Goal: Task Accomplishment & Management: Complete application form

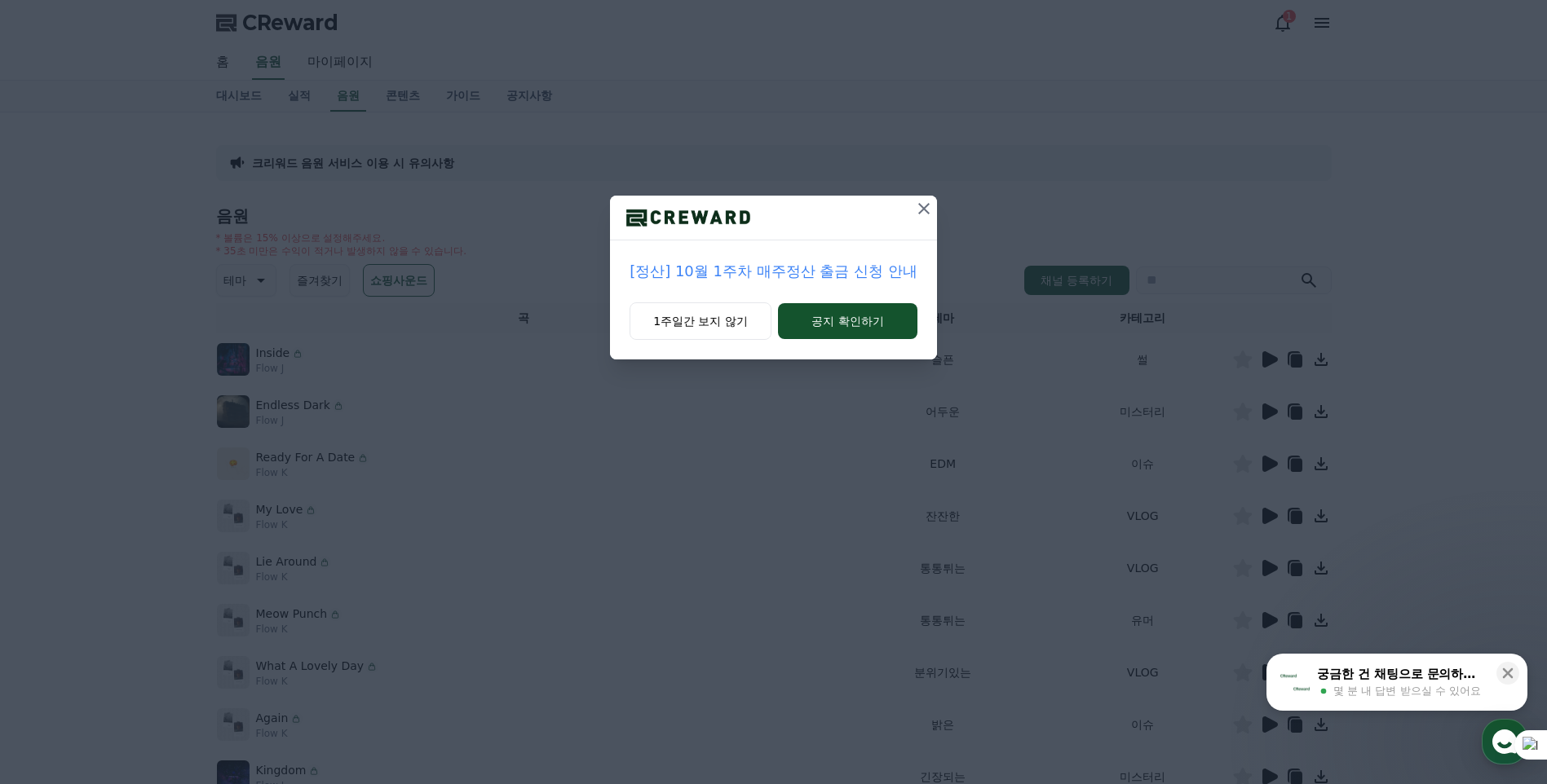
click at [925, 215] on icon at bounding box center [923, 208] width 19 height 19
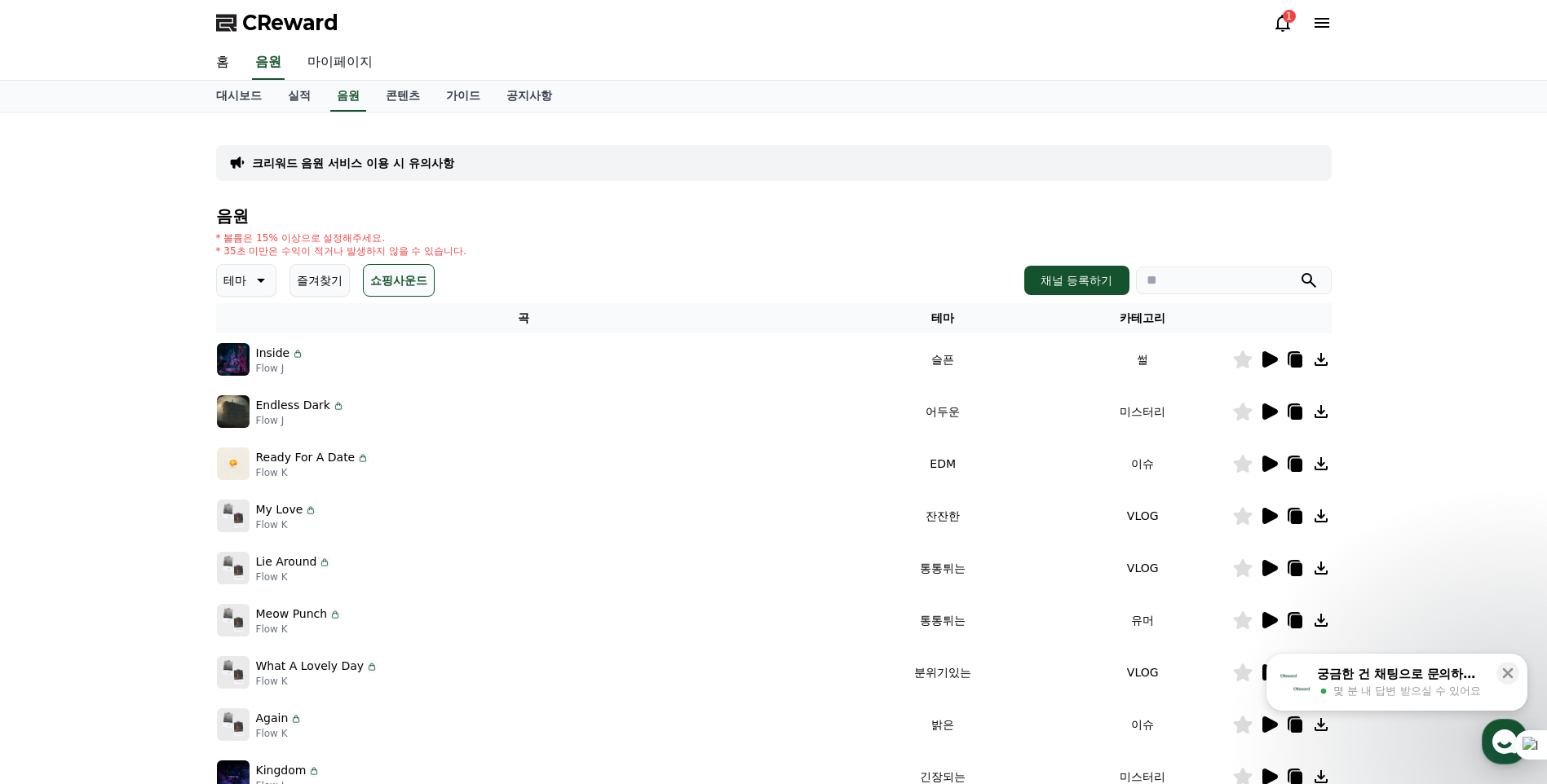
click at [329, 63] on link "마이페이지" at bounding box center [339, 62] width 91 height 34
select select "**********"
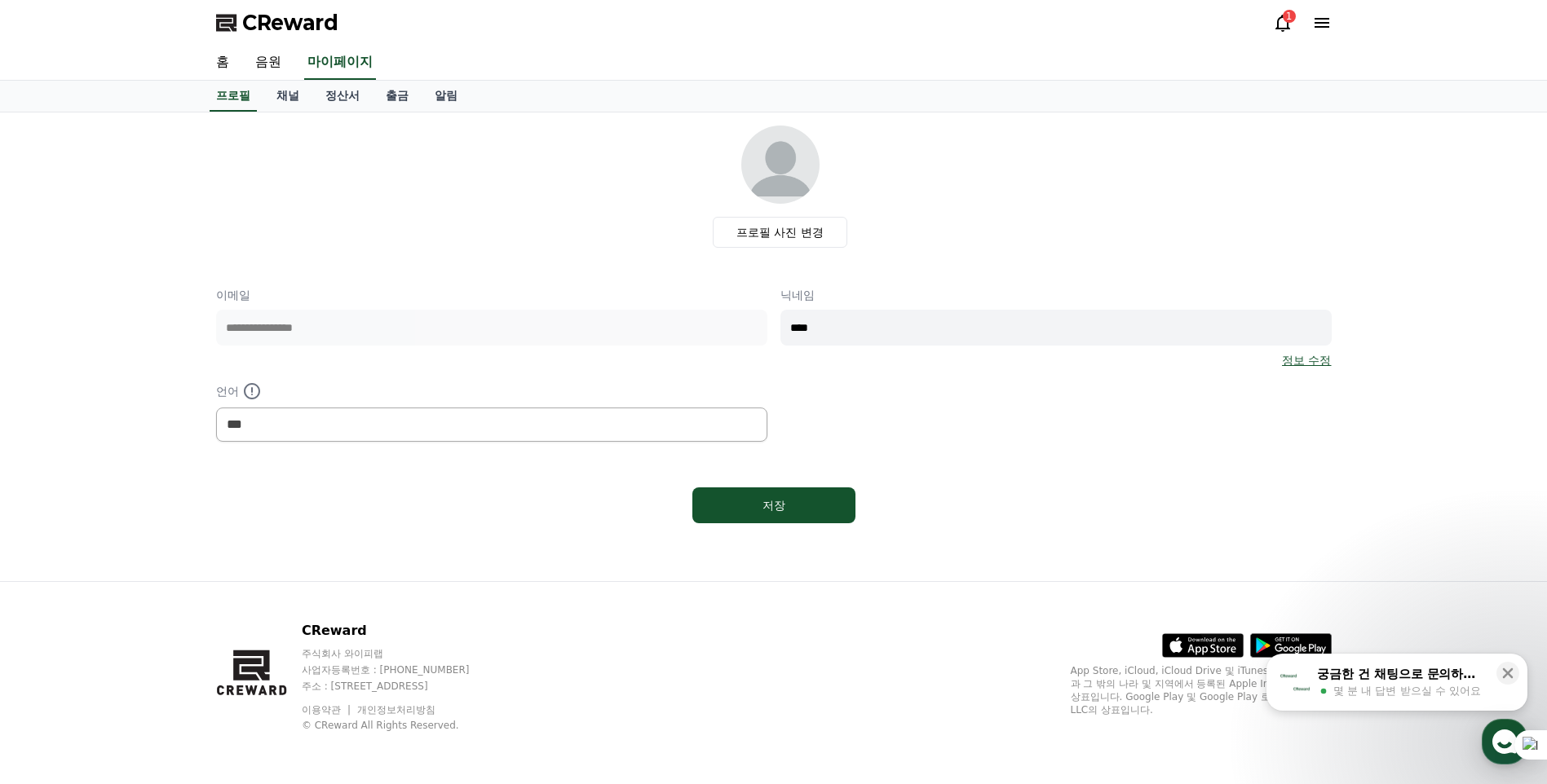
click at [1321, 22] on icon at bounding box center [1322, 23] width 15 height 10
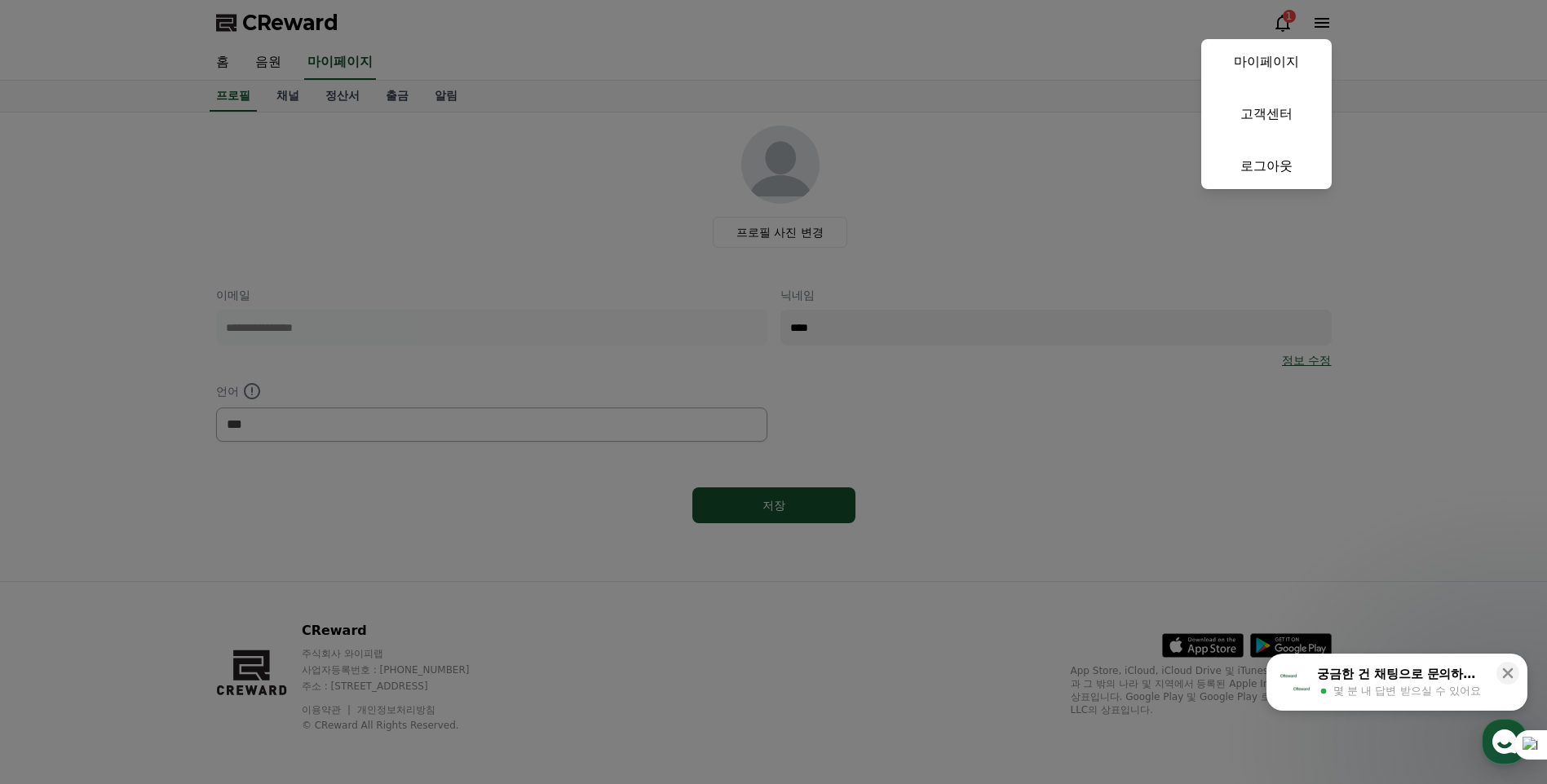
click at [1280, 20] on button "close" at bounding box center [773, 392] width 1547 height 784
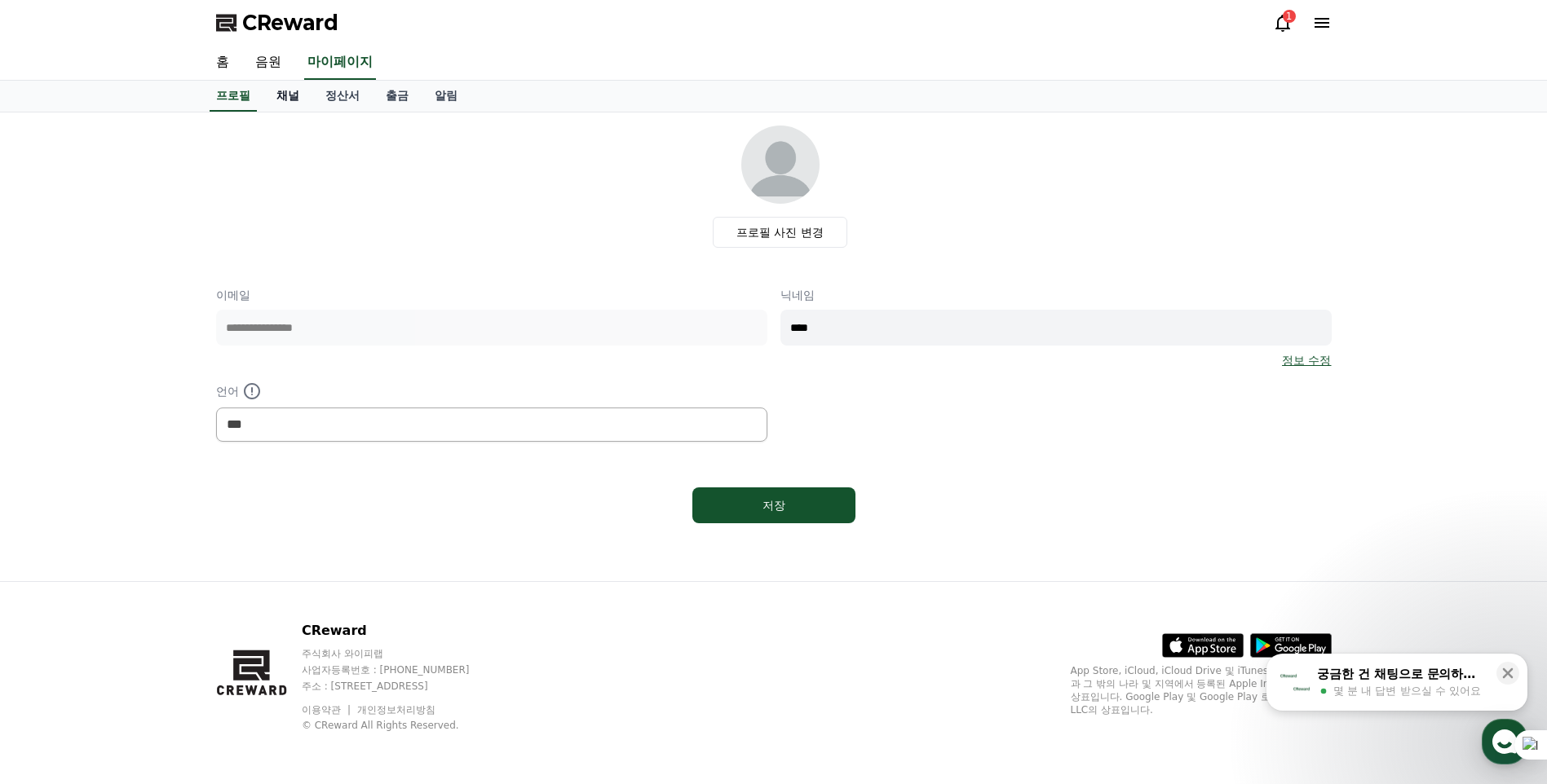
click at [281, 97] on link "채널" at bounding box center [288, 97] width 49 height 31
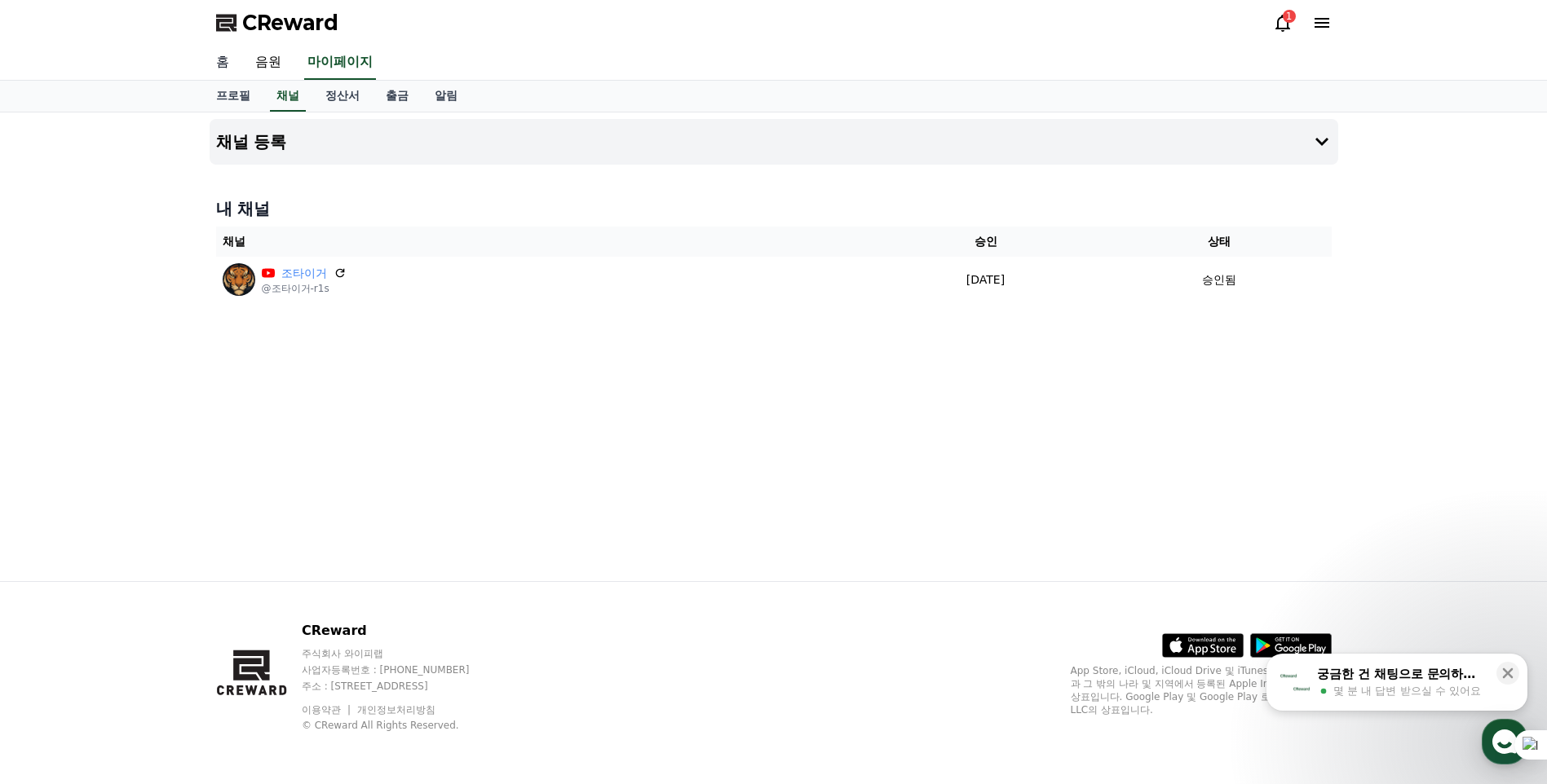
click at [228, 62] on link "홈" at bounding box center [222, 62] width 40 height 34
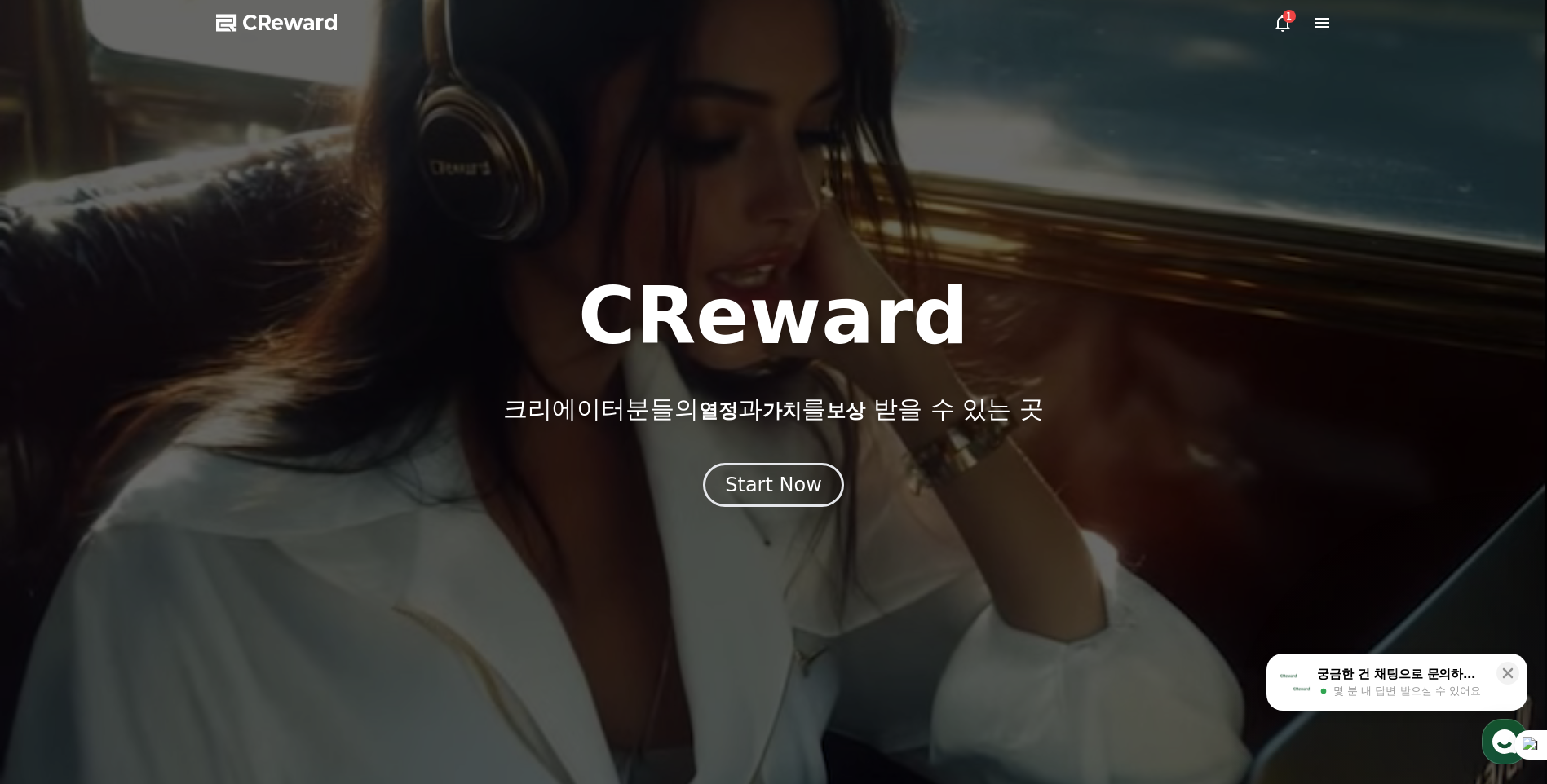
drag, startPoint x: 1200, startPoint y: 149, endPoint x: 1135, endPoint y: 147, distance: 65.0
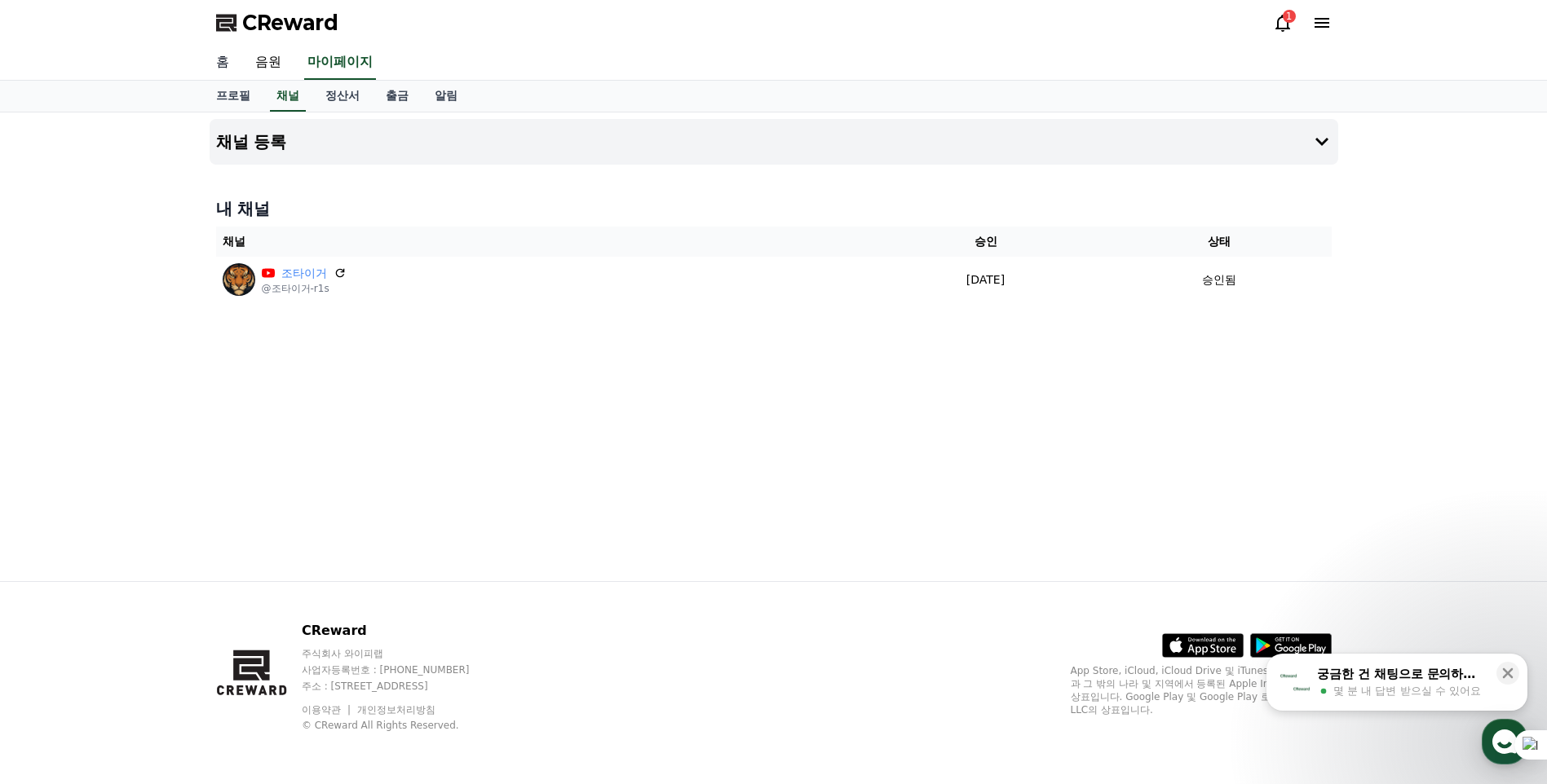
click at [223, 62] on link "홈" at bounding box center [222, 62] width 40 height 34
click at [234, 96] on link "프로필" at bounding box center [233, 97] width 61 height 31
select select "**********"
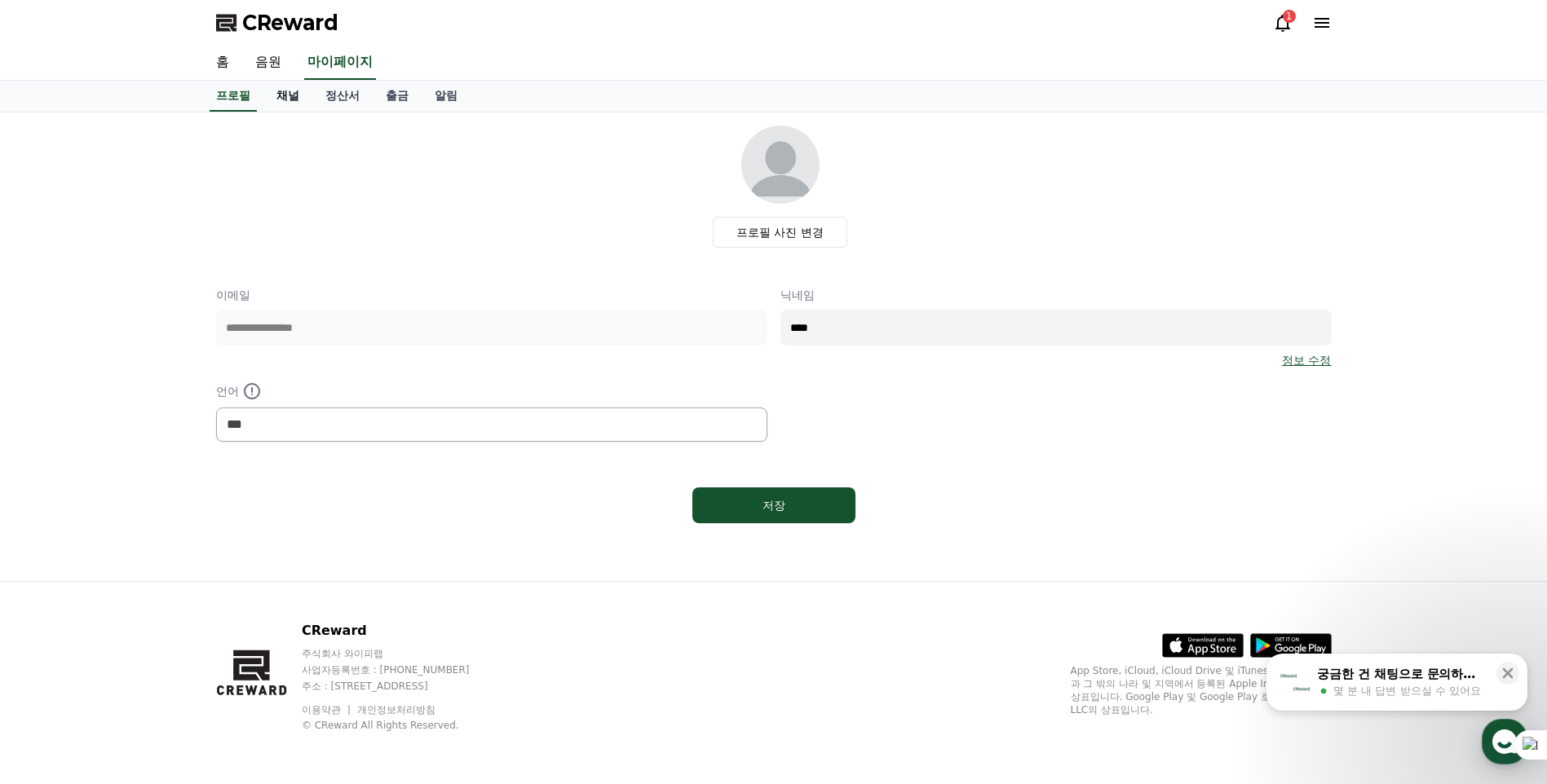
click at [287, 86] on link "채널" at bounding box center [288, 97] width 49 height 31
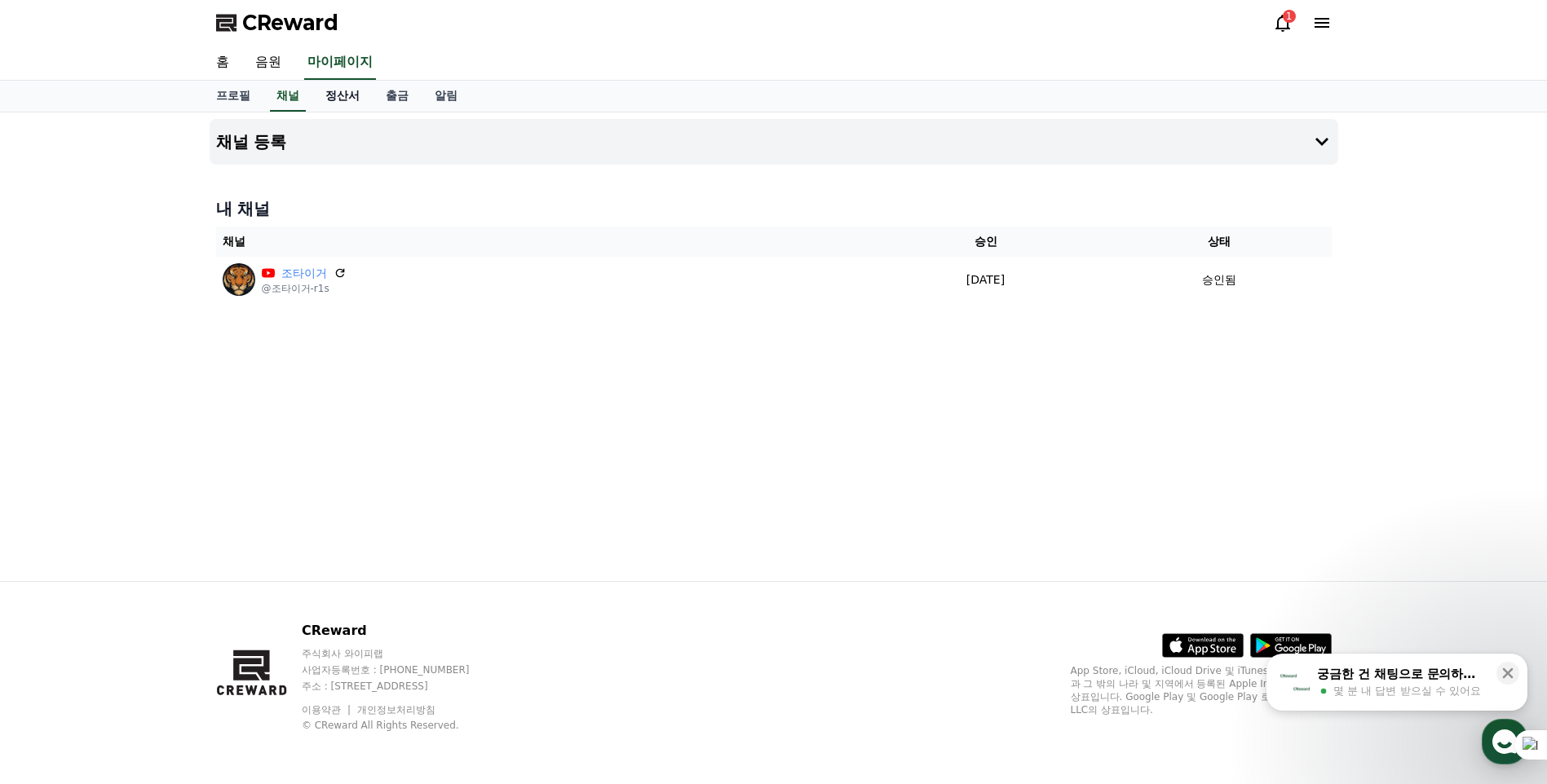
click at [328, 92] on link "정산서" at bounding box center [343, 97] width 61 height 31
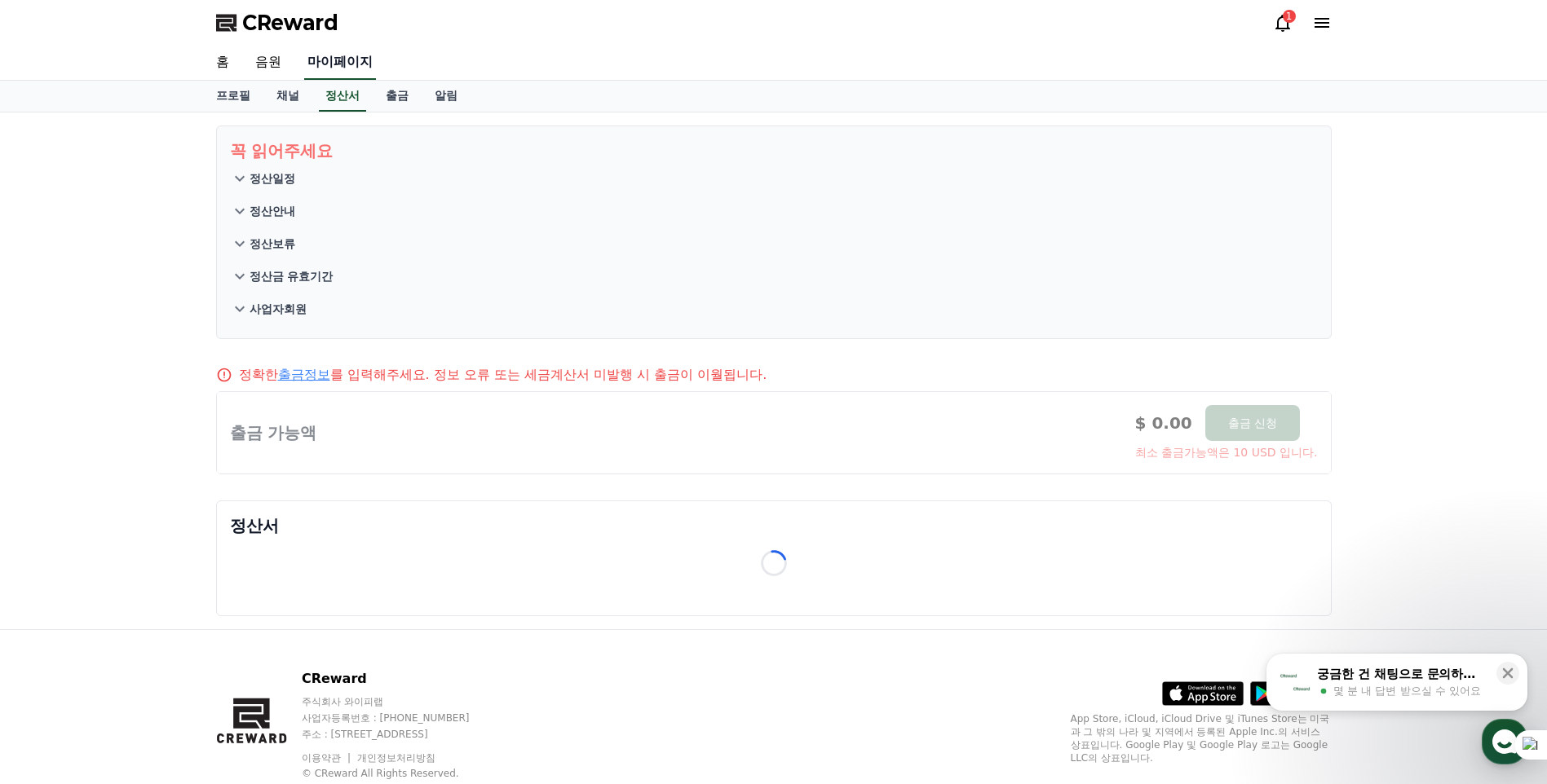
click at [336, 66] on link "마이페이지" at bounding box center [340, 62] width 72 height 34
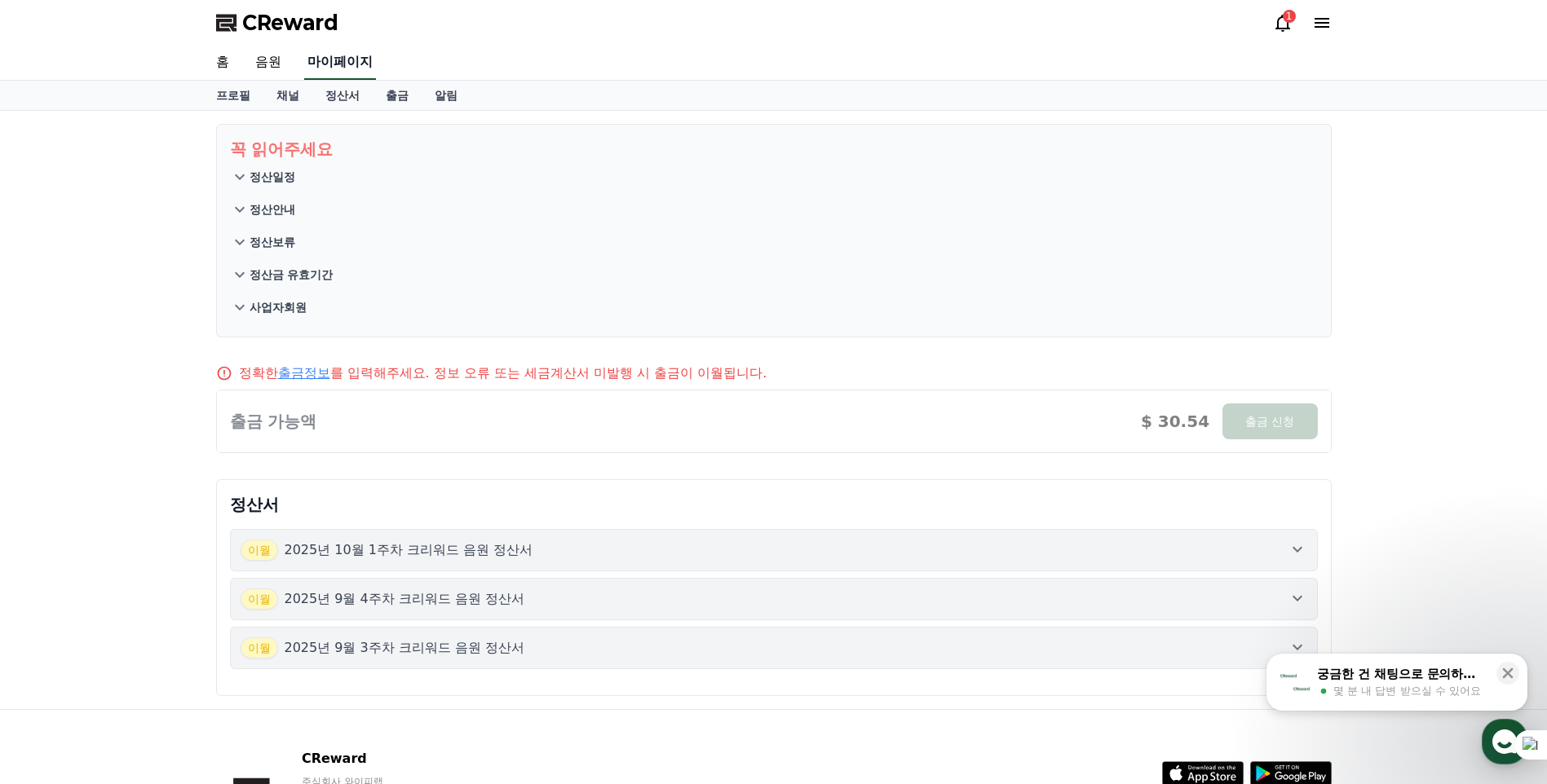
select select "**********"
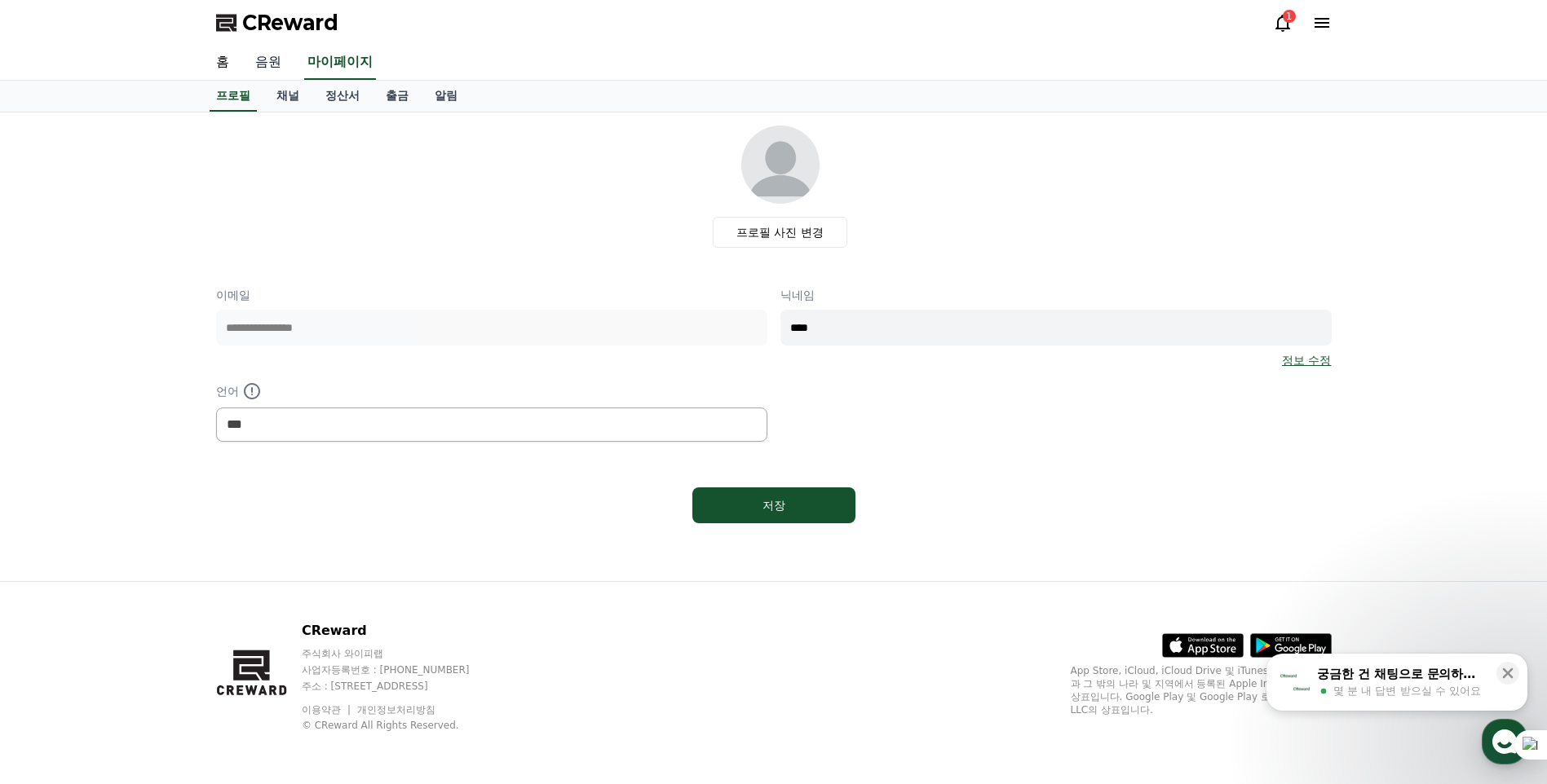
click at [270, 62] on link "음원" at bounding box center [267, 62] width 52 height 34
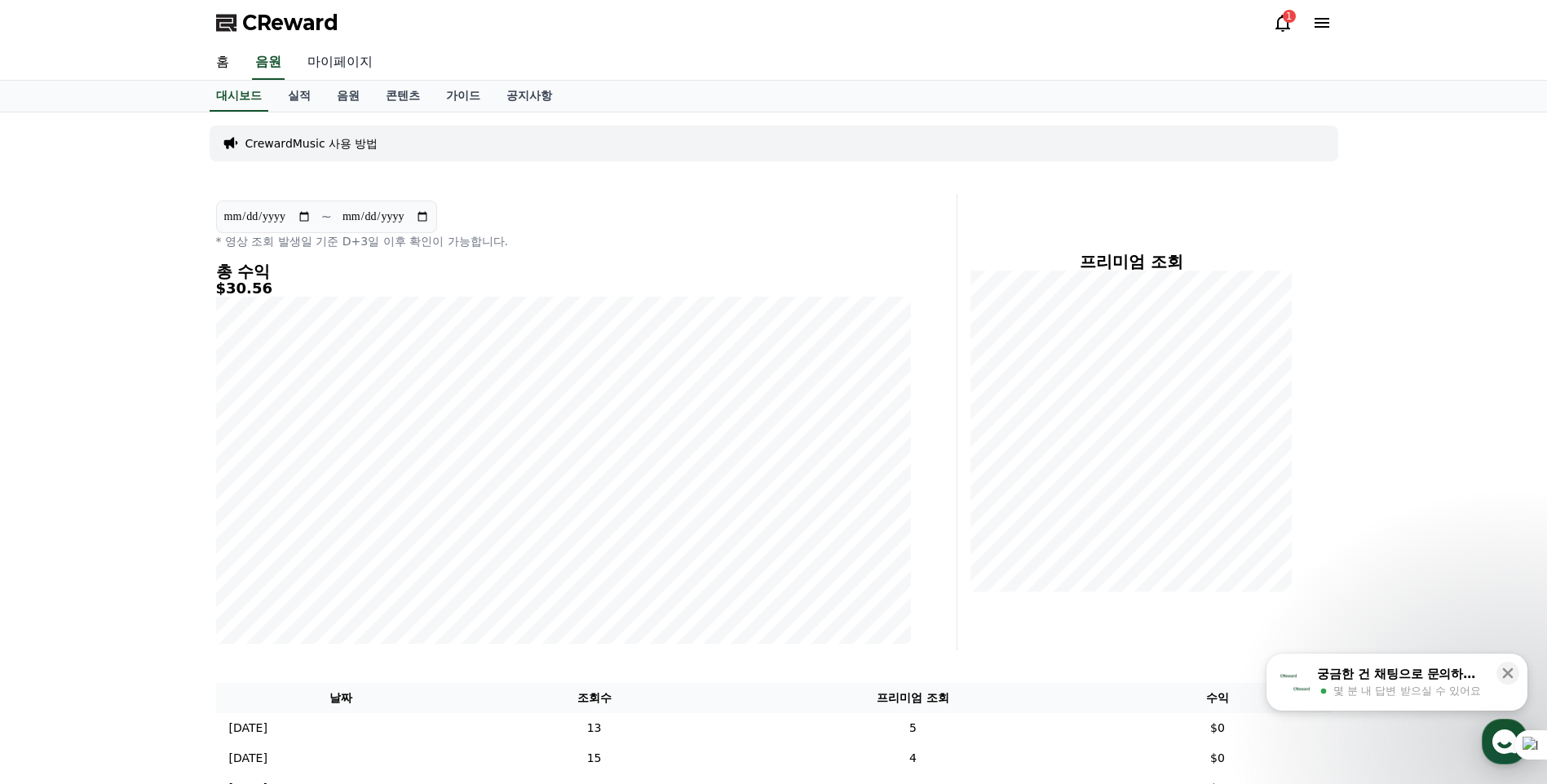
click at [336, 60] on link "마이페이지" at bounding box center [339, 62] width 91 height 34
select select "**********"
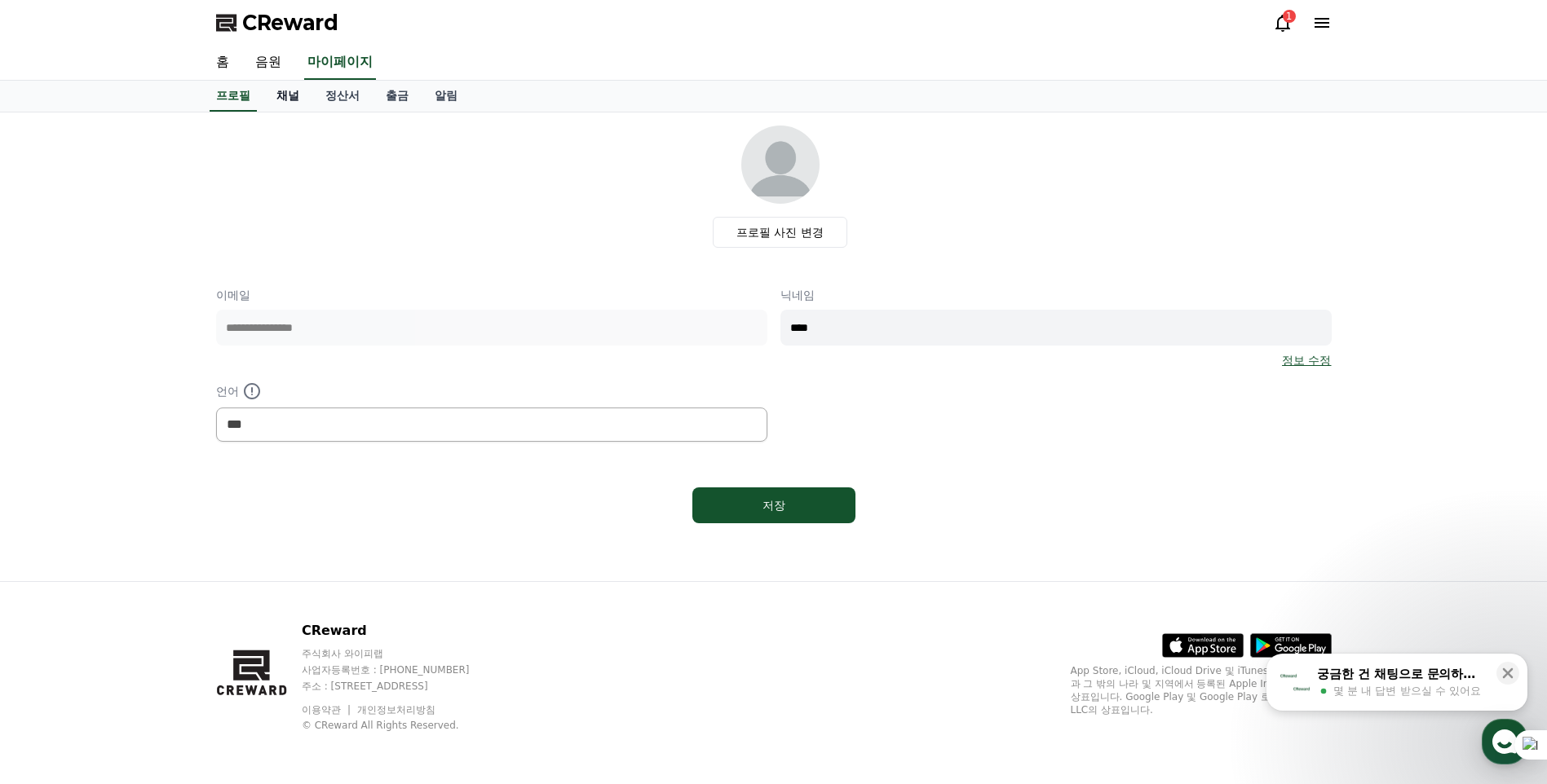
click at [278, 95] on link "채널" at bounding box center [288, 97] width 49 height 31
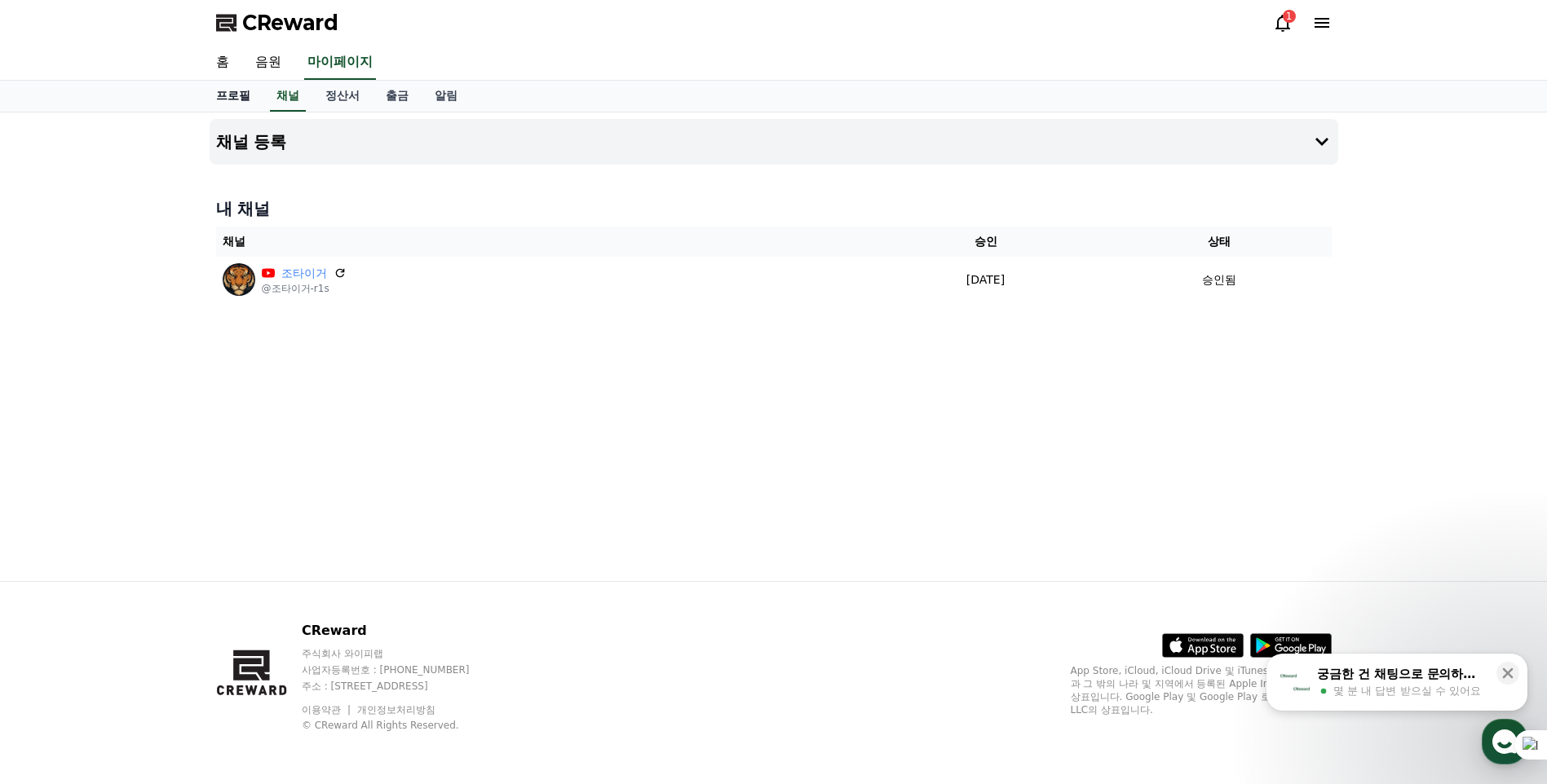
click at [213, 108] on link "프로필" at bounding box center [233, 97] width 61 height 31
select select "**********"
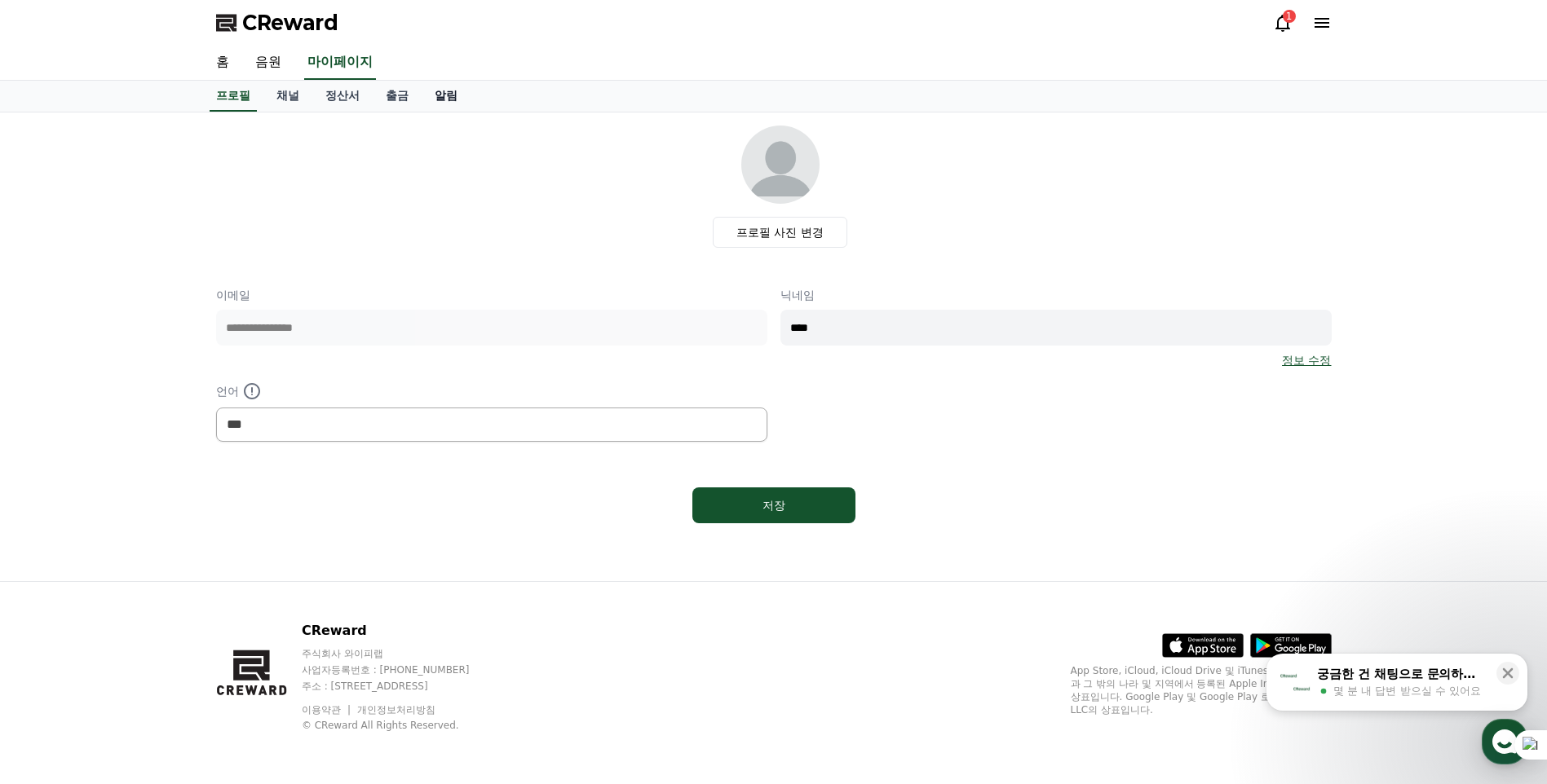
click at [460, 94] on link "알림" at bounding box center [446, 97] width 49 height 31
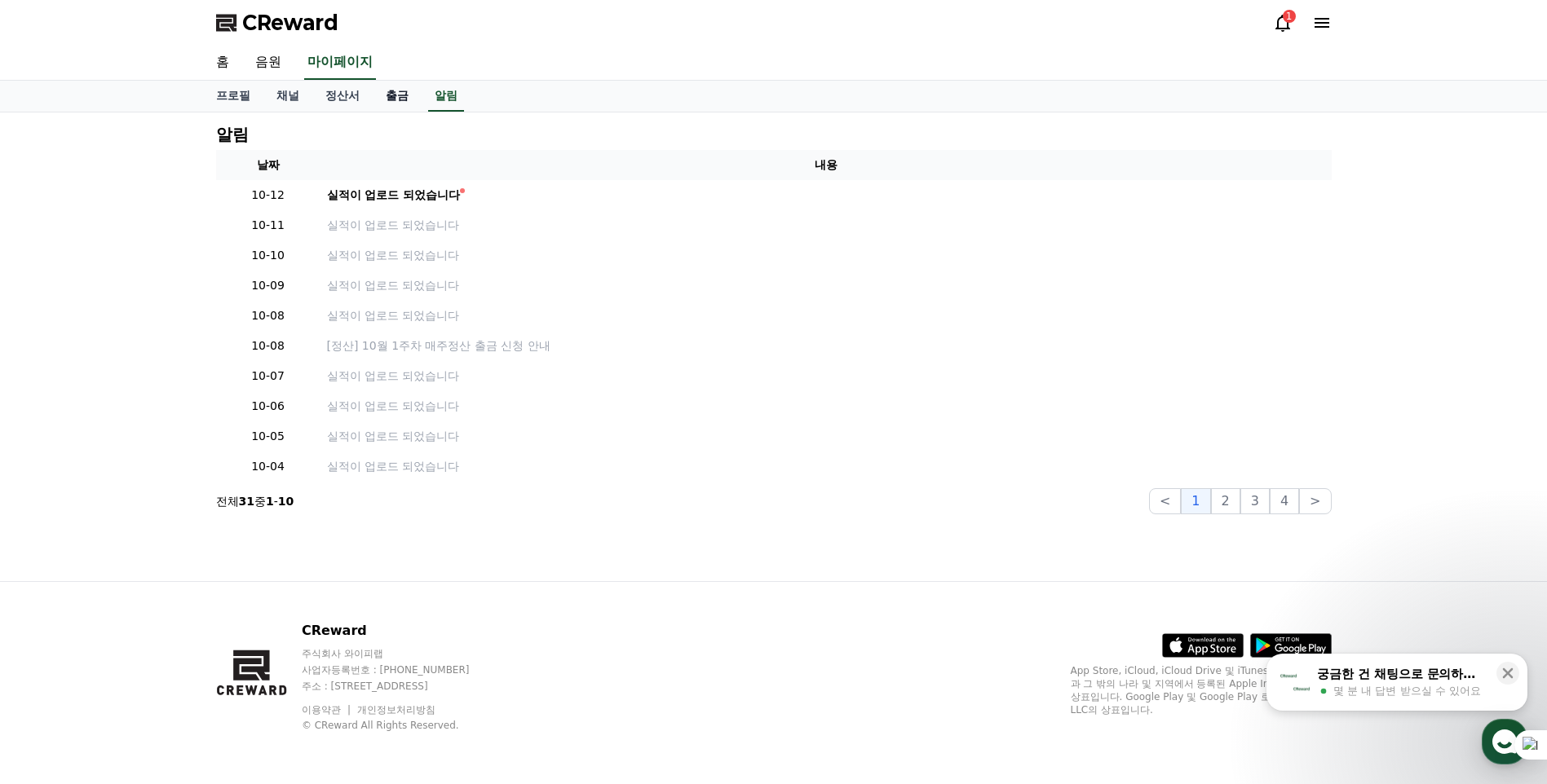
click at [400, 99] on link "출금" at bounding box center [396, 97] width 49 height 31
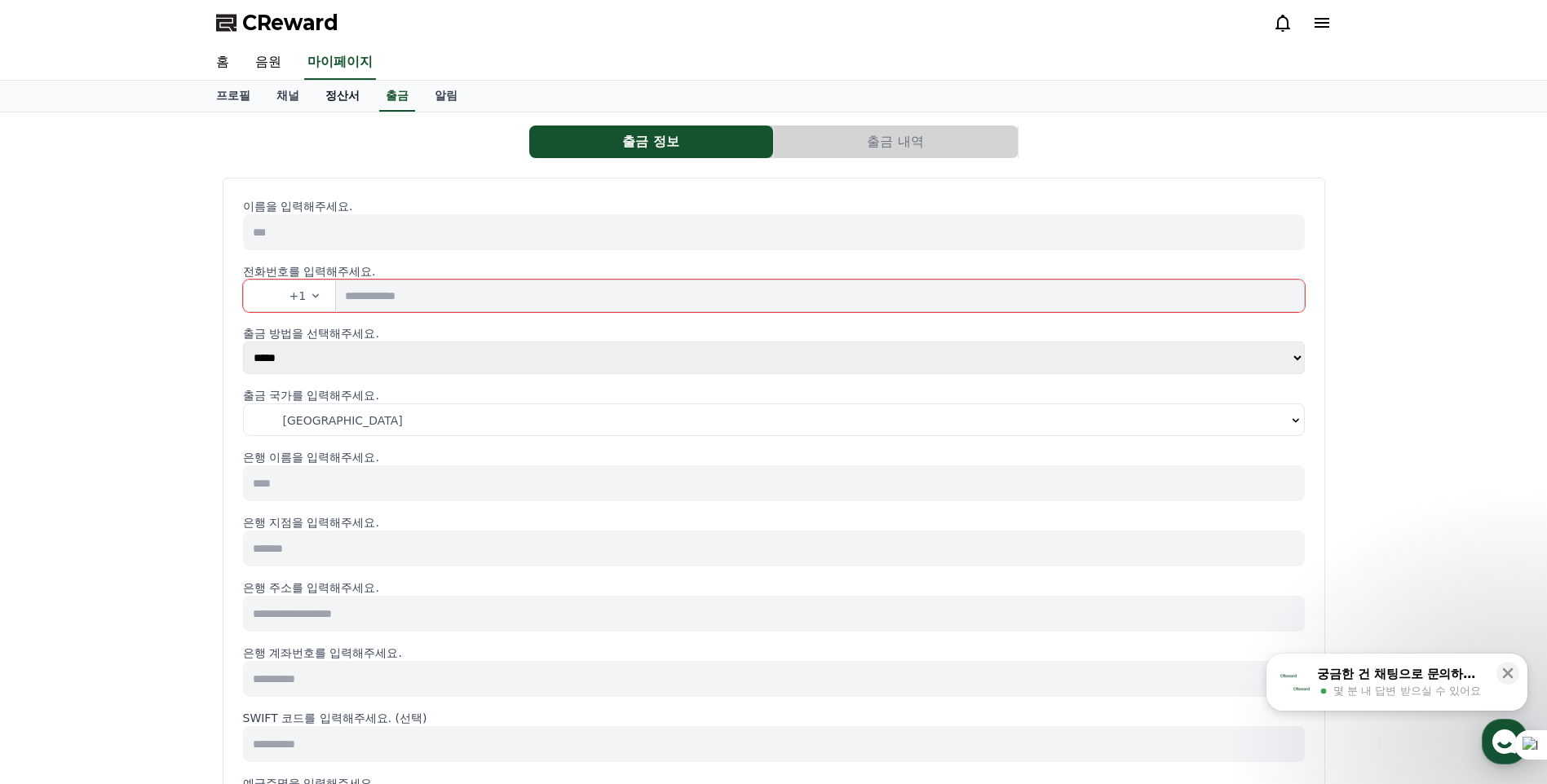
click at [350, 97] on link "정산서" at bounding box center [343, 97] width 61 height 31
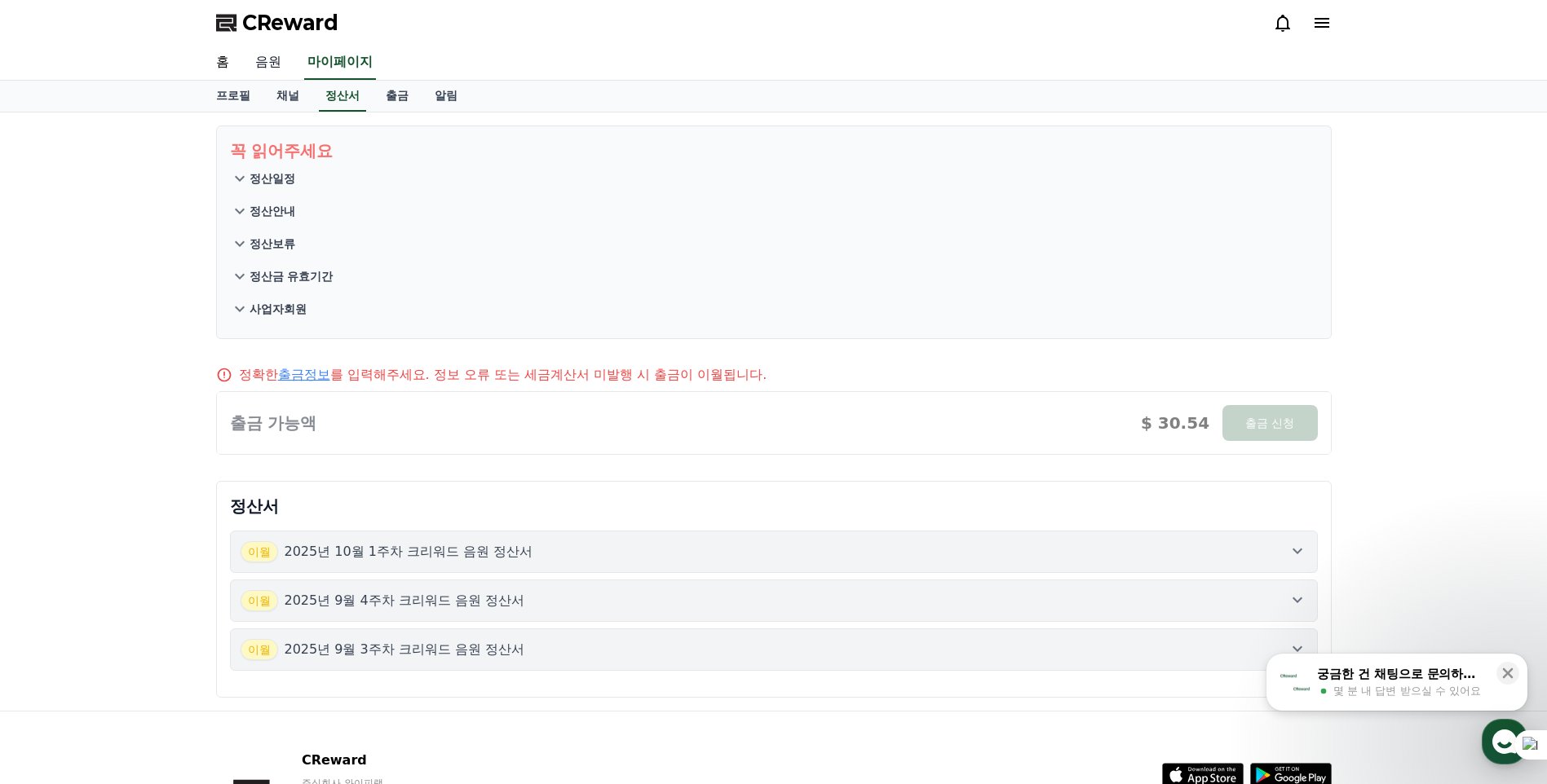
click at [291, 64] on link "음원" at bounding box center [267, 62] width 52 height 34
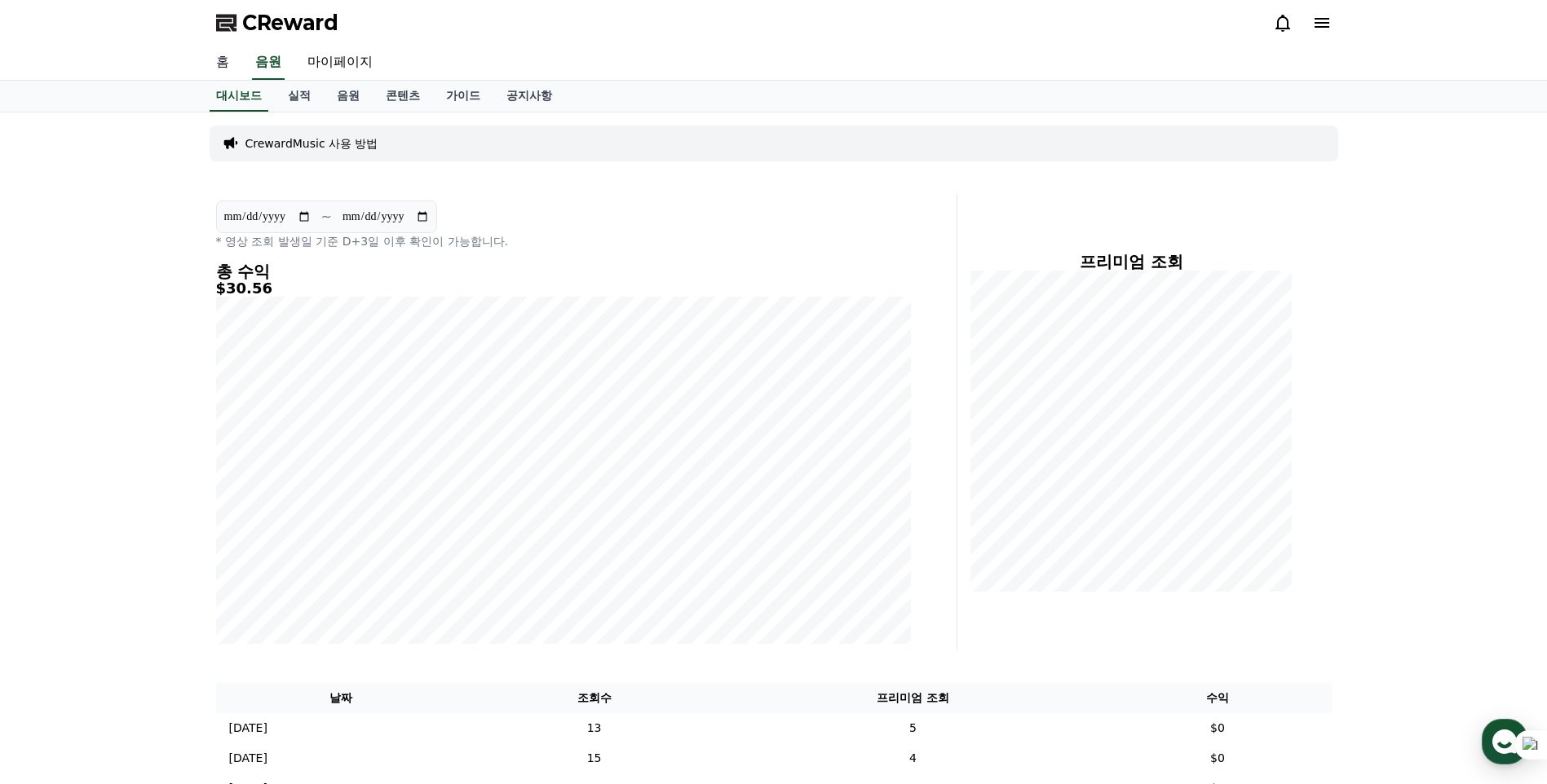
click at [220, 62] on link "홈" at bounding box center [222, 62] width 40 height 34
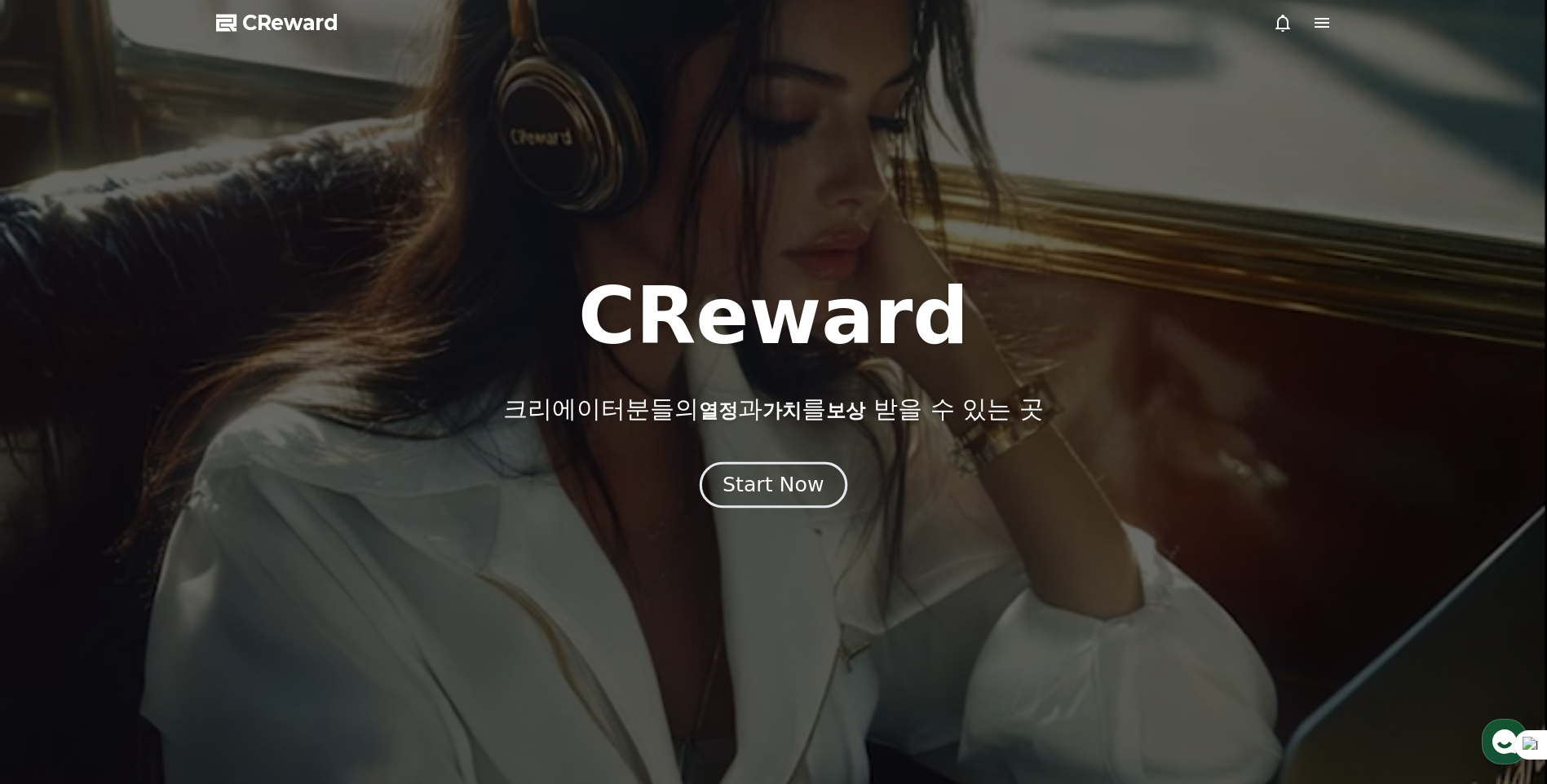
click at [750, 491] on div "Start Now" at bounding box center [773, 485] width 101 height 28
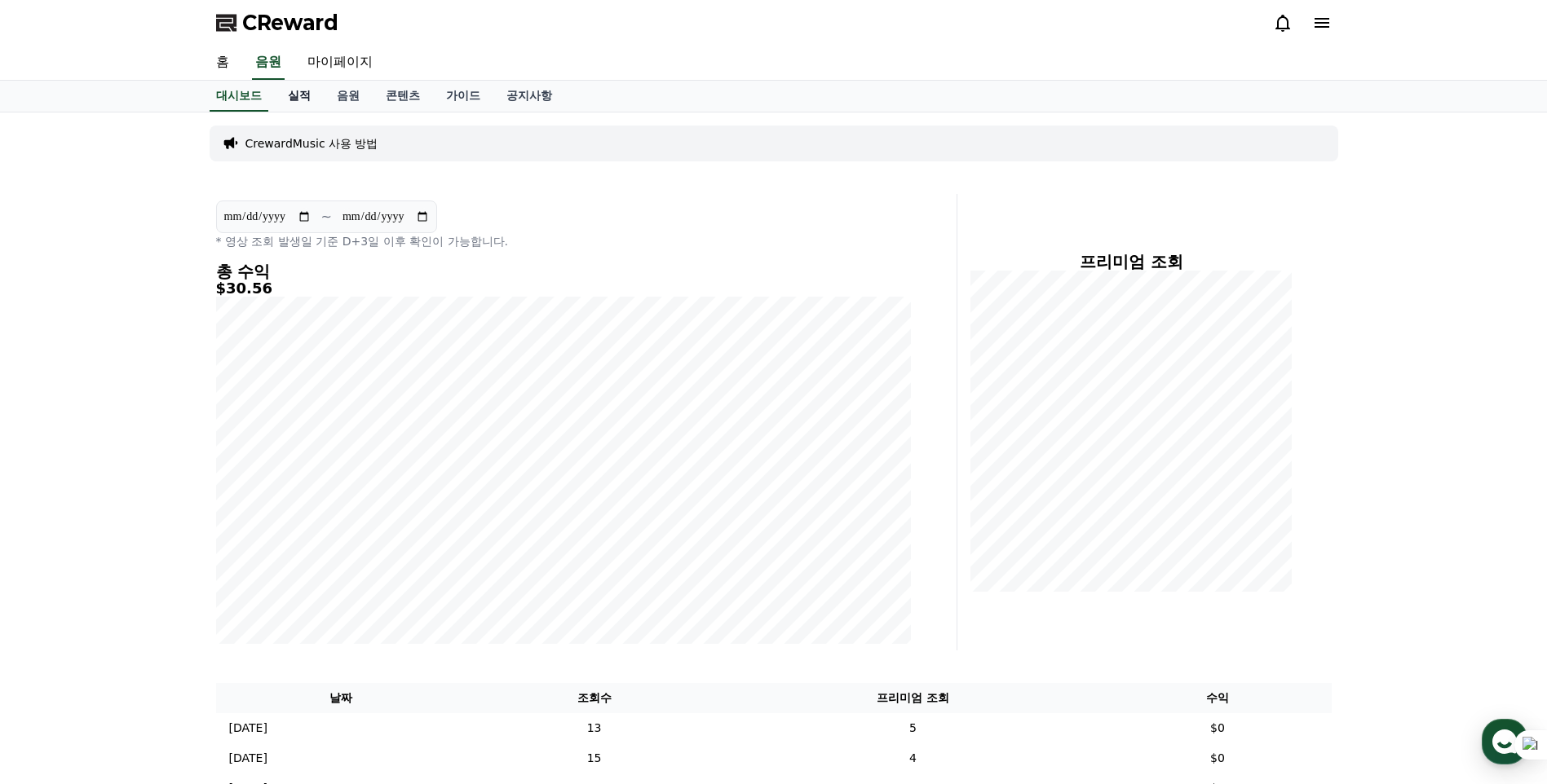
click at [300, 97] on link "실적" at bounding box center [299, 97] width 49 height 31
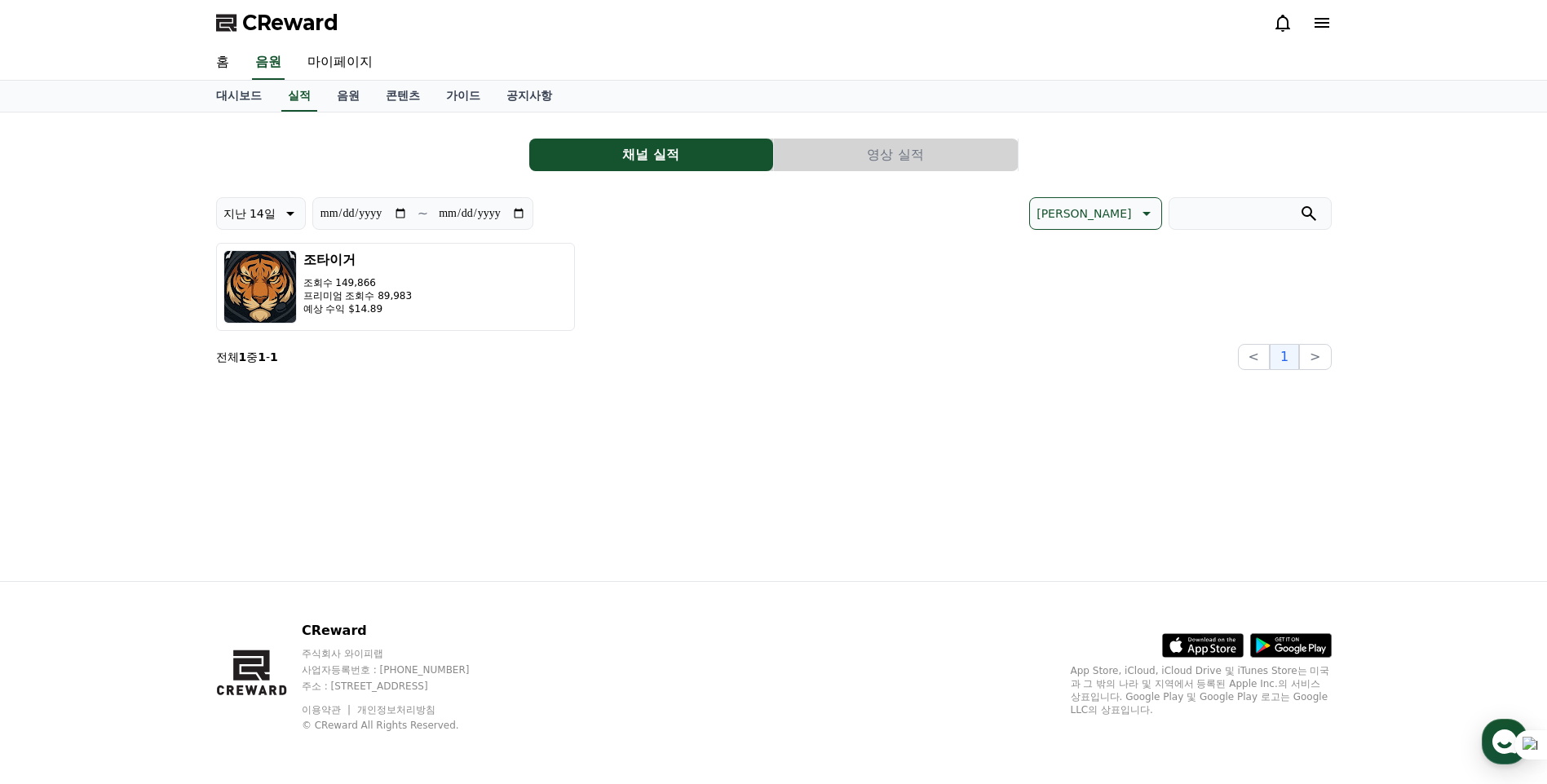
click at [952, 155] on button "영상 실적" at bounding box center [895, 154] width 244 height 32
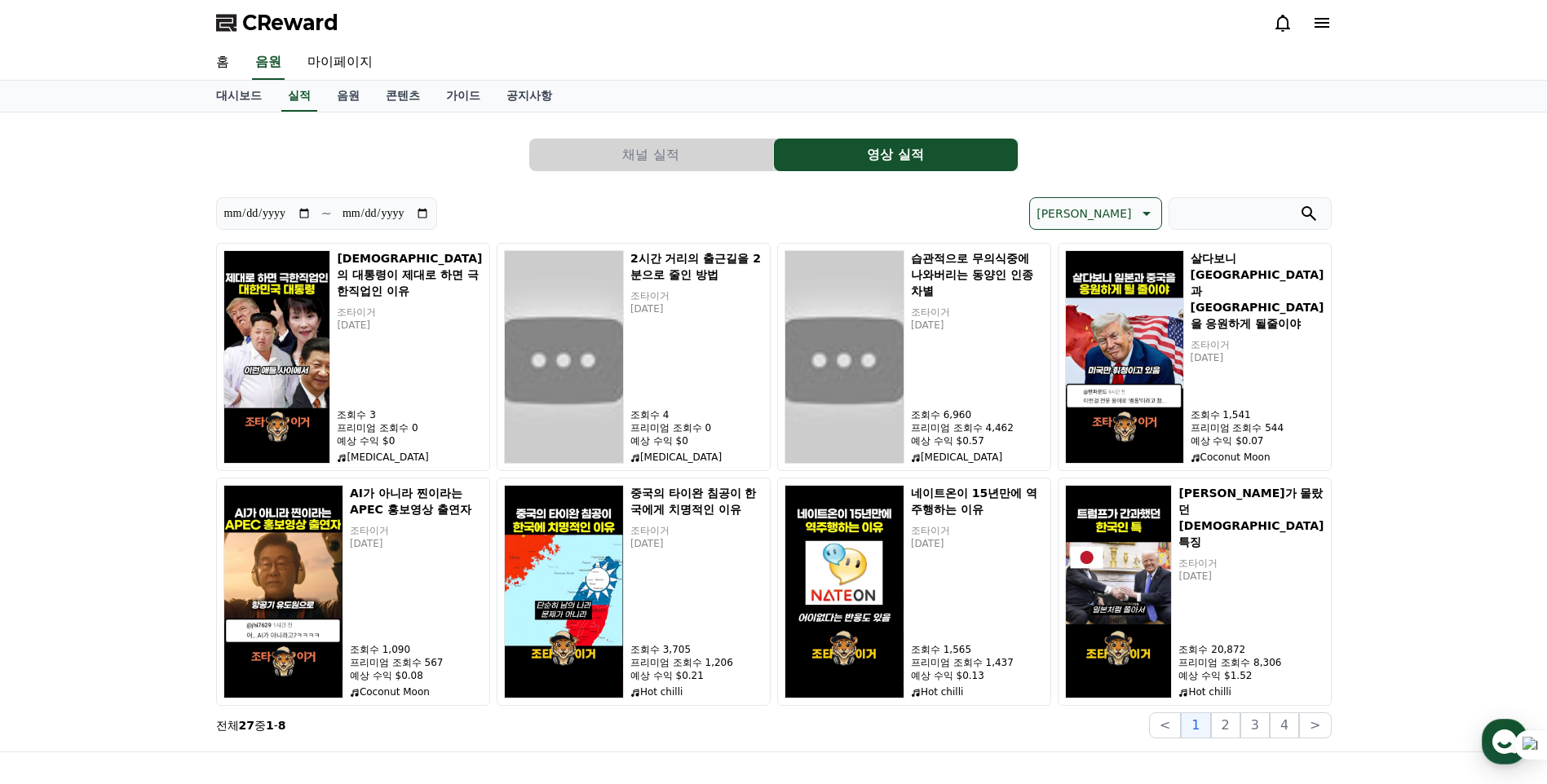
click at [730, 147] on button "채널 실적" at bounding box center [651, 154] width 244 height 32
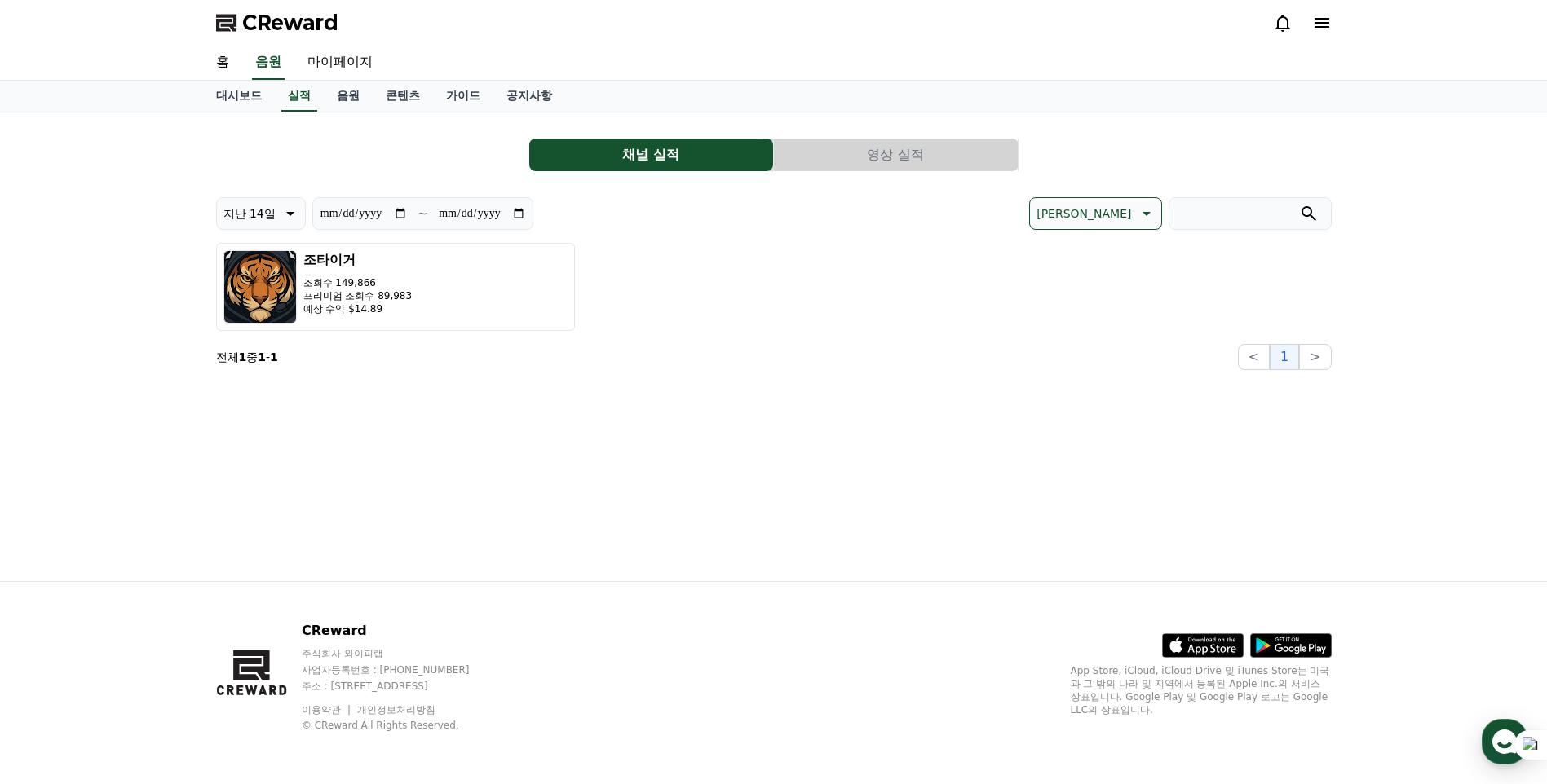
click at [924, 155] on button "영상 실적" at bounding box center [895, 154] width 244 height 32
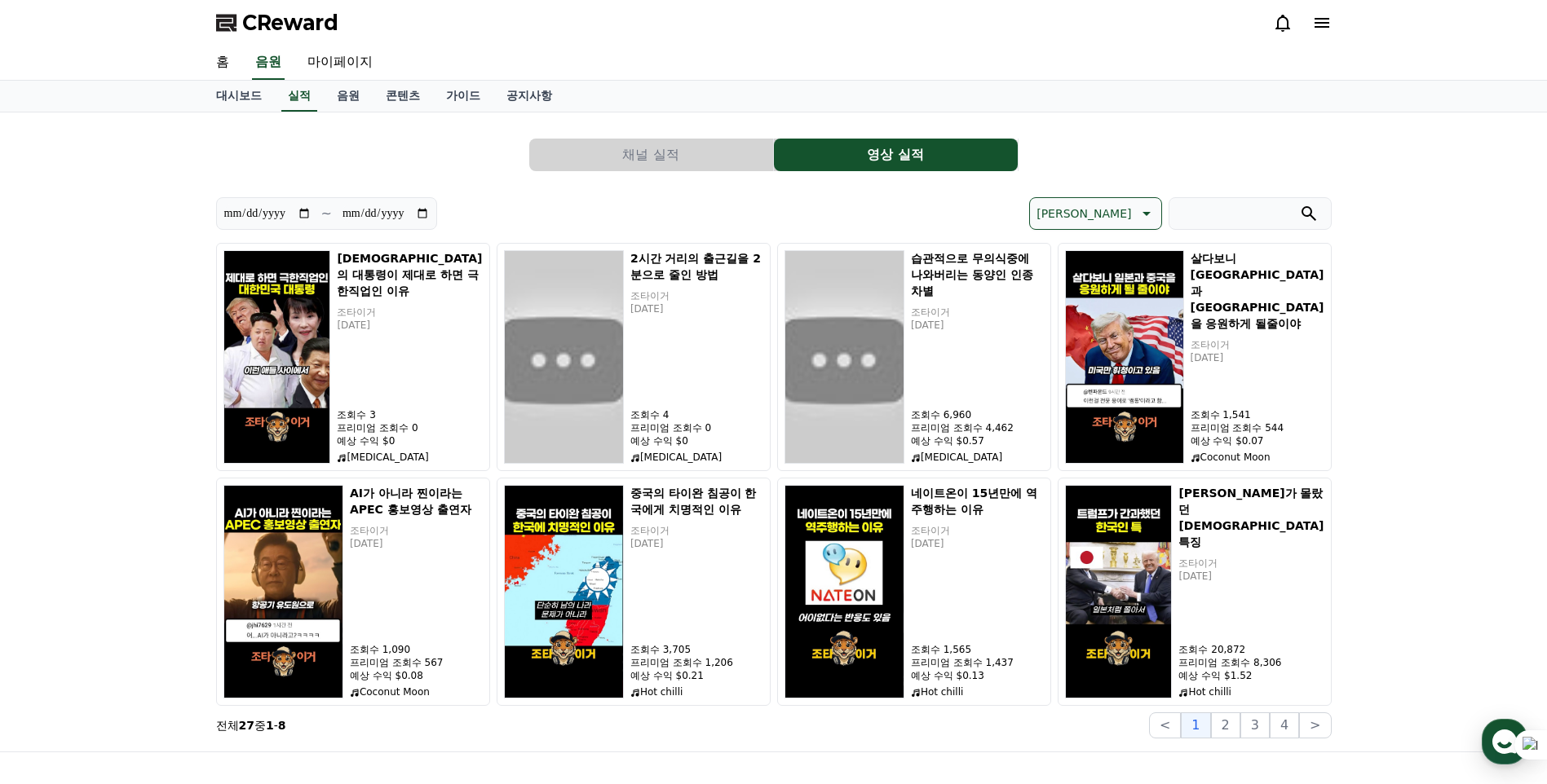
click at [726, 148] on button "채널 실적" at bounding box center [651, 154] width 244 height 32
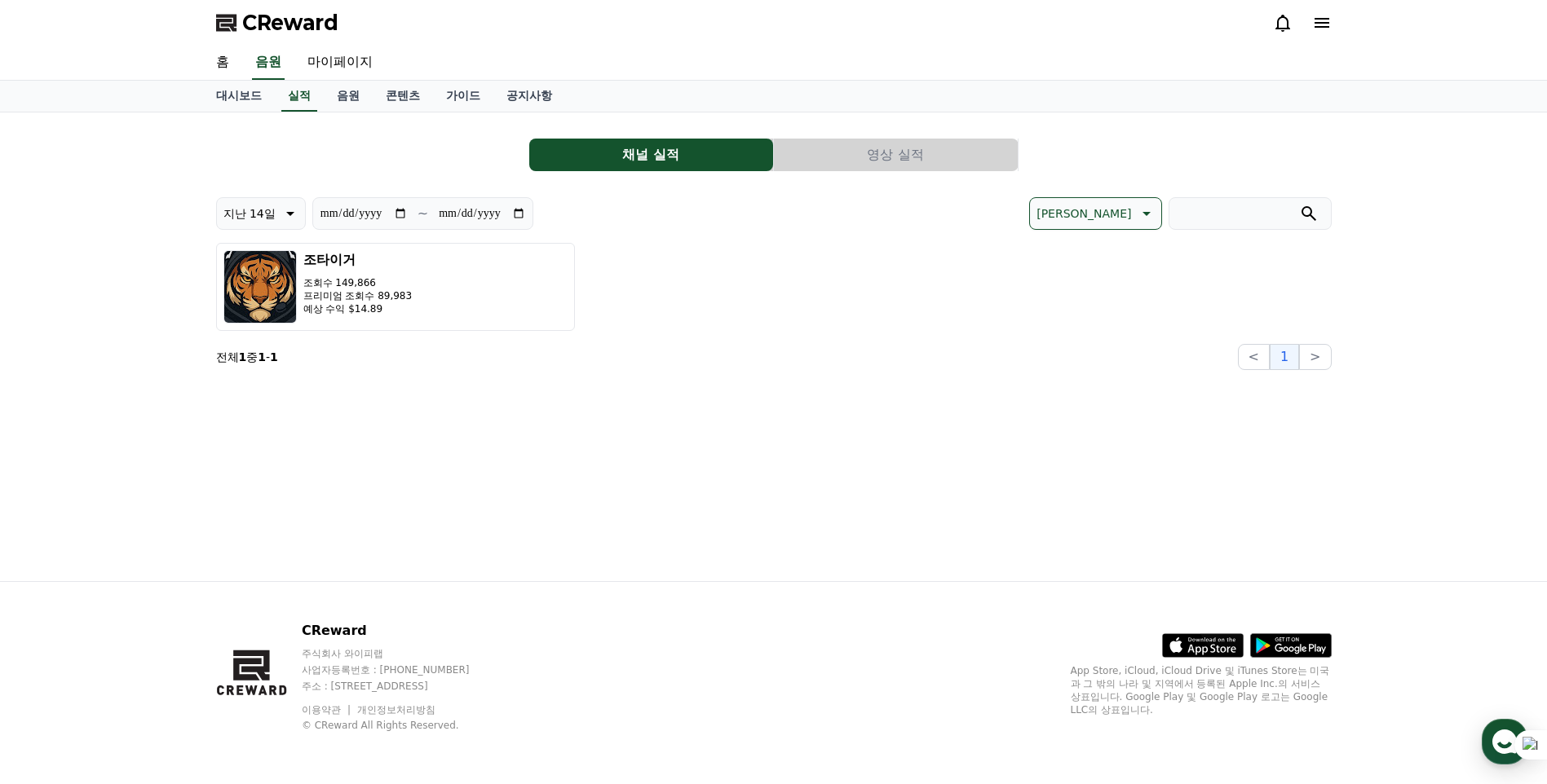
click at [854, 147] on button "영상 실적" at bounding box center [895, 154] width 244 height 32
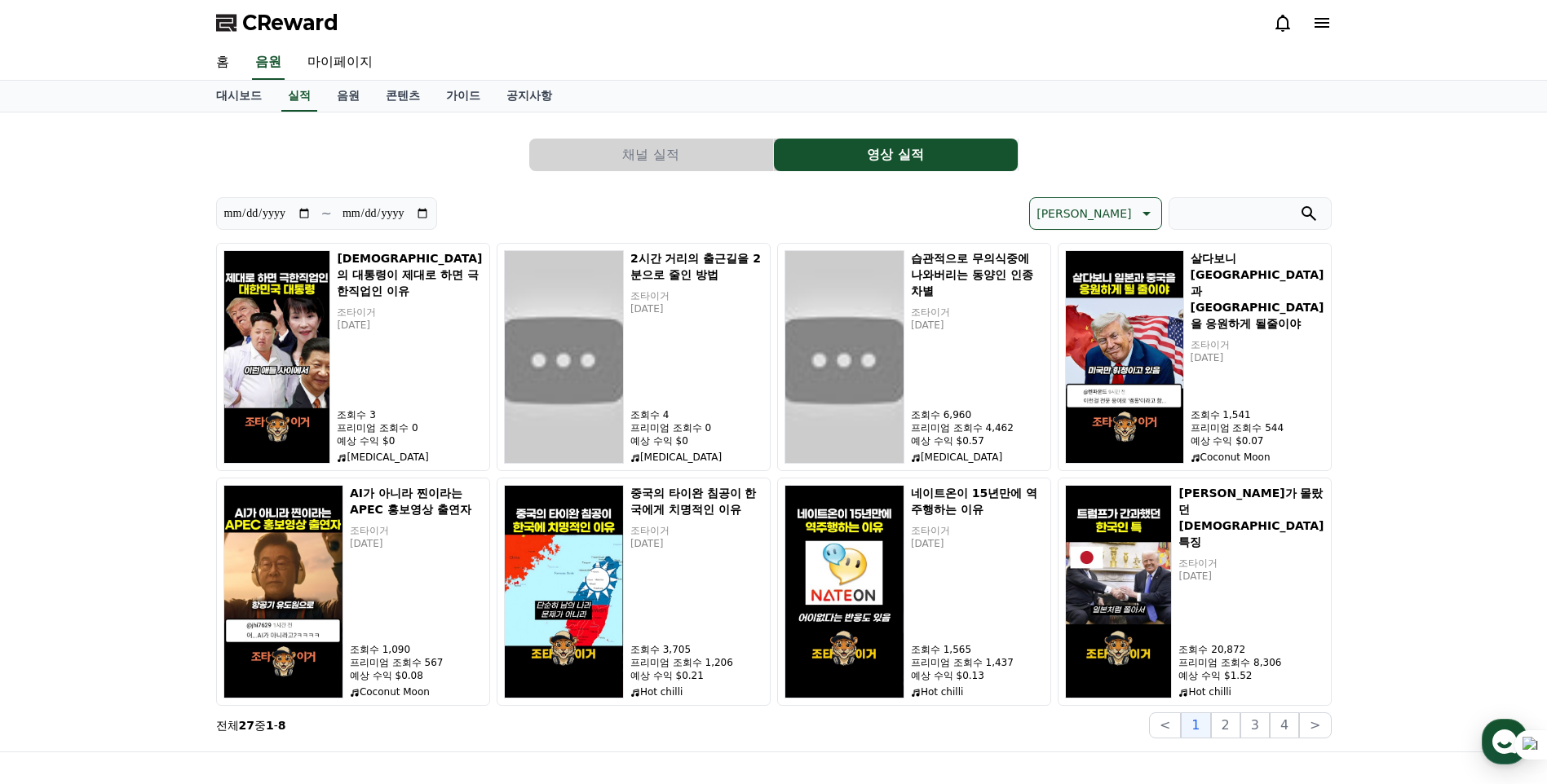
click at [688, 148] on button "채널 실적" at bounding box center [651, 154] width 244 height 32
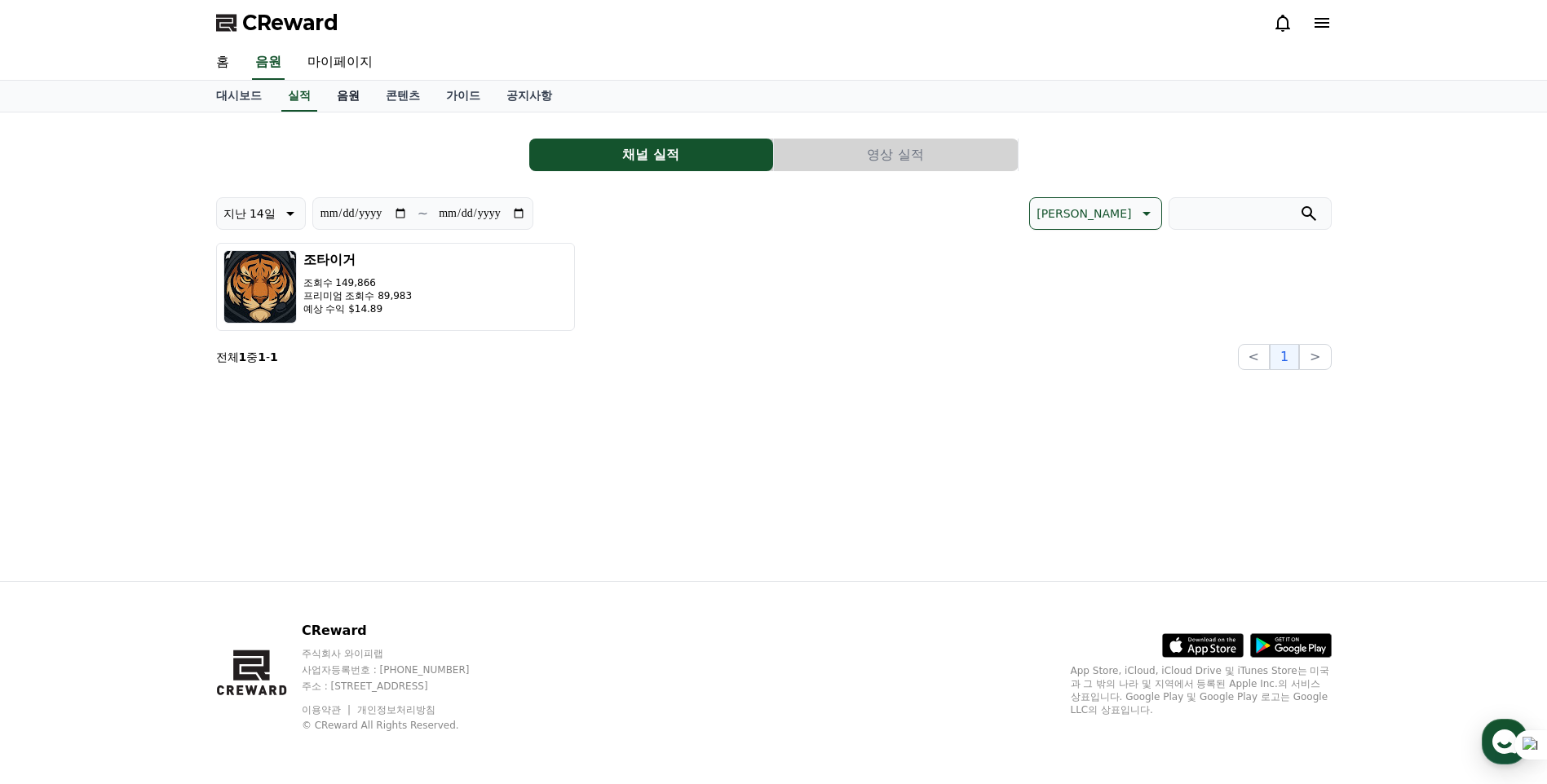
click at [363, 106] on link "음원" at bounding box center [347, 97] width 49 height 31
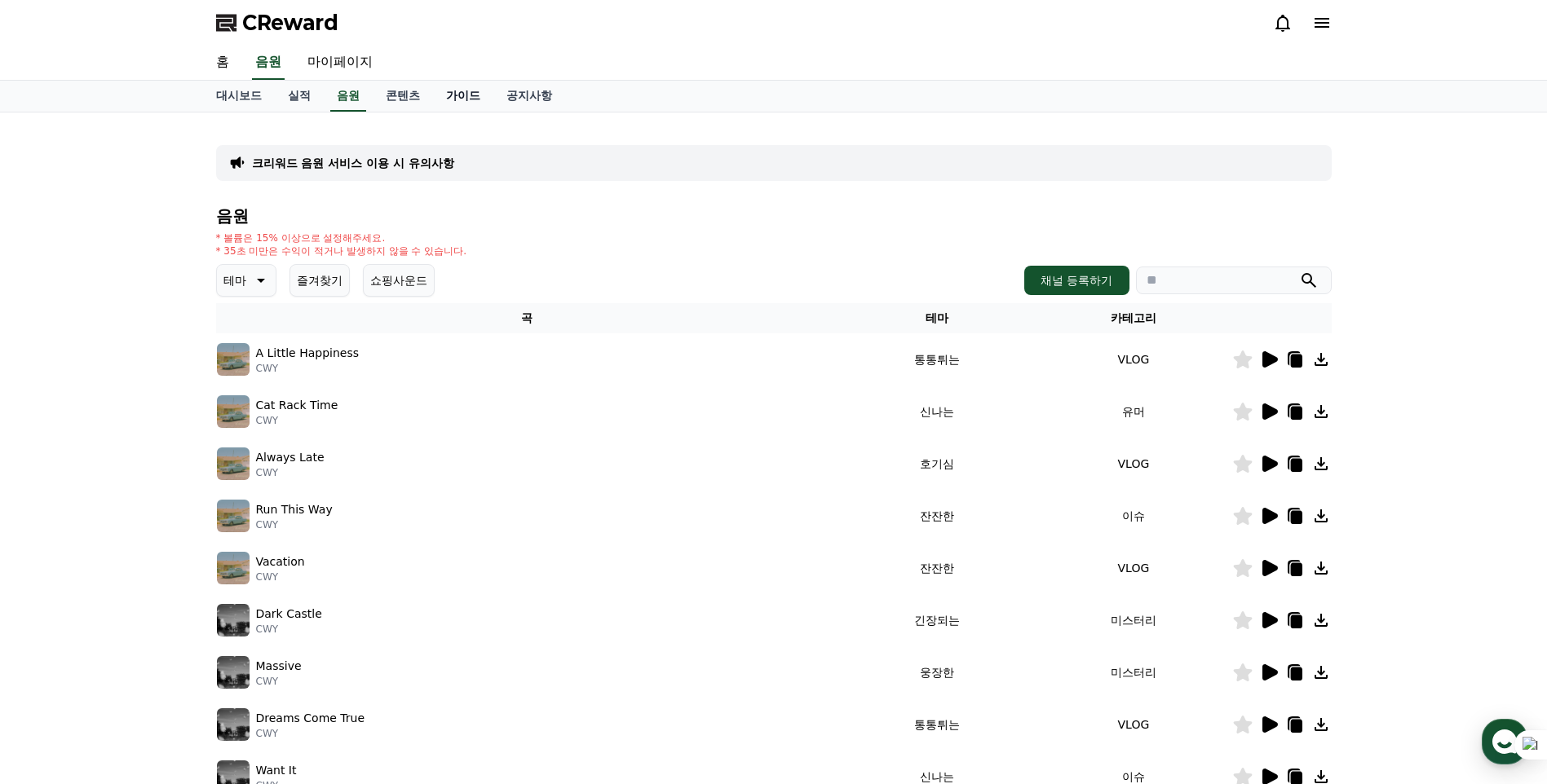
click at [465, 97] on link "가이드" at bounding box center [463, 97] width 61 height 31
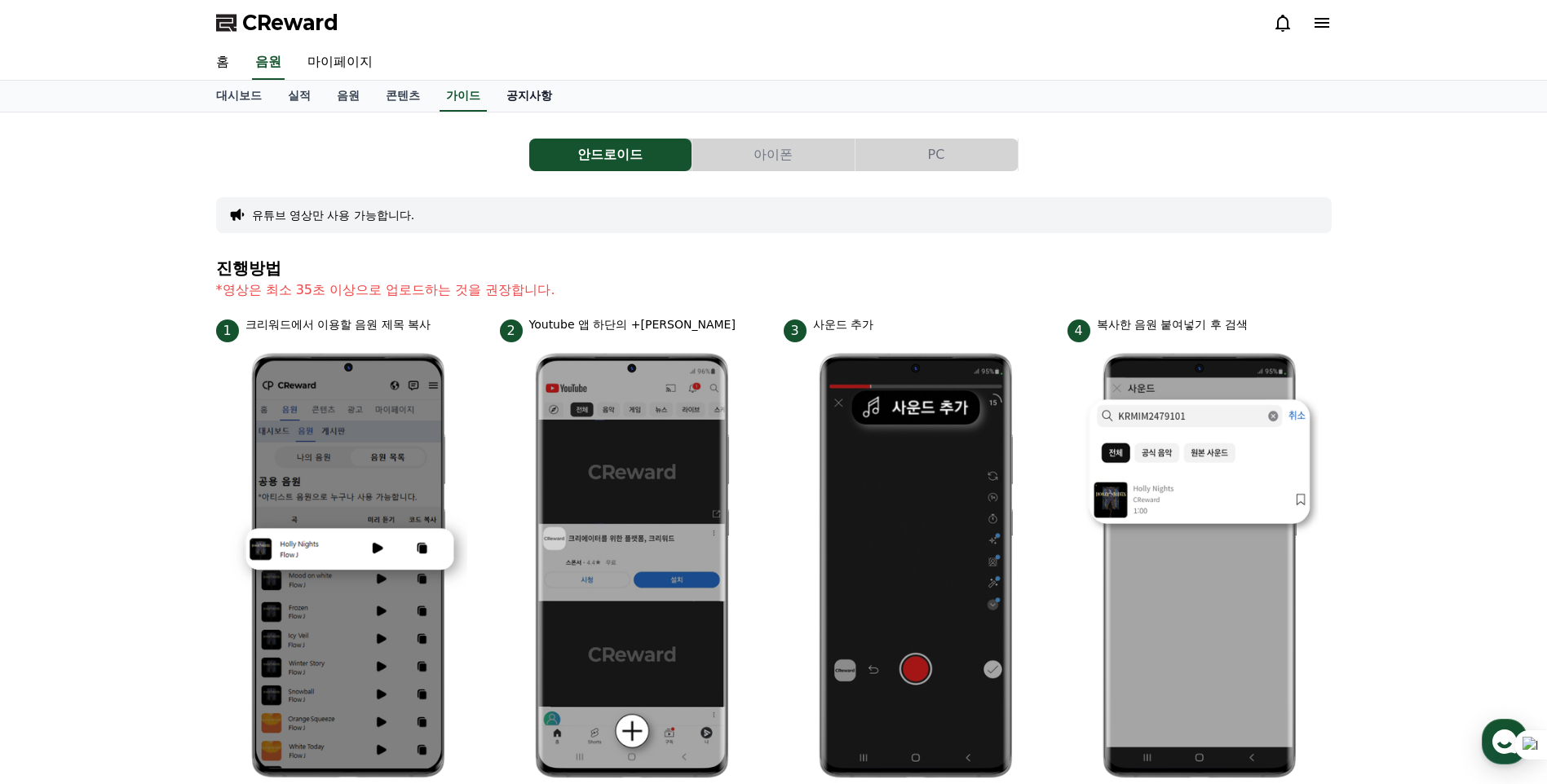
click at [529, 93] on link "공지사항" at bounding box center [529, 97] width 72 height 31
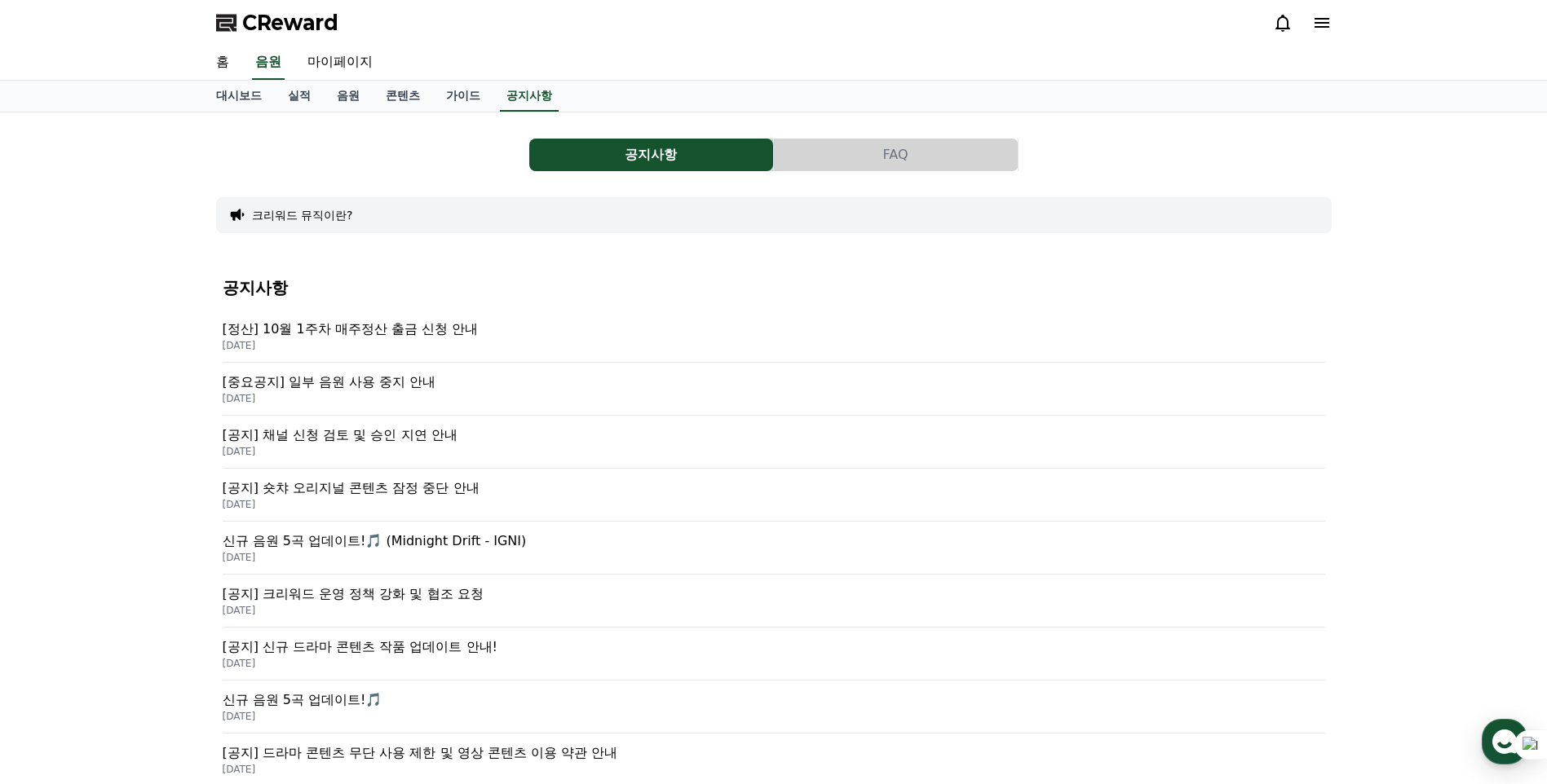
click at [95, 345] on div "공지사항 FAQ 크리워드 뮤직이란? 공지사항 [정산] 10월 1주차 매주정산 출금 신청 안내 2025-10-08 [중요공지] 일부 음원 사용 …" at bounding box center [773, 651] width 1547 height 1078
click at [227, 62] on link "홈" at bounding box center [222, 62] width 40 height 34
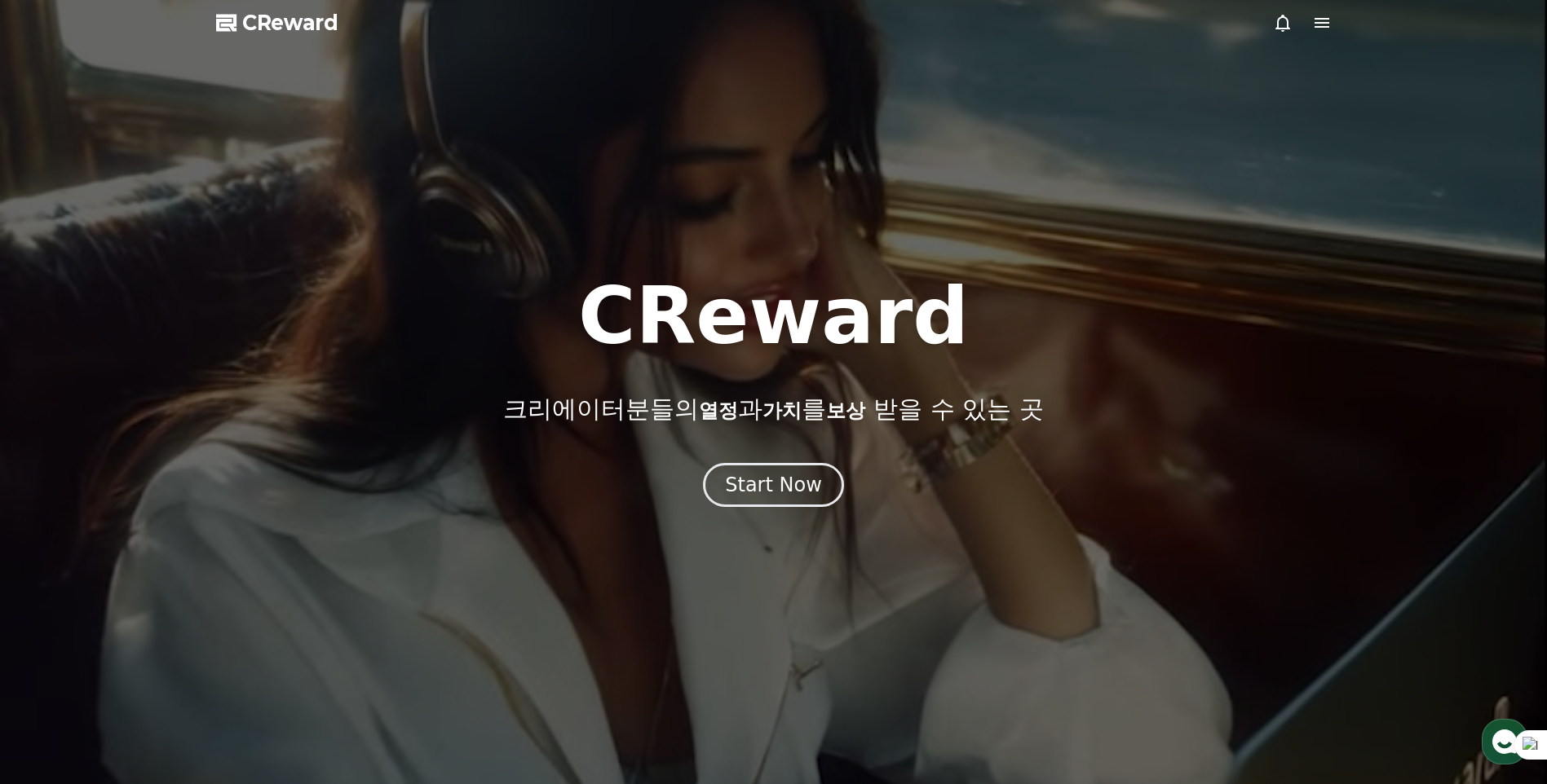
click at [1331, 29] on div at bounding box center [773, 392] width 1547 height 784
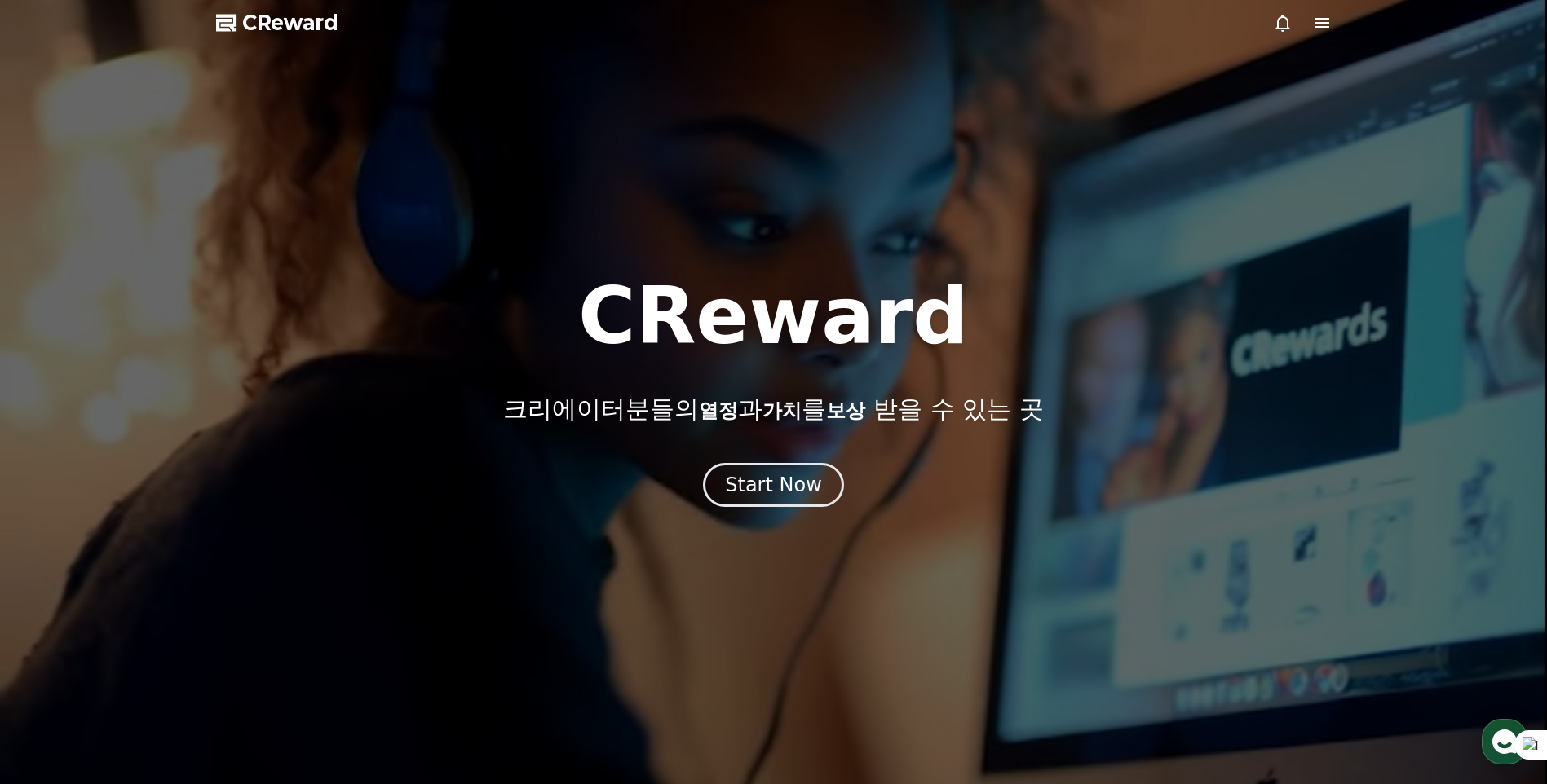
click at [1326, 24] on icon at bounding box center [1322, 23] width 15 height 10
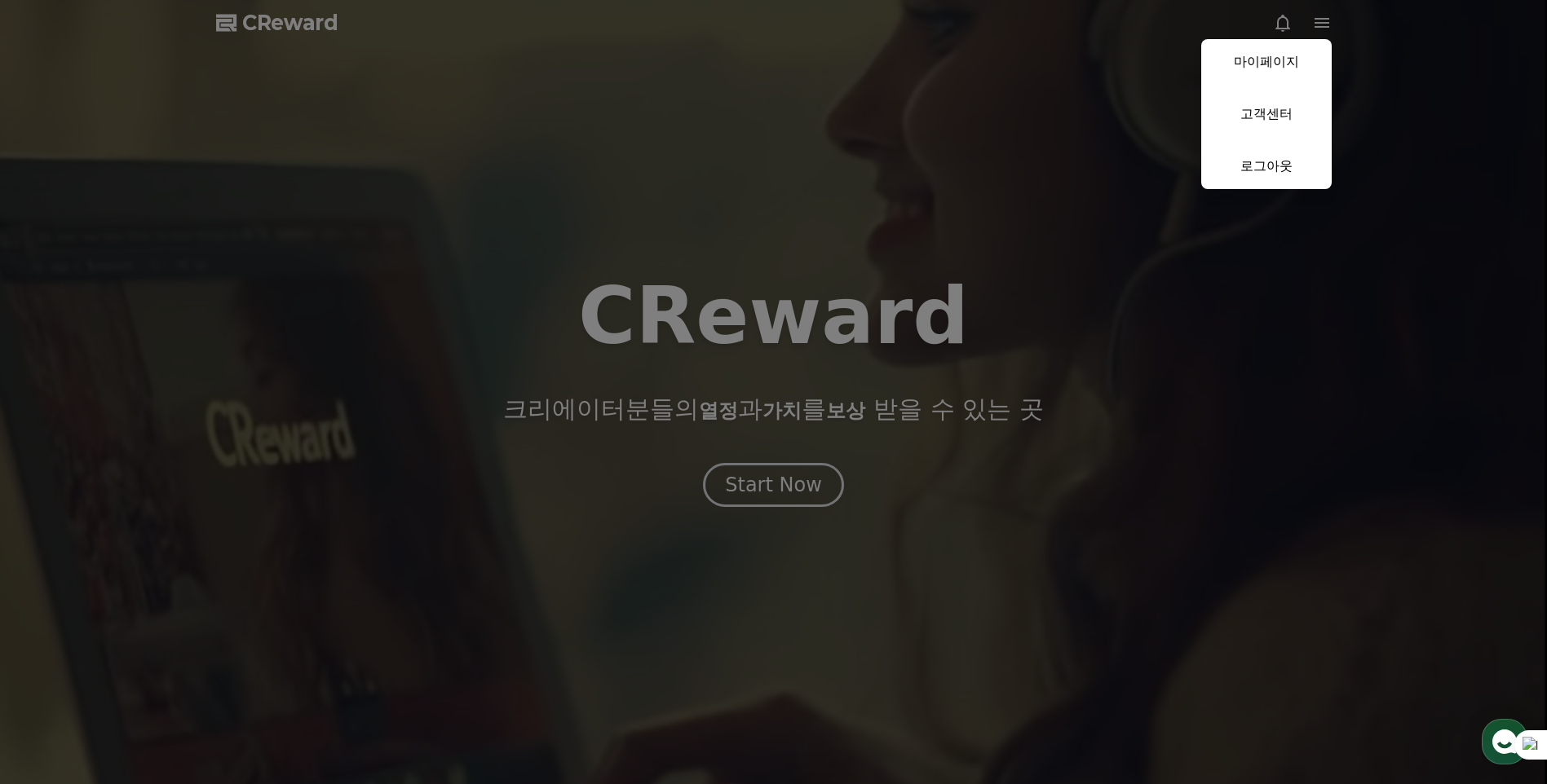
click at [596, 116] on button "close" at bounding box center [773, 392] width 1547 height 784
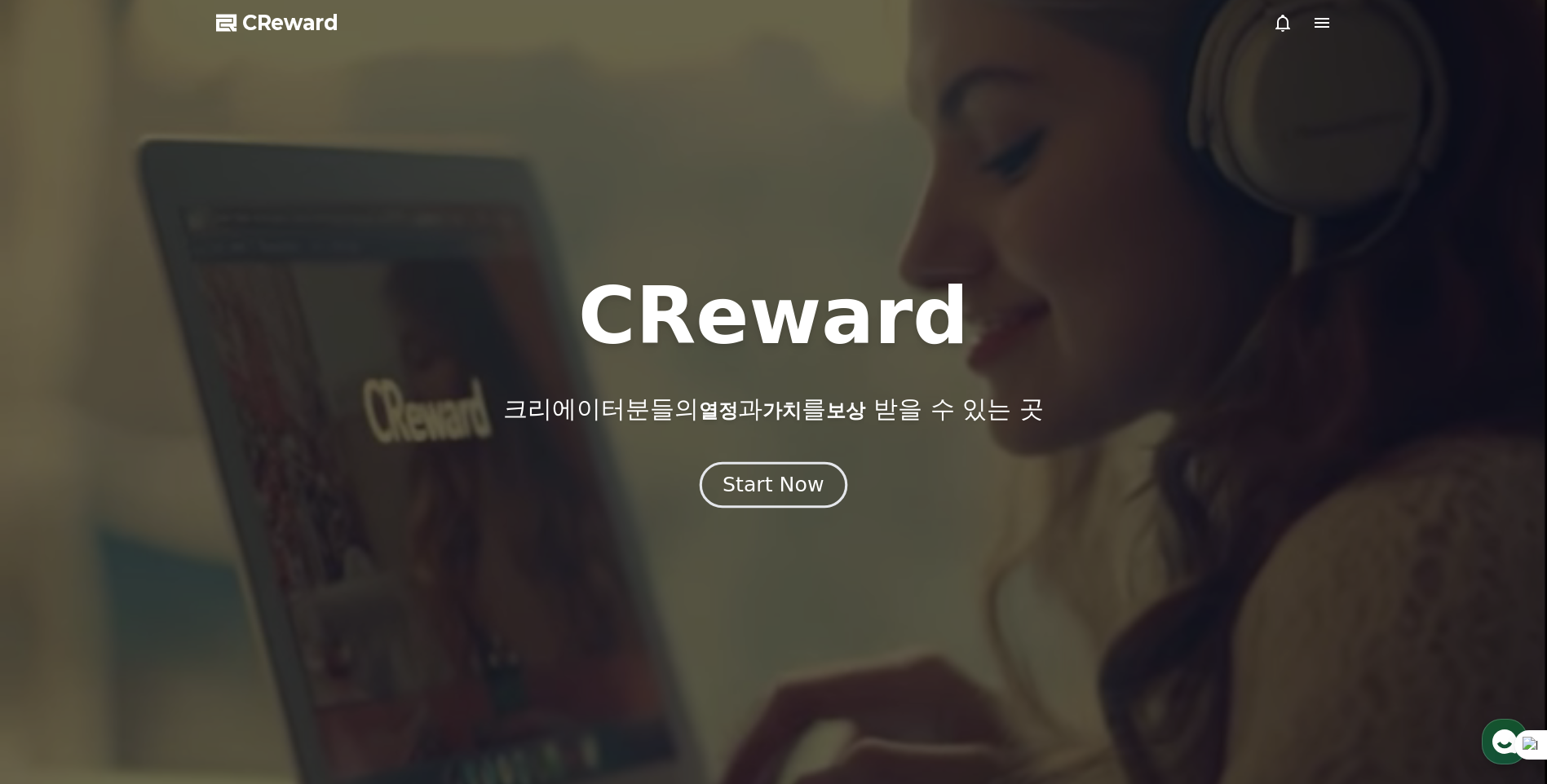
click at [776, 492] on div "Start Now" at bounding box center [773, 485] width 101 height 28
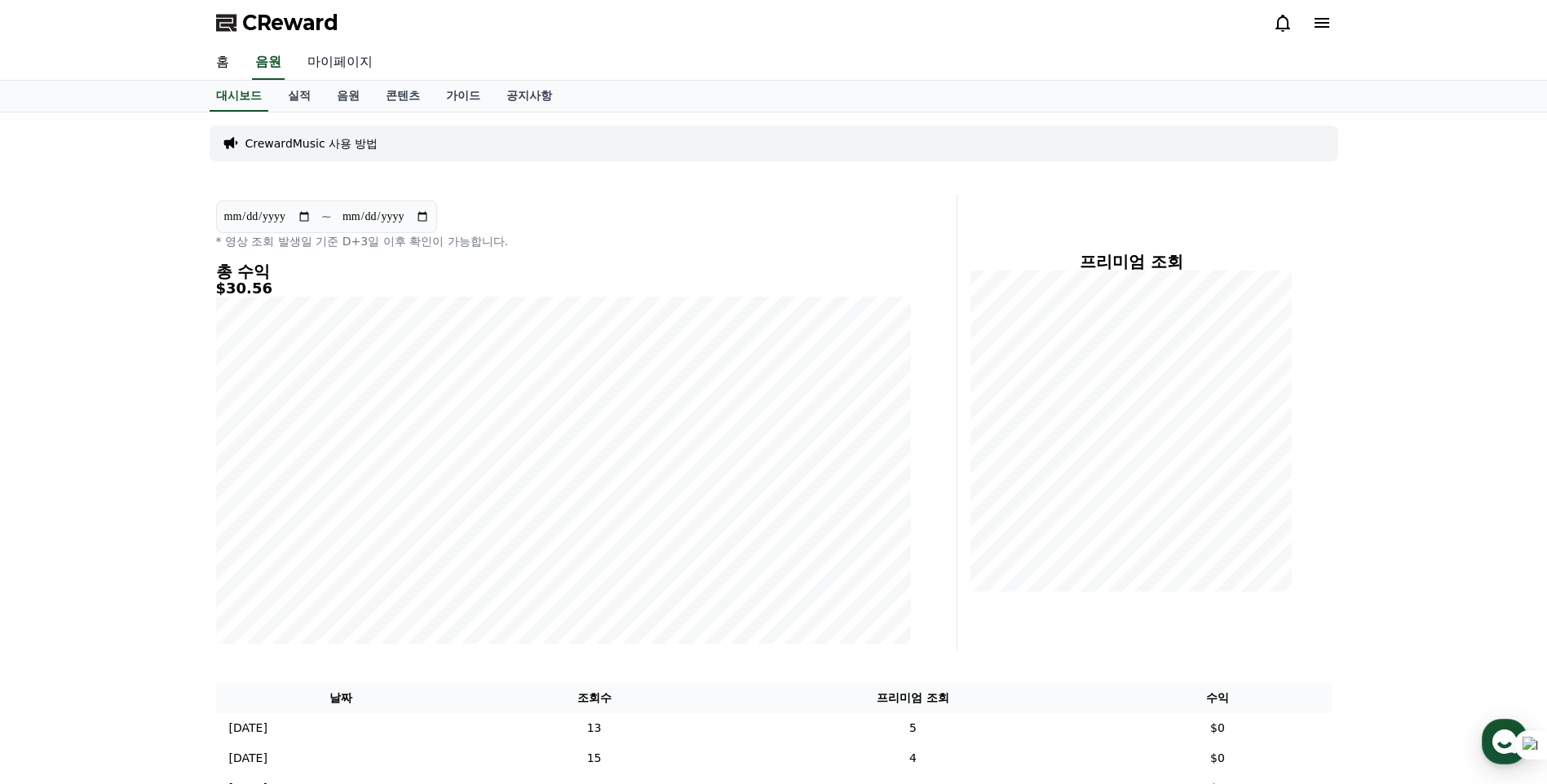
click at [358, 69] on link "마이페이지" at bounding box center [339, 62] width 91 height 34
select select "**********"
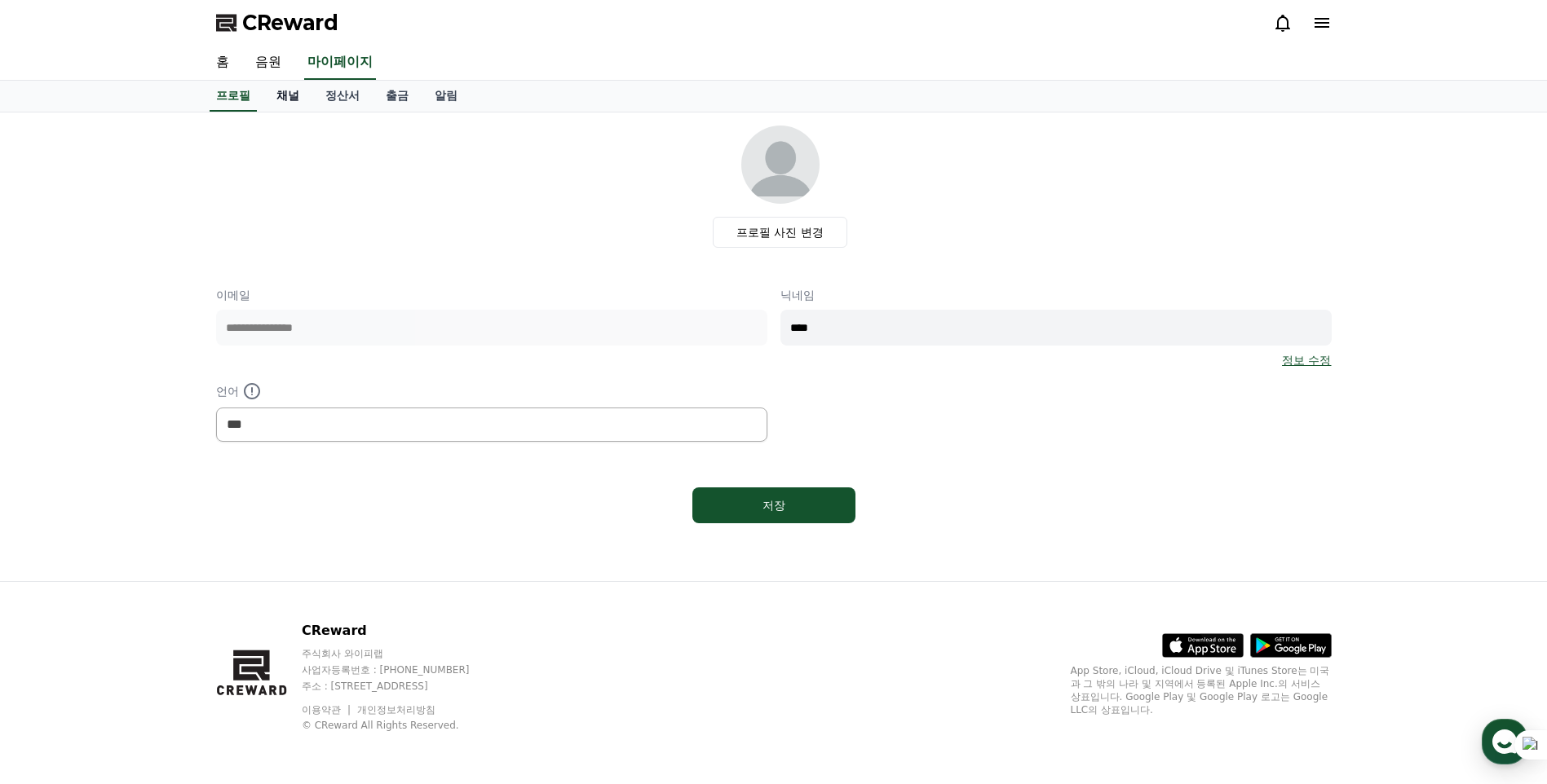
click at [292, 98] on link "채널" at bounding box center [288, 97] width 49 height 31
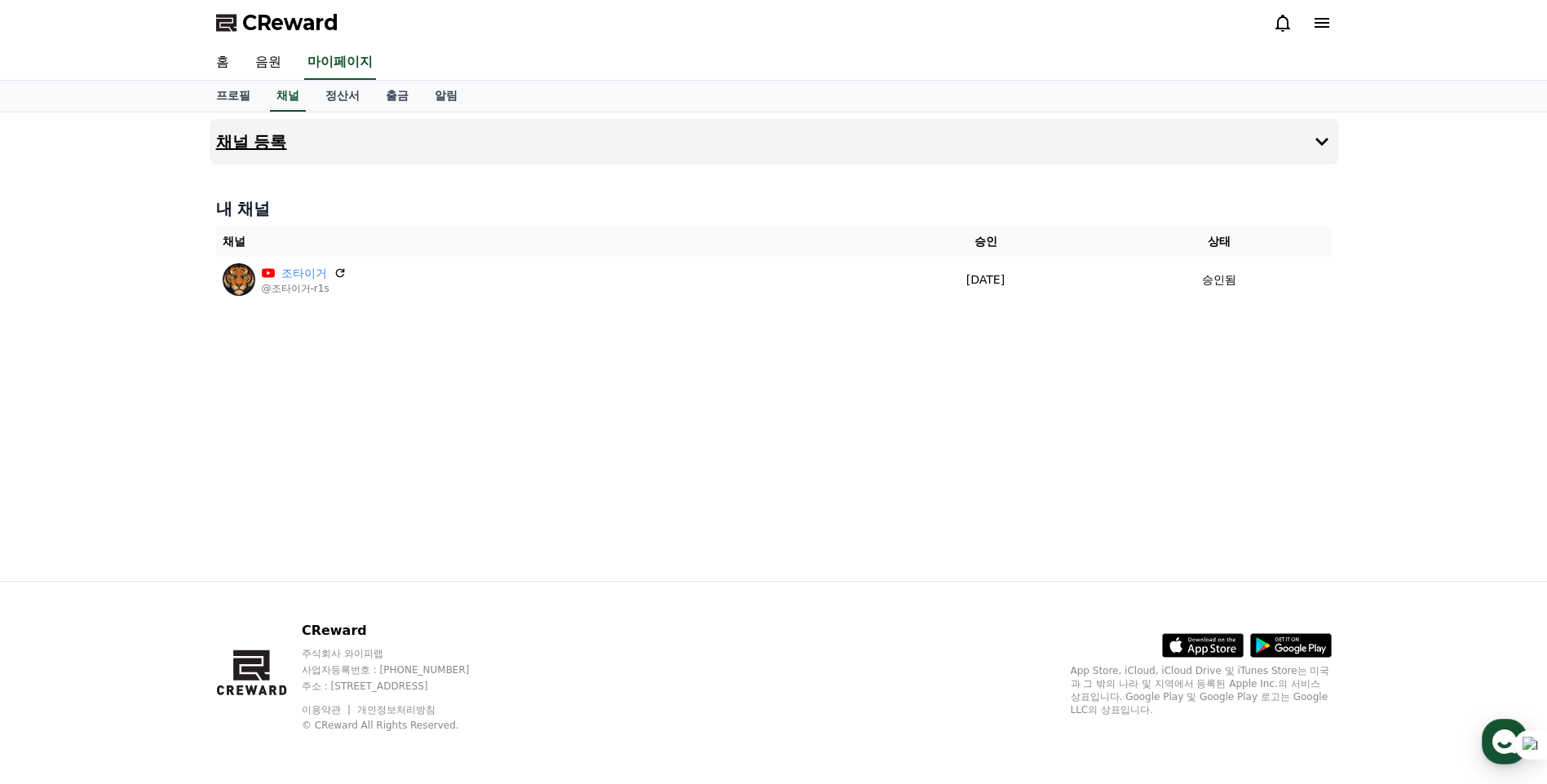
click at [1067, 133] on button "채널 등록" at bounding box center [774, 142] width 1129 height 46
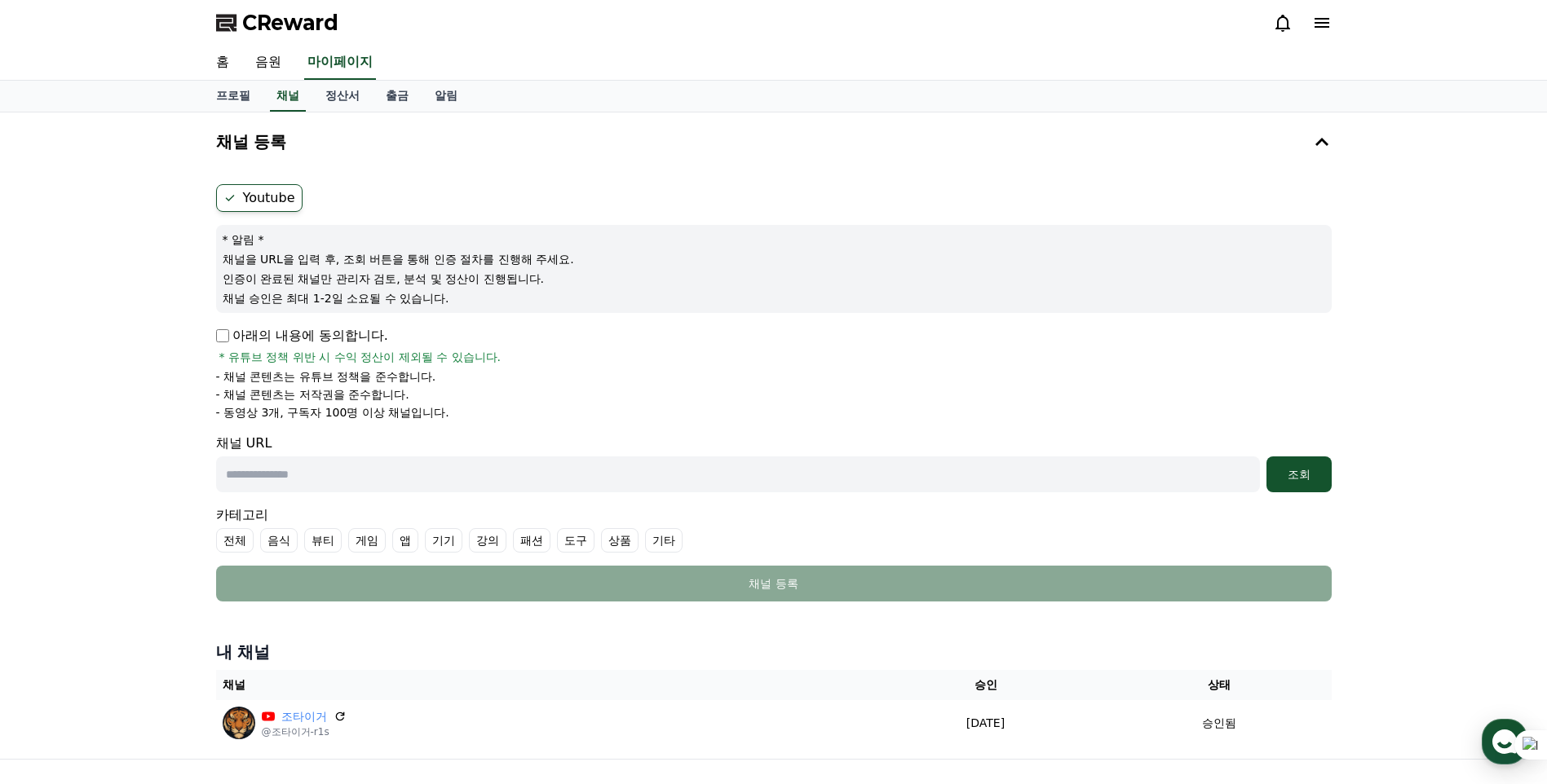
click at [333, 480] on input "text" at bounding box center [737, 474] width 1043 height 36
click at [545, 472] on input "text" at bounding box center [737, 474] width 1043 height 36
paste input "**********"
type input "**********"
click at [1300, 470] on div "조회" at bounding box center [1299, 474] width 52 height 17
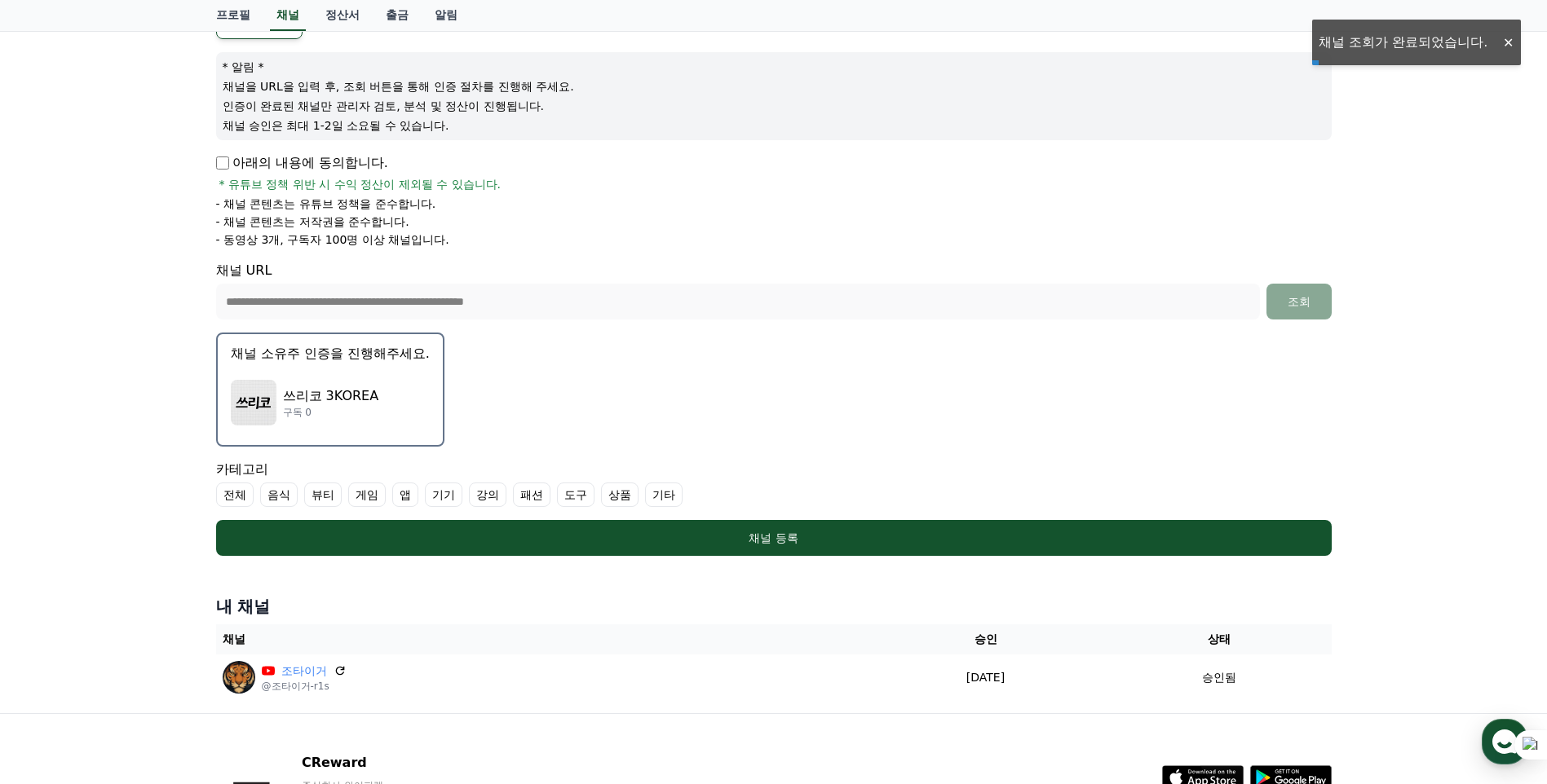
scroll to position [163, 0]
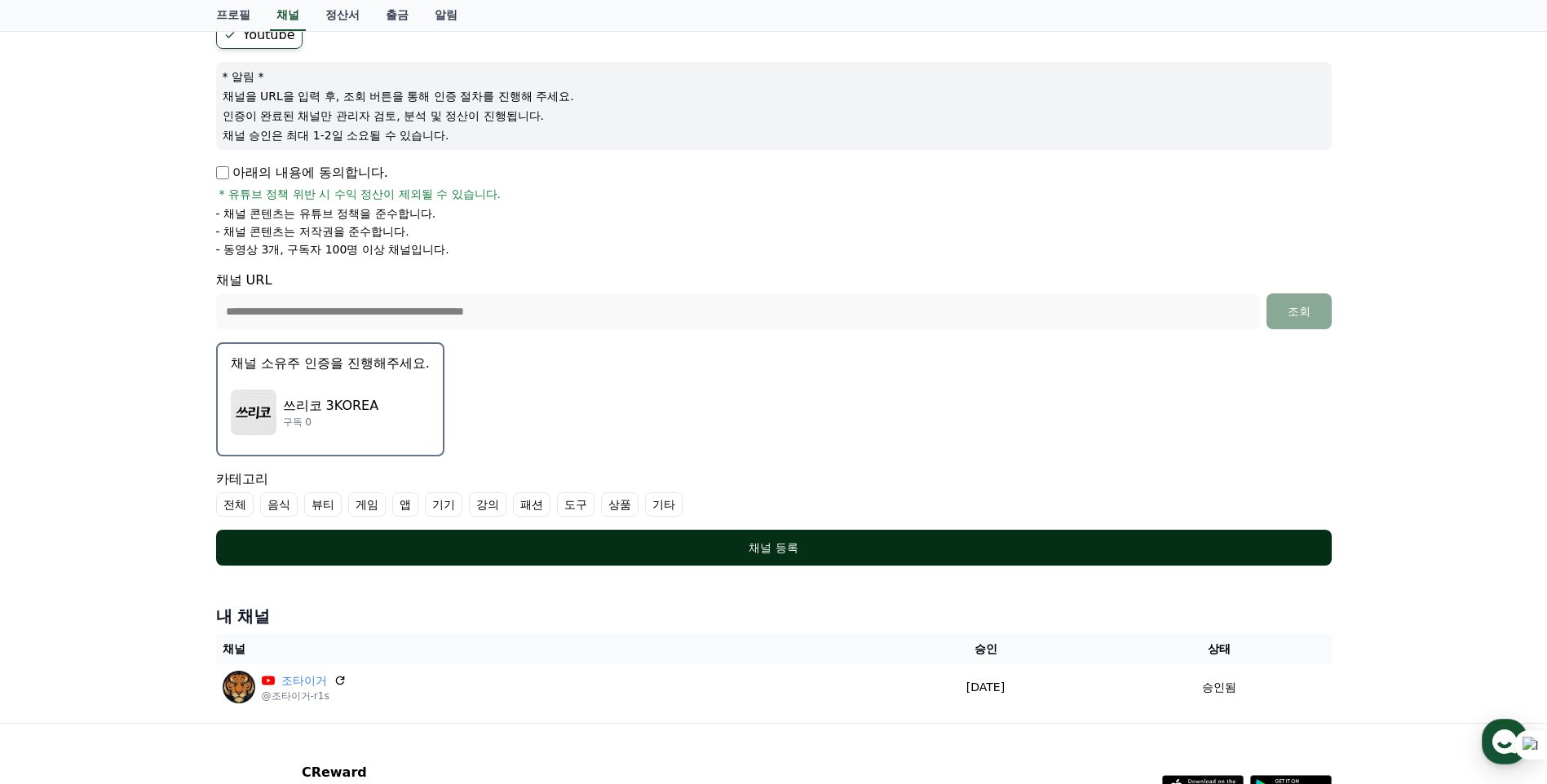
click at [819, 549] on div "채널 등록" at bounding box center [774, 548] width 1050 height 17
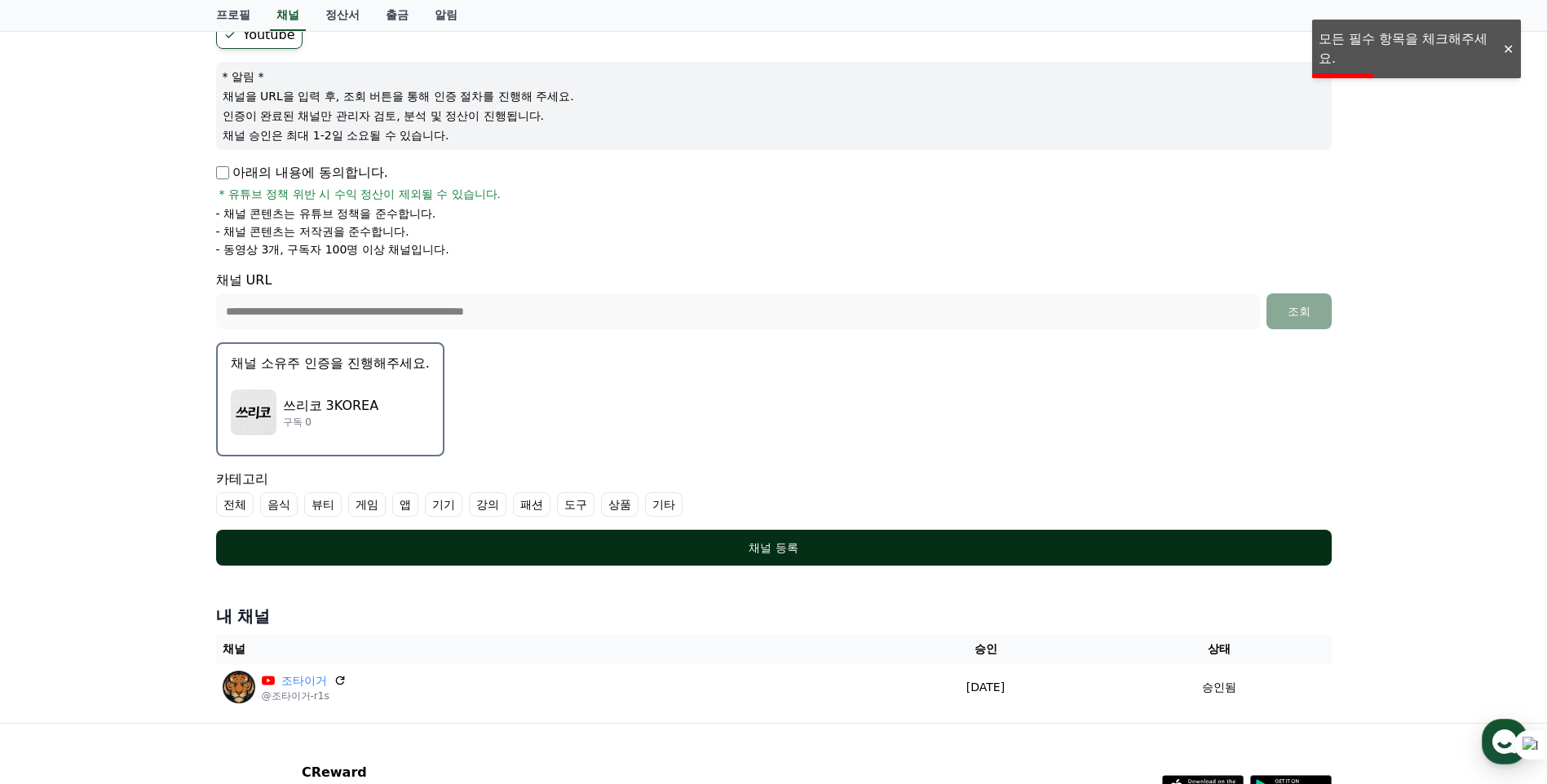
click at [755, 549] on div "채널 등록" at bounding box center [774, 548] width 1050 height 17
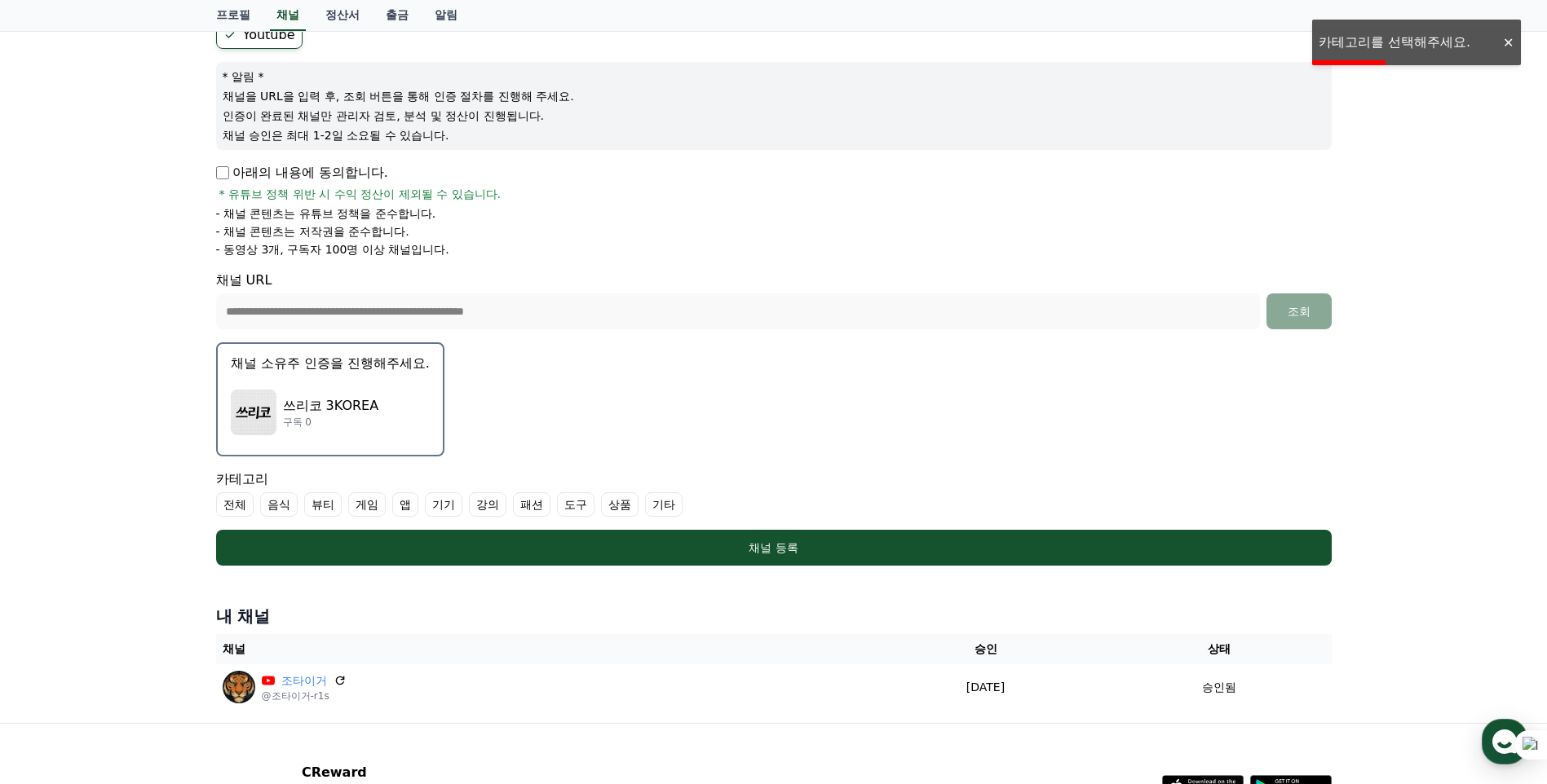
click at [667, 508] on label "기타" at bounding box center [664, 505] width 38 height 25
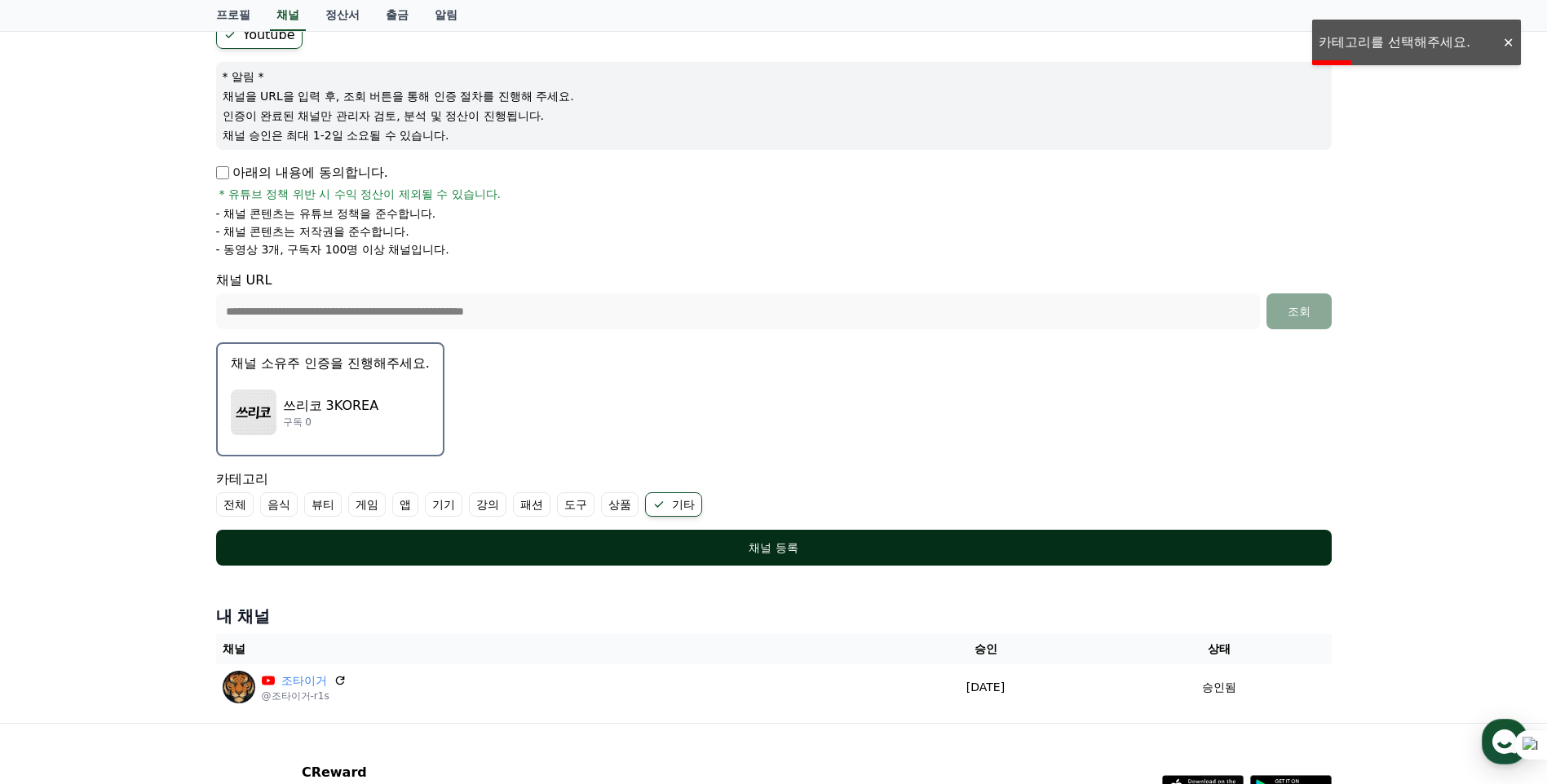
click at [796, 545] on div "채널 등록" at bounding box center [774, 548] width 1050 height 17
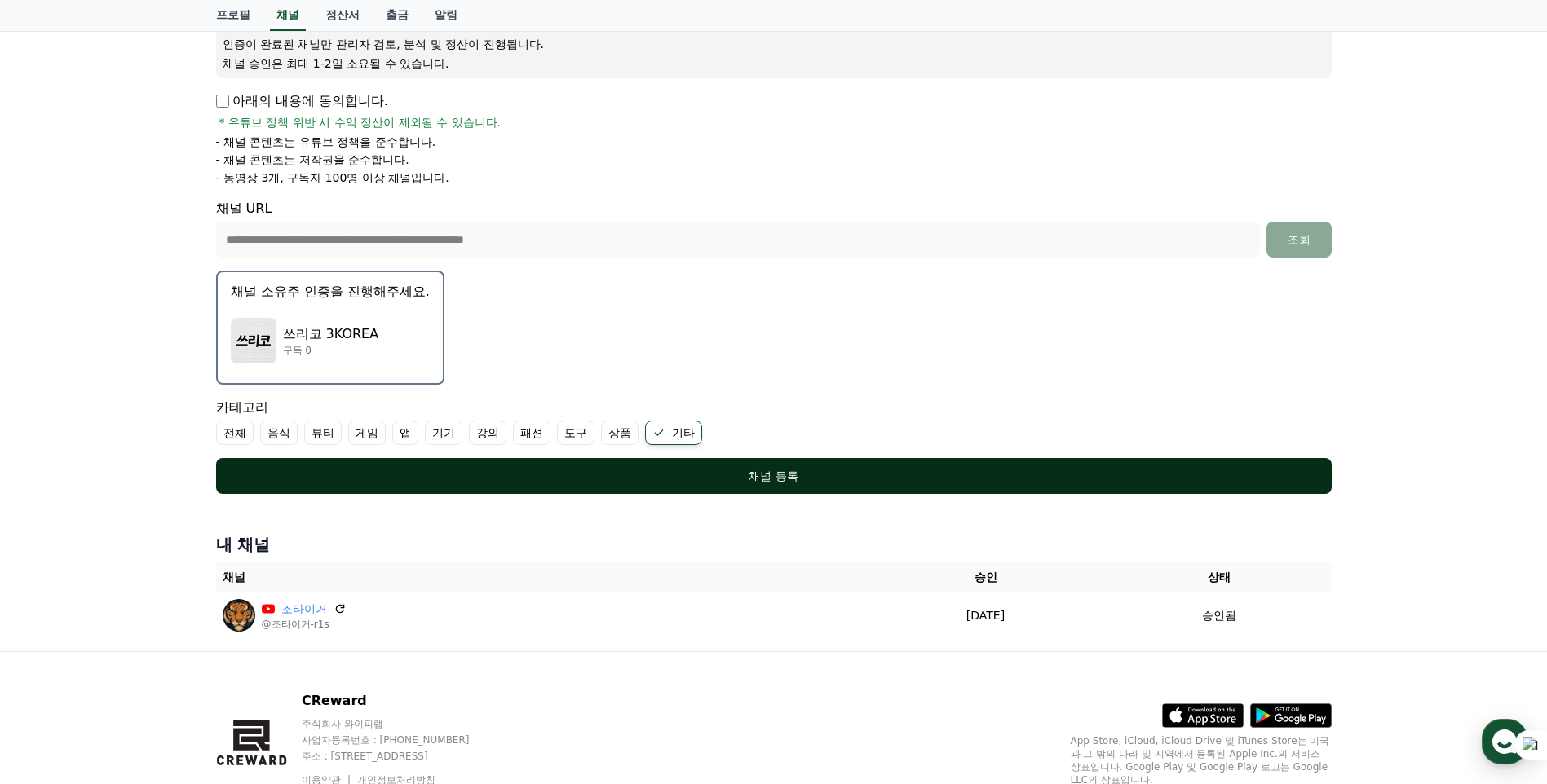
scroll to position [244, 0]
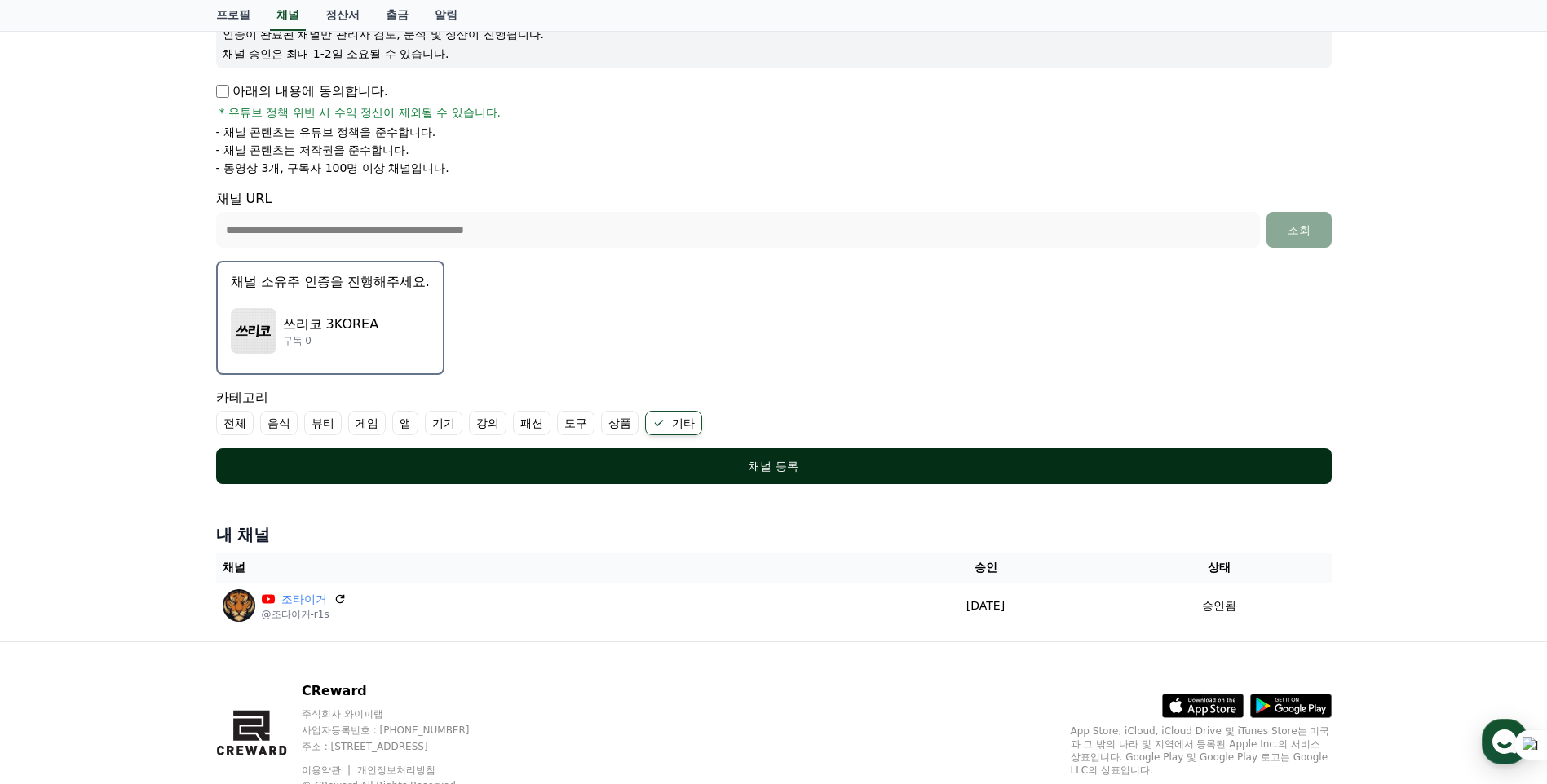
click at [824, 472] on div "채널 등록" at bounding box center [774, 467] width 1050 height 17
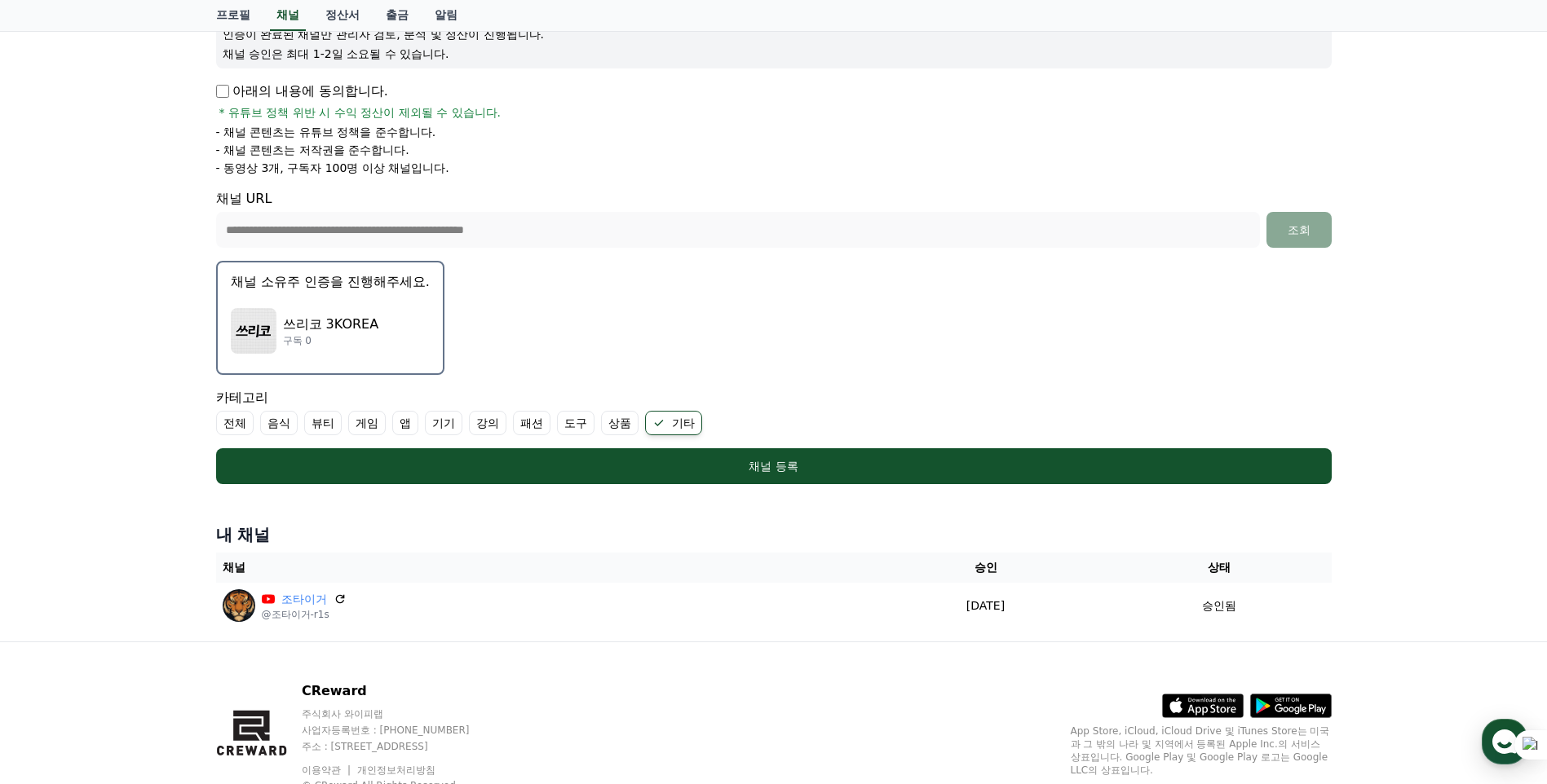
click at [1474, 73] on div "**********" at bounding box center [773, 255] width 1547 height 774
click at [300, 335] on p "구독 0" at bounding box center [331, 341] width 97 height 13
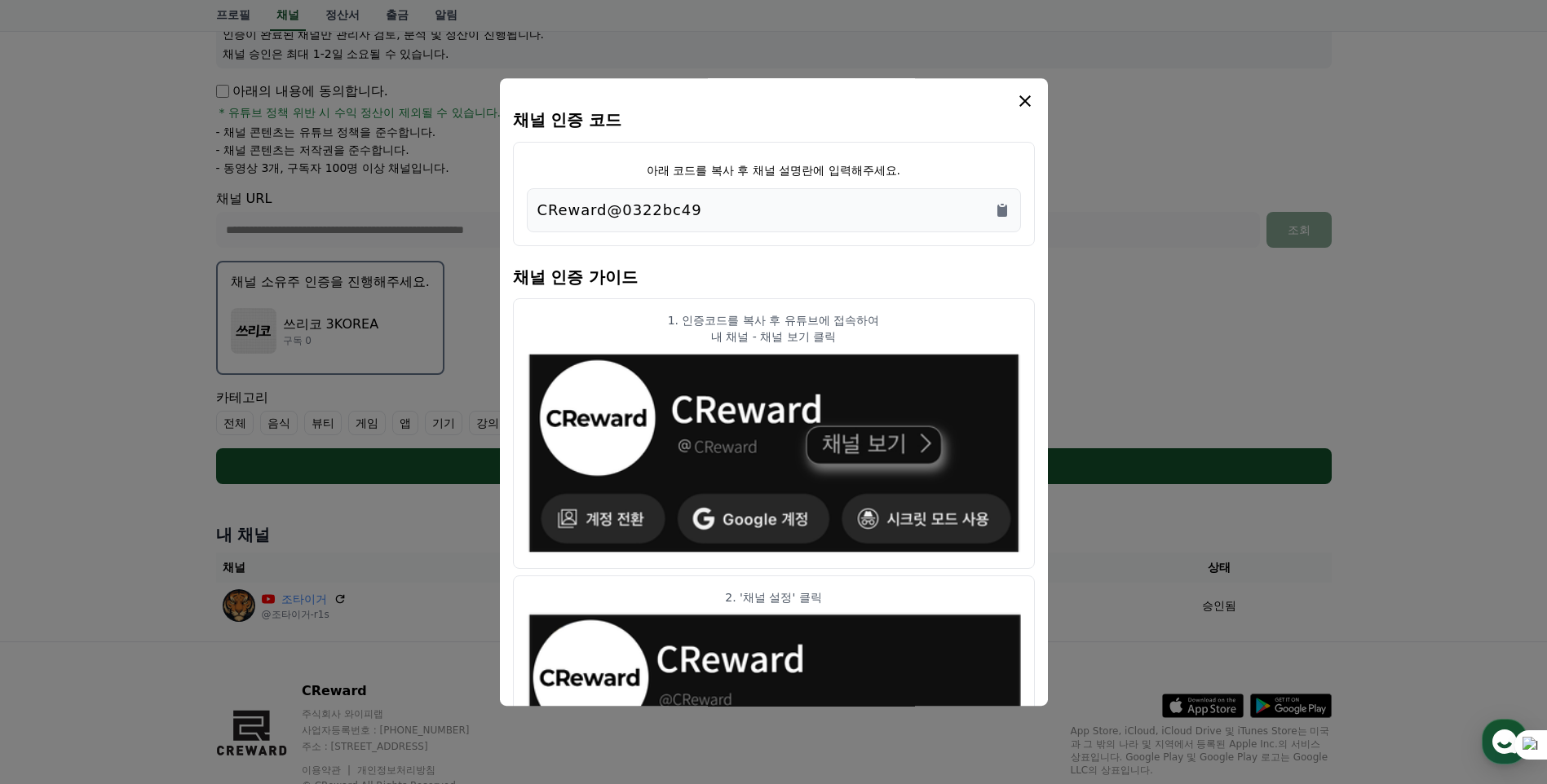
drag, startPoint x: 734, startPoint y: 211, endPoint x: 492, endPoint y: 210, distance: 242.0
click at [492, 491] on div "채널 인증 코드 아래 코드를 복사 후 채널 설명란에 입력해주세요. CReward@0322bc49 채널 인증 가이드 1. 인증코드를 복사 후 유…" at bounding box center [774, 491] width 1129 height 0
drag, startPoint x: 492, startPoint y: 210, endPoint x: 791, endPoint y: 208, distance: 299.0
click at [791, 208] on div "CReward@0322bc49" at bounding box center [774, 210] width 472 height 23
drag, startPoint x: 538, startPoint y: 211, endPoint x: 688, endPoint y: 217, distance: 150.1
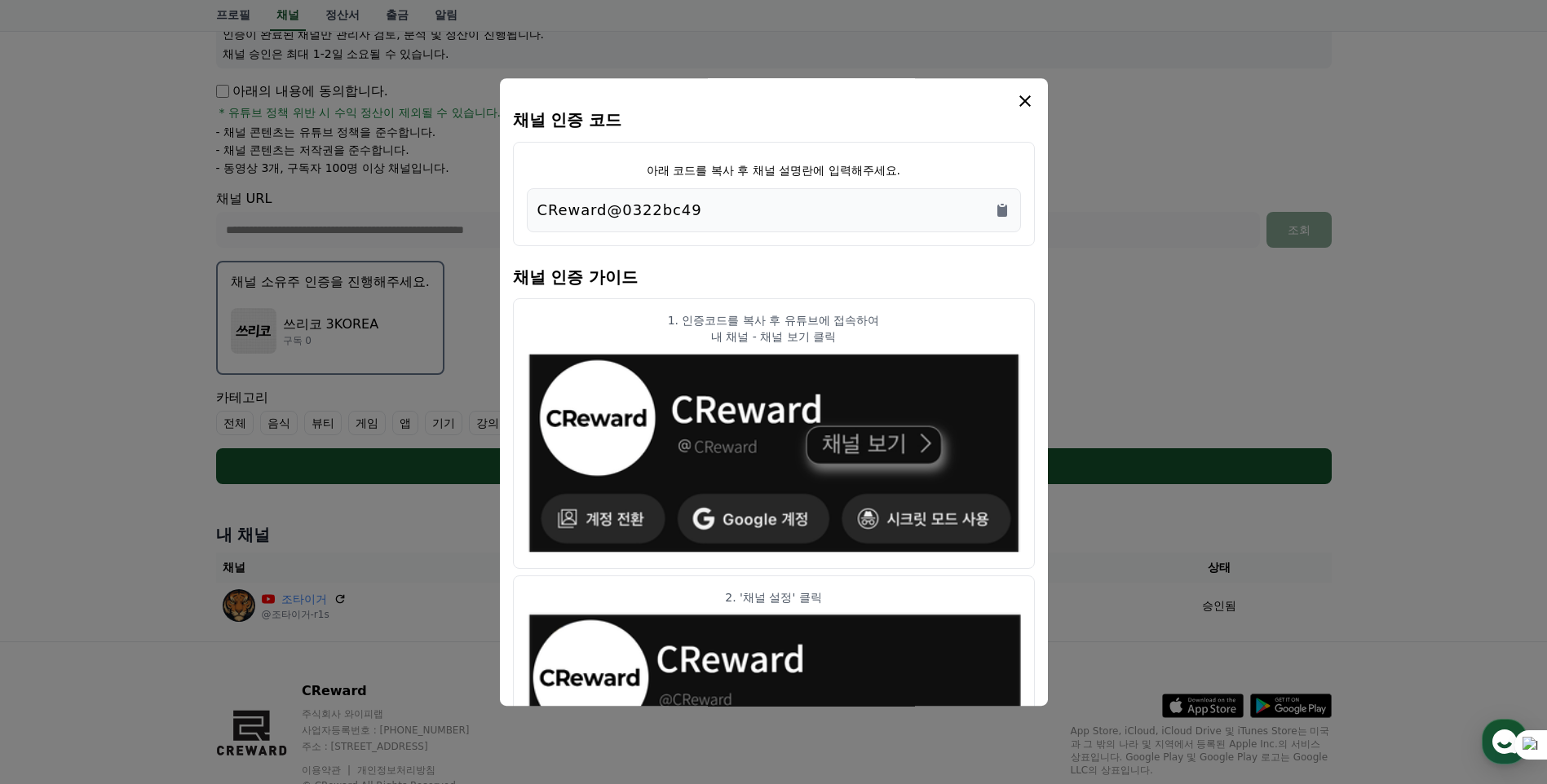
click at [688, 217] on div "CReward@0322bc49" at bounding box center [774, 210] width 472 height 23
copy p "CReward@0322bc49"
click at [1027, 104] on icon "modal" at bounding box center [1025, 101] width 11 height 11
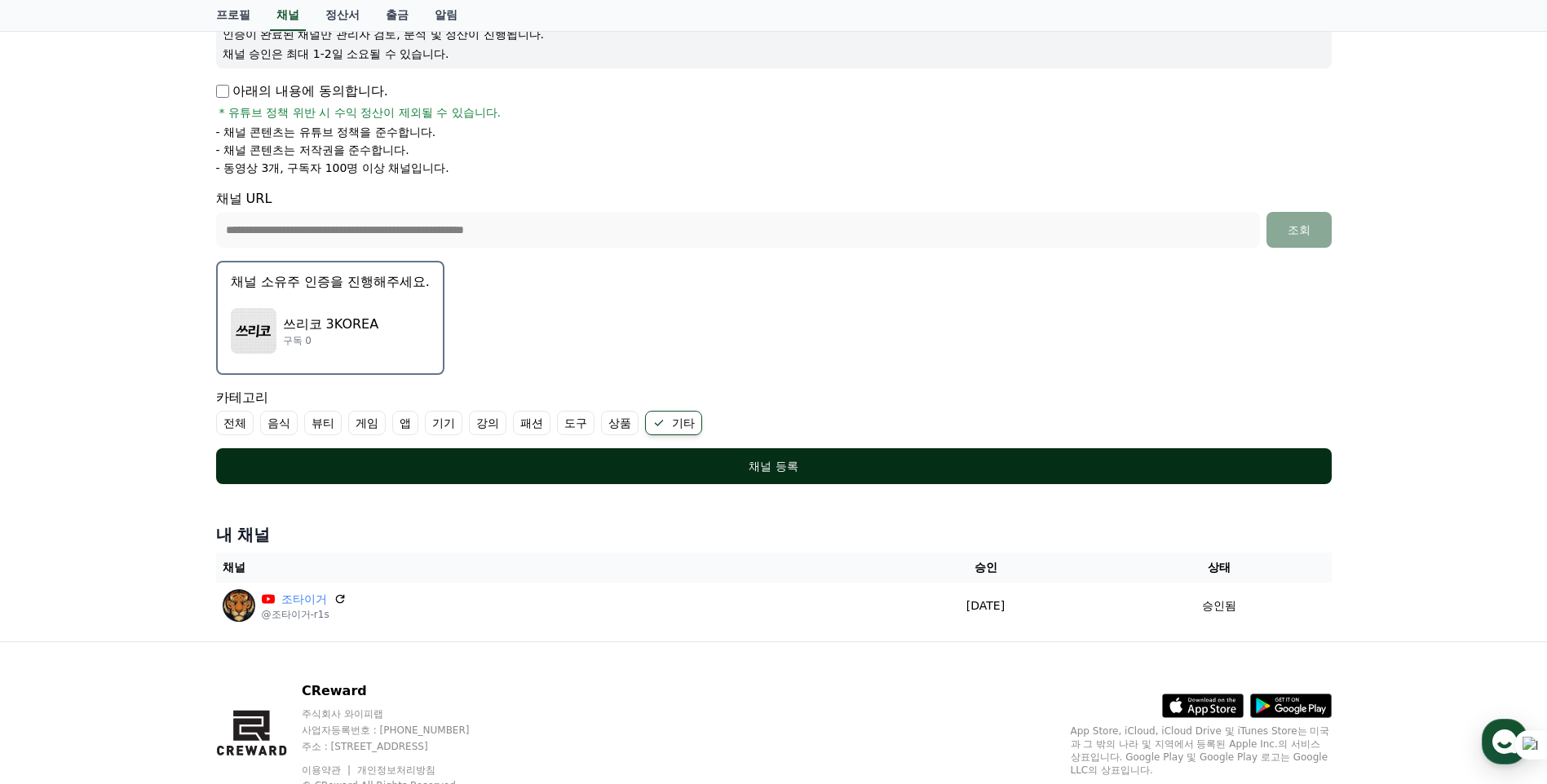
click at [892, 464] on div "채널 등록" at bounding box center [774, 467] width 1050 height 17
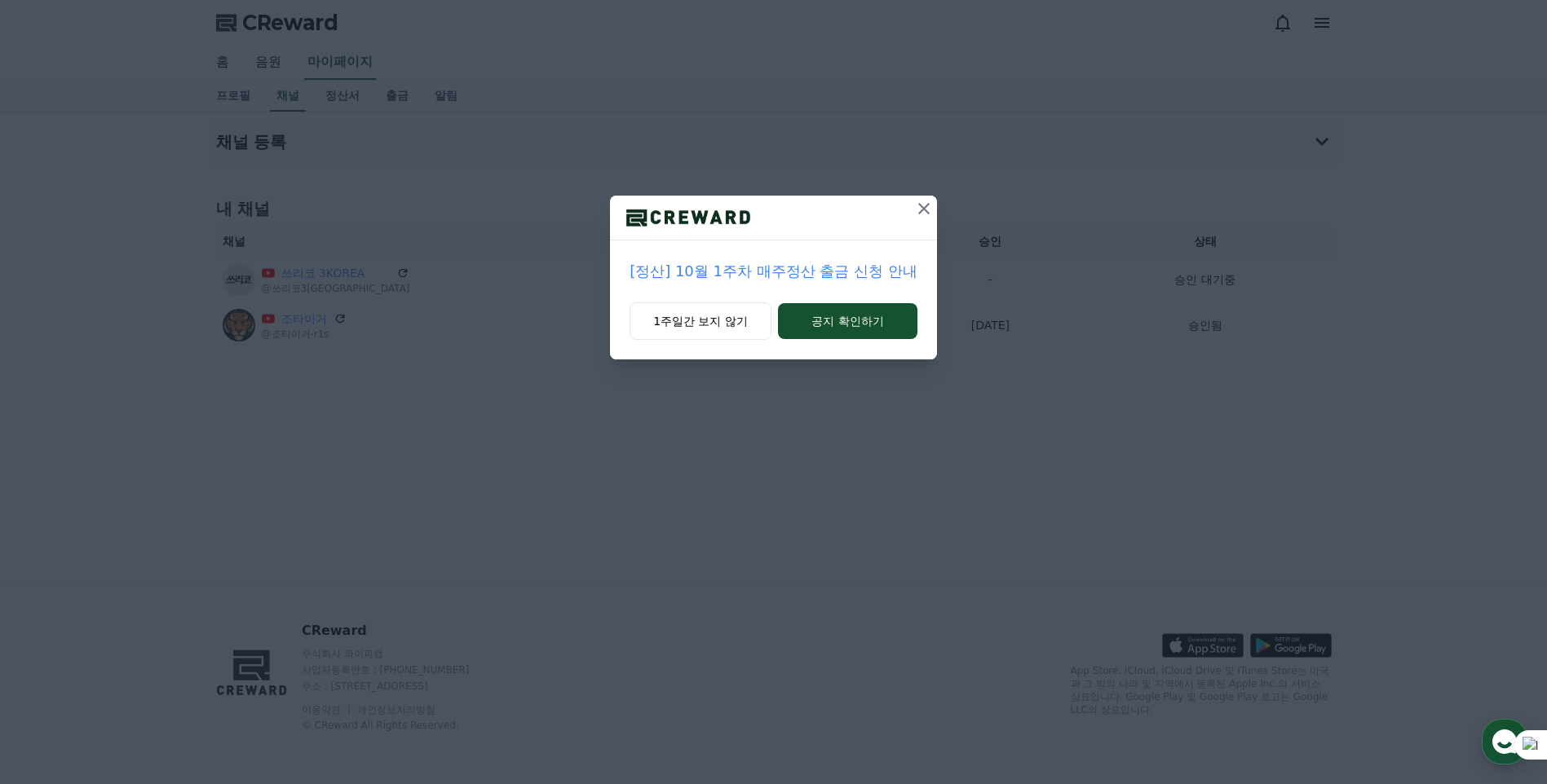
click at [924, 204] on icon at bounding box center [923, 208] width 19 height 19
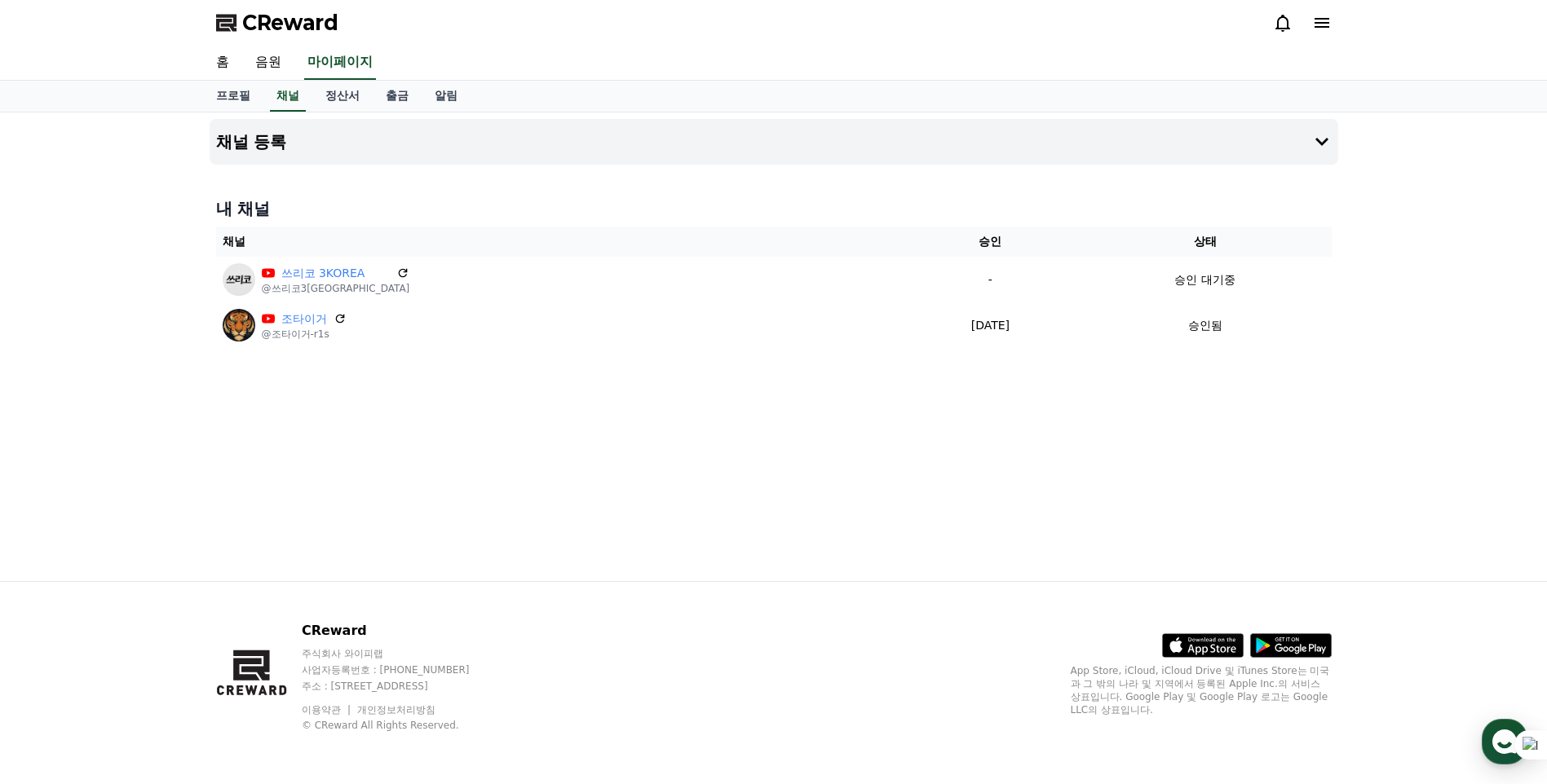
click at [1094, 452] on div "채널 등록 내 채널 채널 승인 상태 쓰리코 3KOREA @쓰리코3korea - 승인 대기중 조타이거 @조타이거-r1s [DATE] 09-15 …" at bounding box center [774, 347] width 1142 height 469
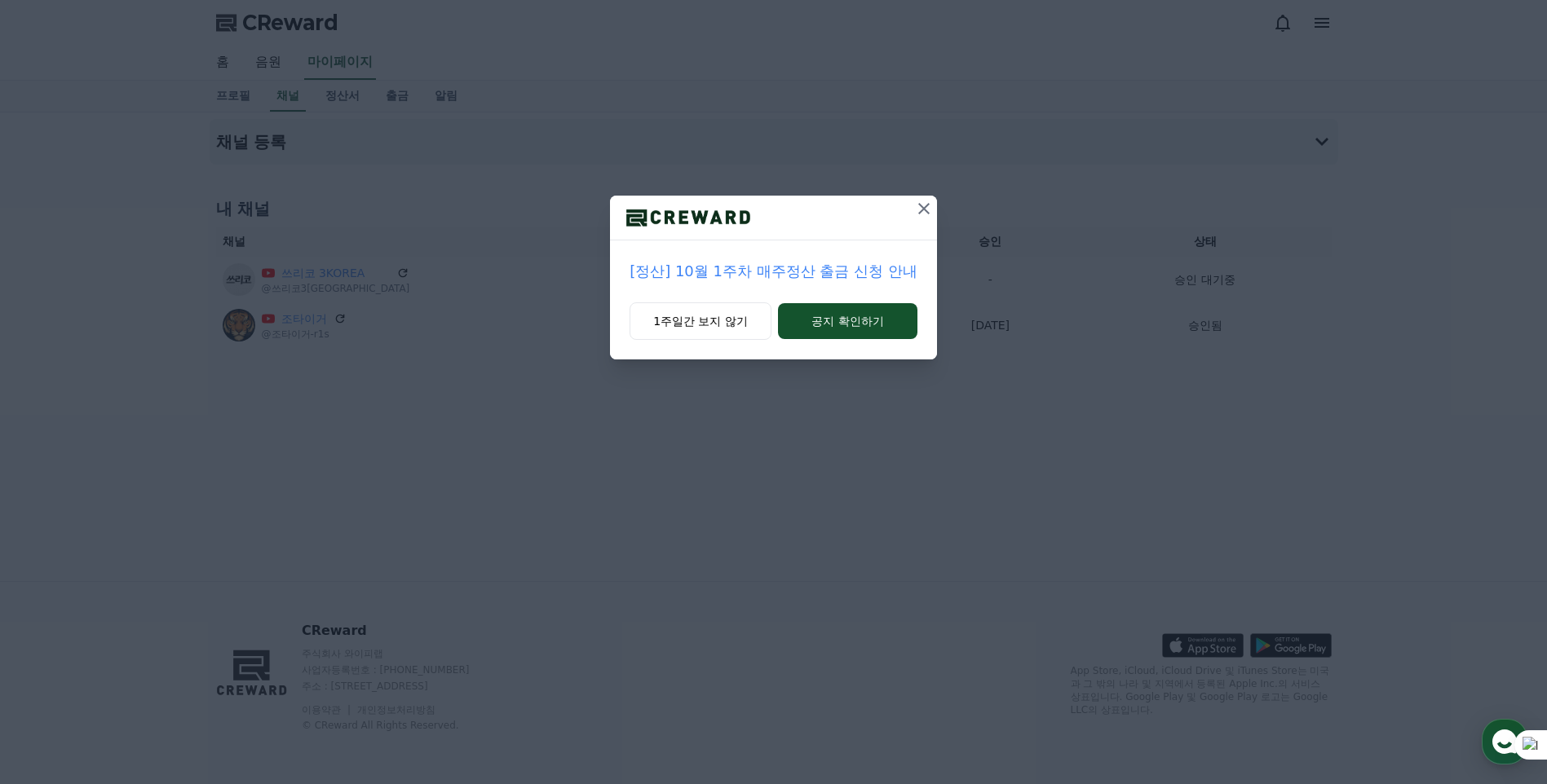
click at [920, 207] on icon at bounding box center [923, 208] width 19 height 19
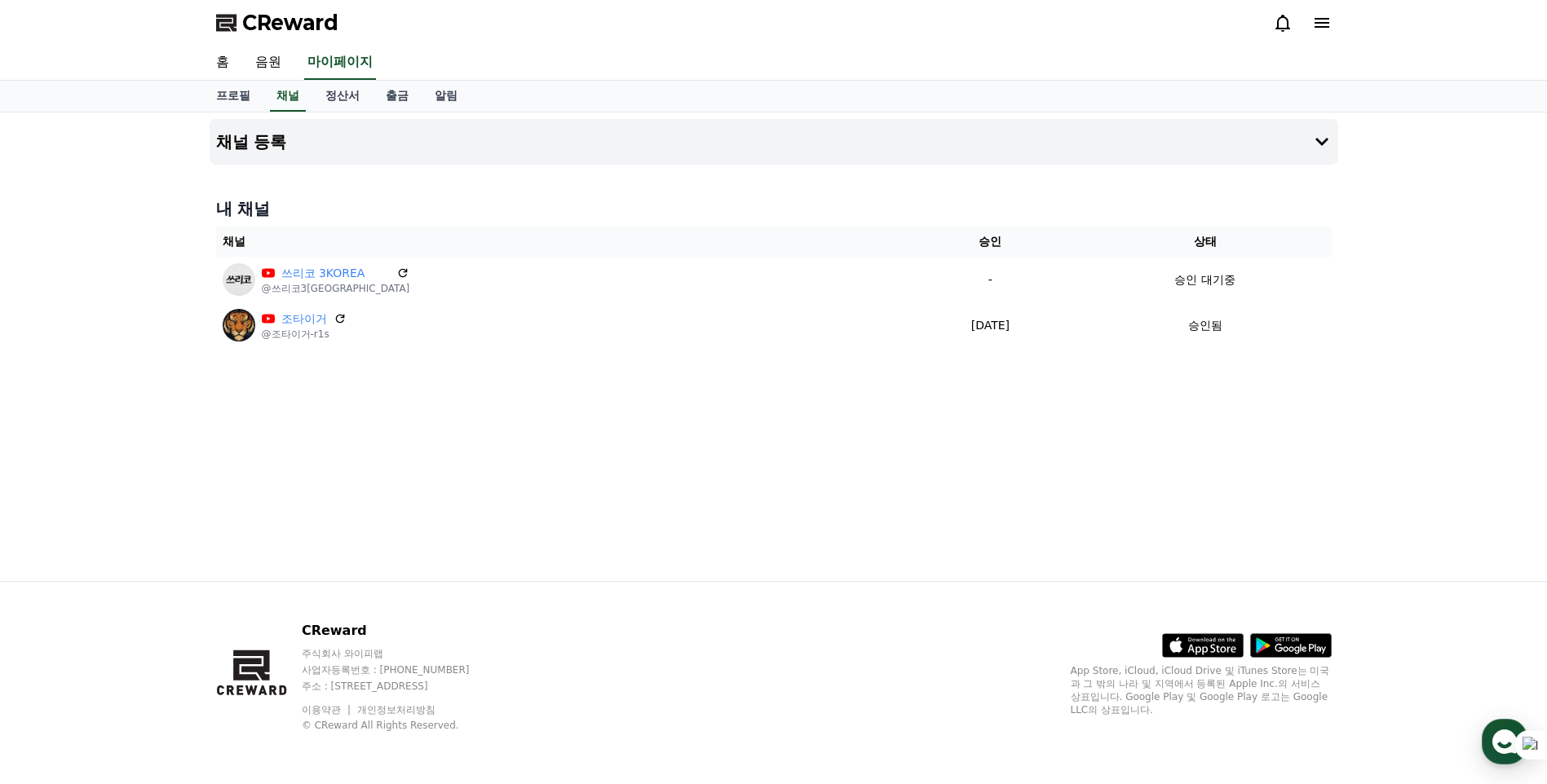
click at [1371, 409] on div "채널 등록 내 채널 채널 승인 상태 쓰리코 3KOREA @쓰리코3korea - 승인 대기중 조타이거 @조타이거-r1s [DATE] 09-15 …" at bounding box center [773, 347] width 1547 height 469
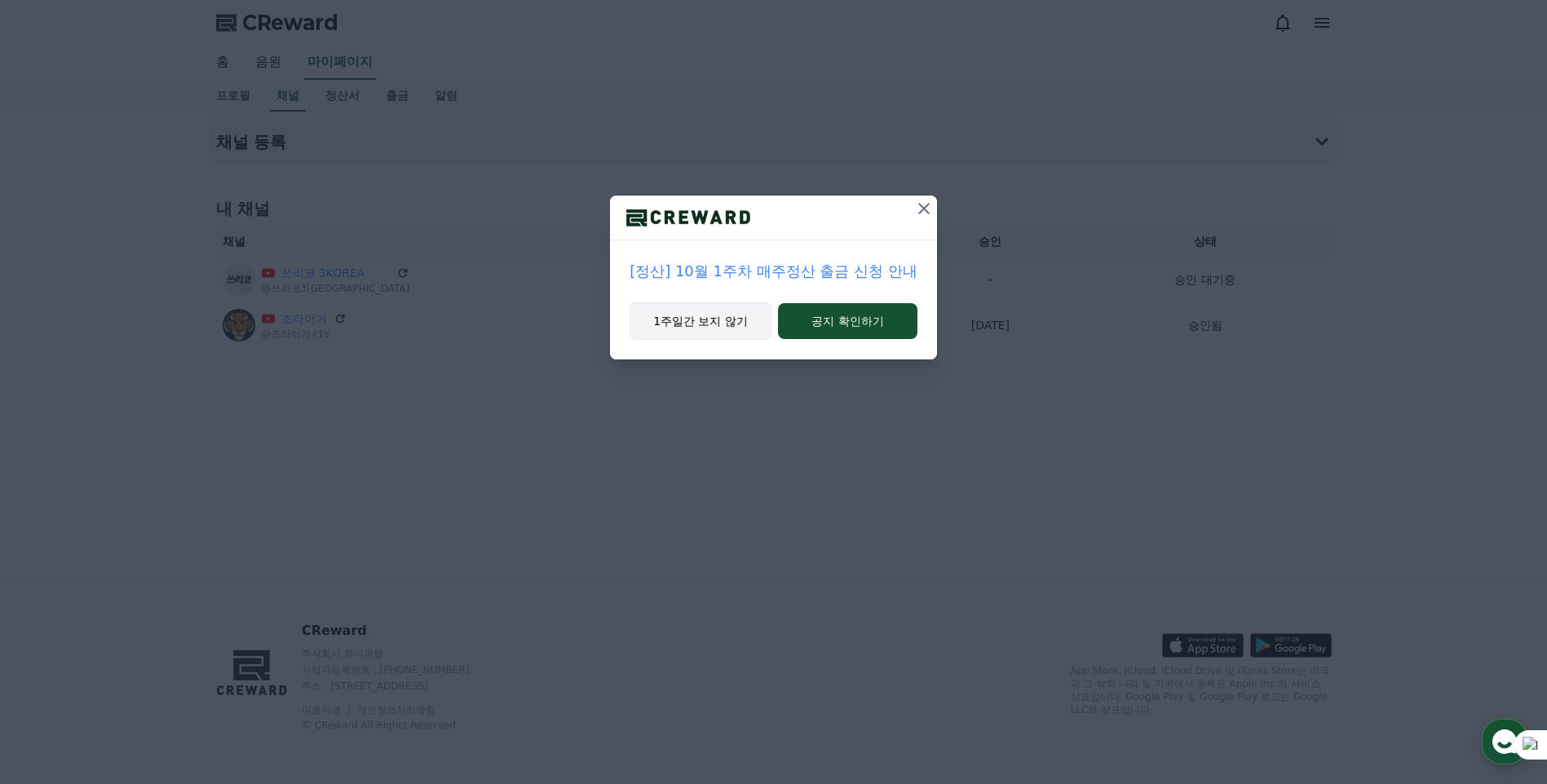
click at [703, 318] on button "1주일간 보지 않기" at bounding box center [700, 321] width 142 height 38
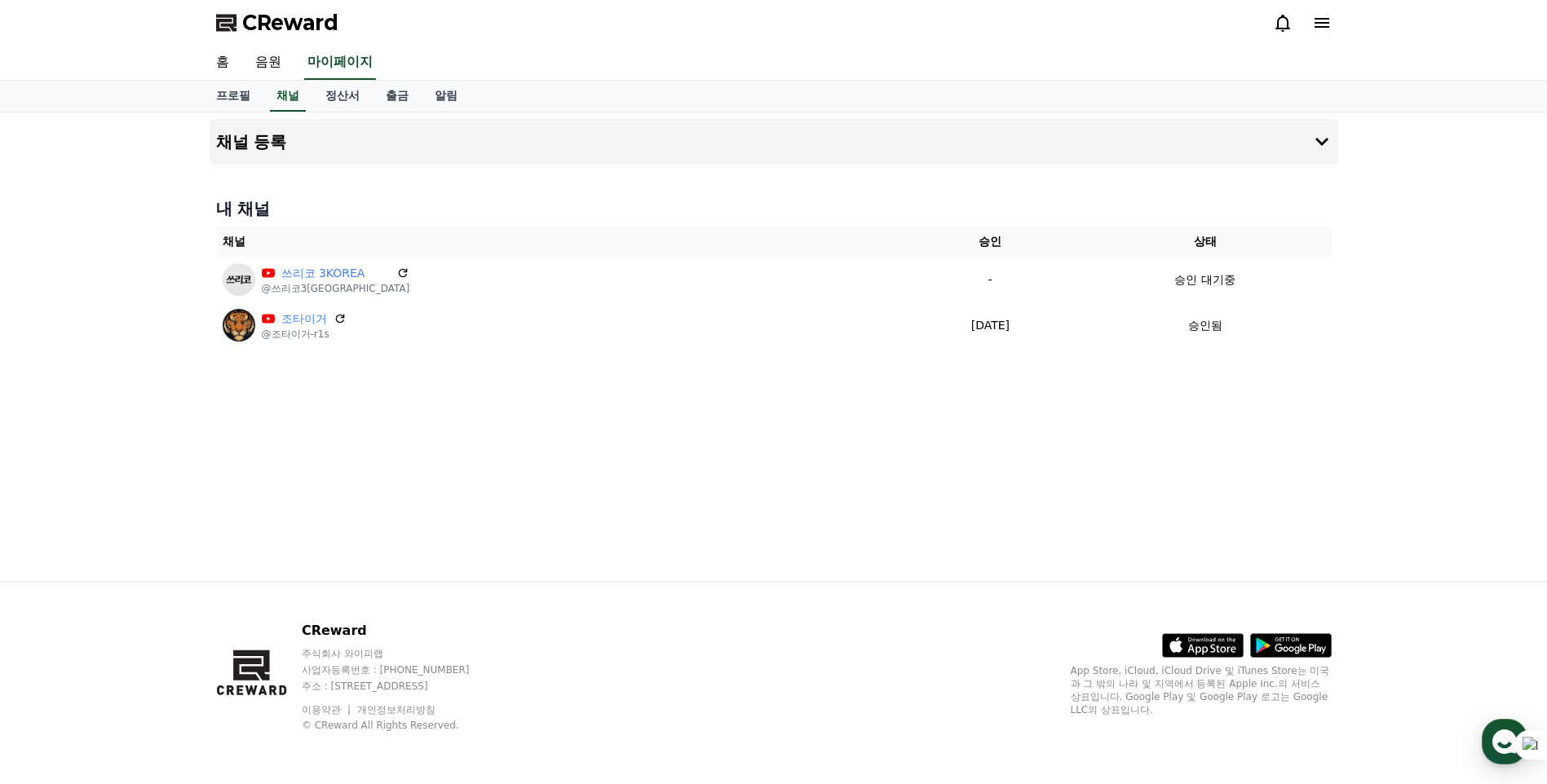
click at [1439, 423] on div "채널 등록 내 채널 채널 승인 상태 쓰리코 3KOREA @쓰리코3korea - 승인 대기중 조타이거 @조타이거-r1s [DATE] 09-15 …" at bounding box center [773, 347] width 1547 height 469
